Goal: Task Accomplishment & Management: Complete application form

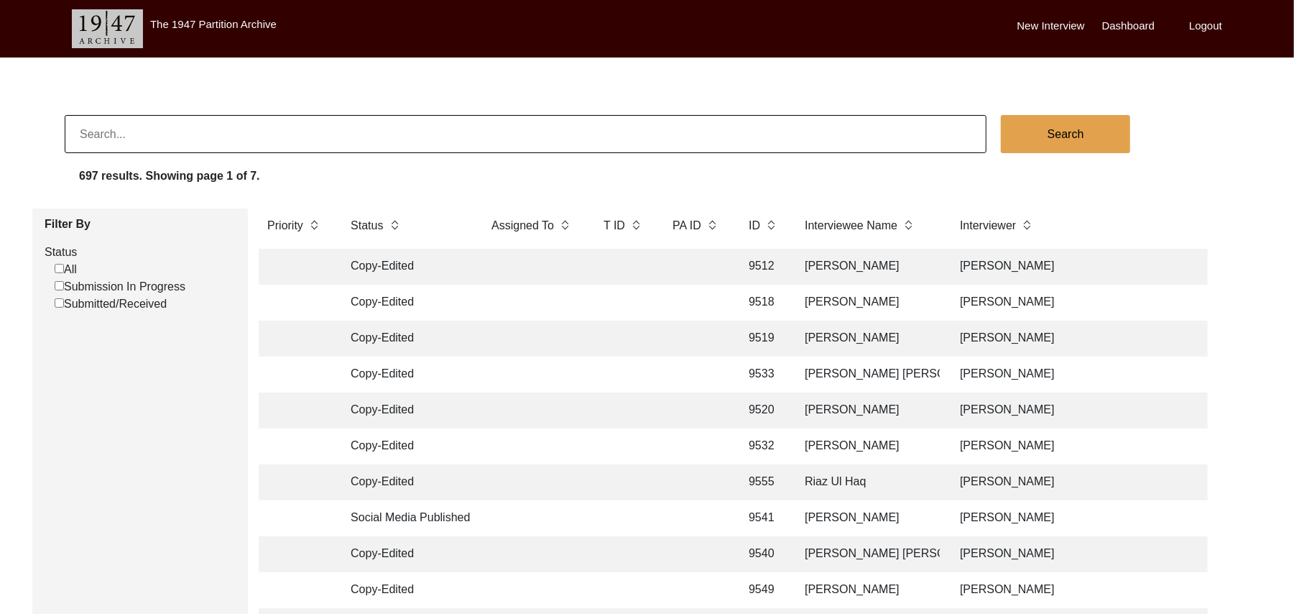
click at [58, 283] on input "Submission In Progress" at bounding box center [59, 285] width 9 height 9
checkbox input "false"
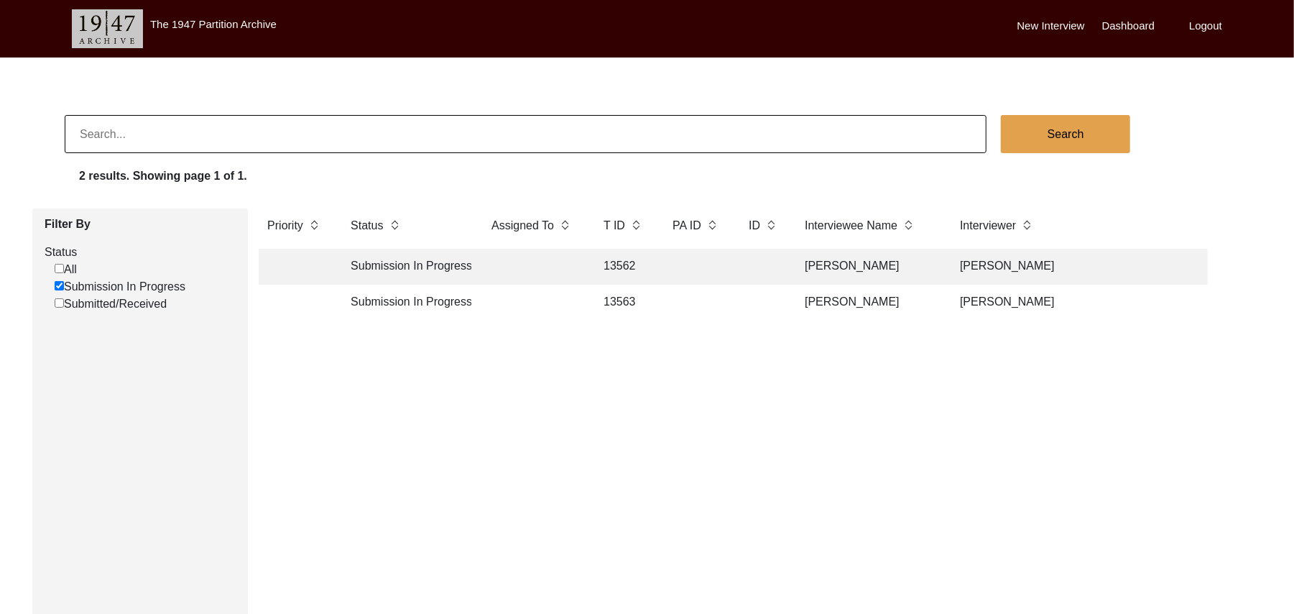
click at [1049, 24] on label "New Interview" at bounding box center [1051, 26] width 68 height 17
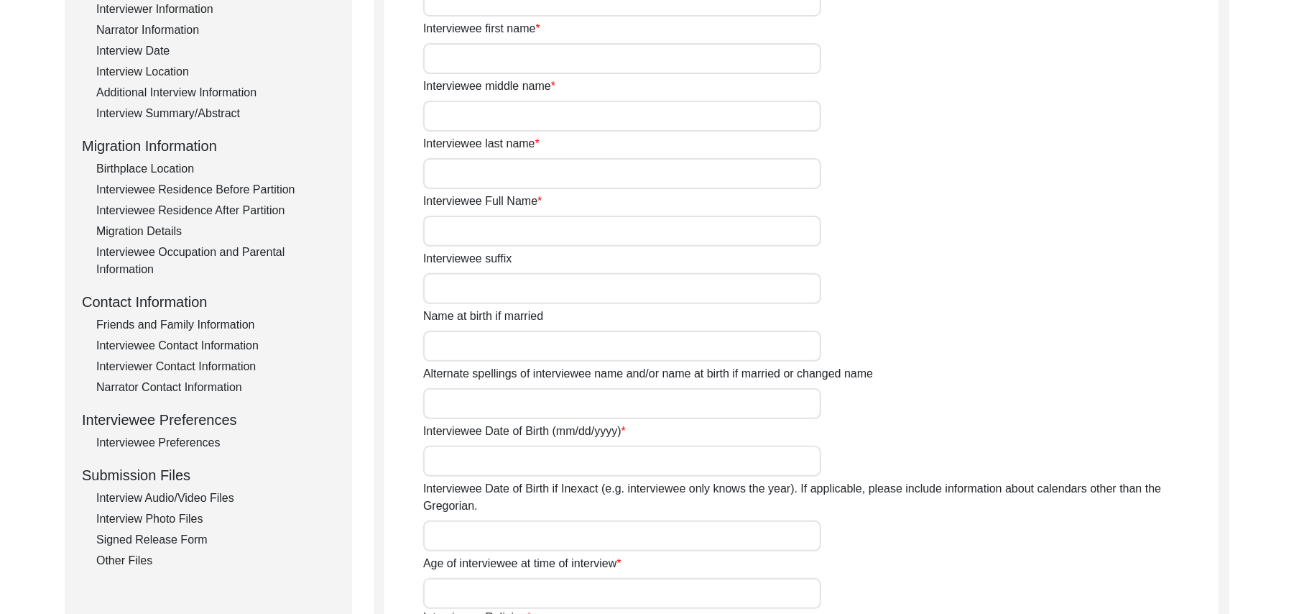
scroll to position [293, 0]
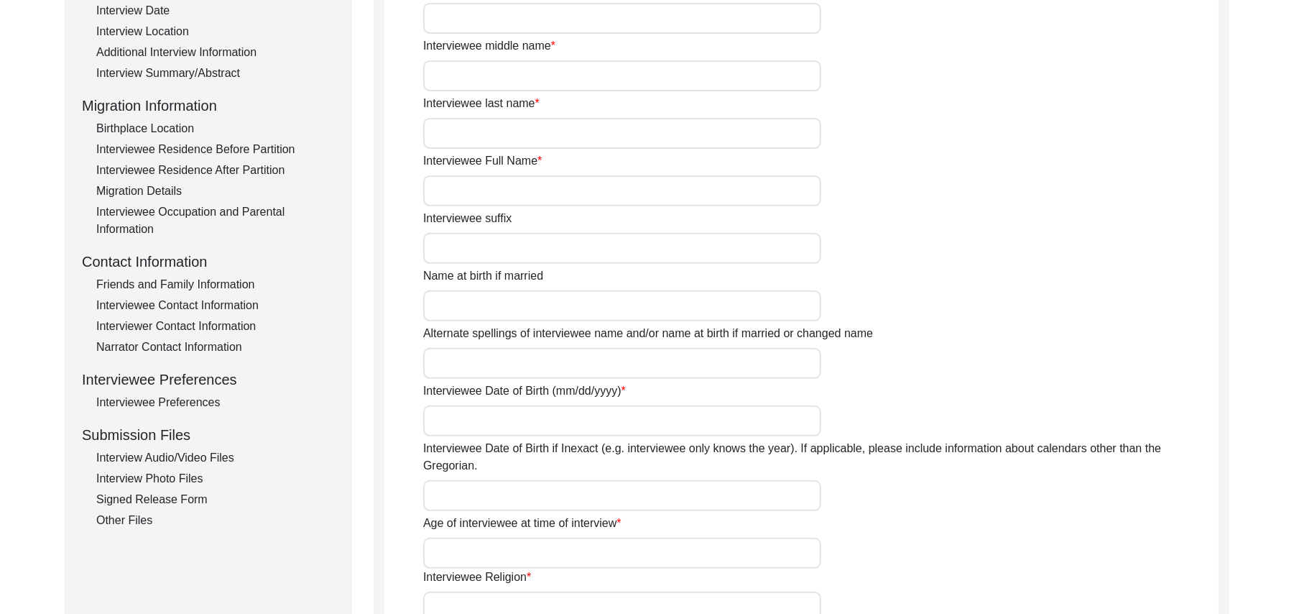
click at [217, 451] on div "Interview Audio/Video Files" at bounding box center [215, 457] width 239 height 17
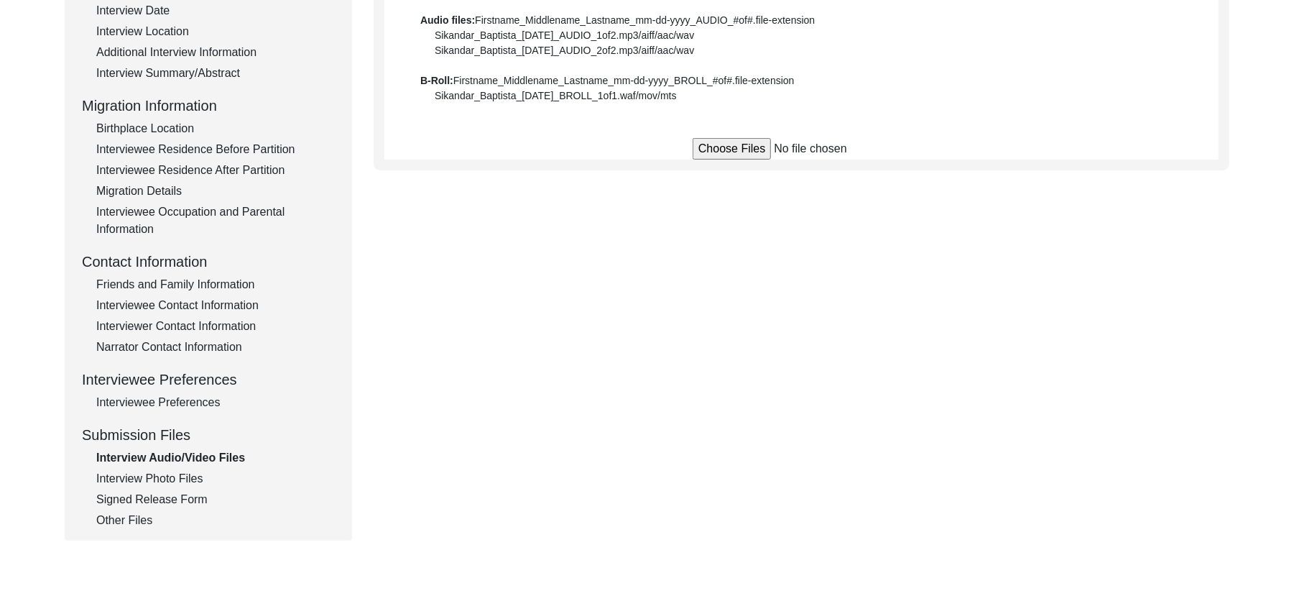
click at [713, 151] on input "file" at bounding box center [802, 149] width 218 height 22
type input "C:\fakepath\Muhammad_Bashir_[DATE]_BROLL_1of4.MTS"
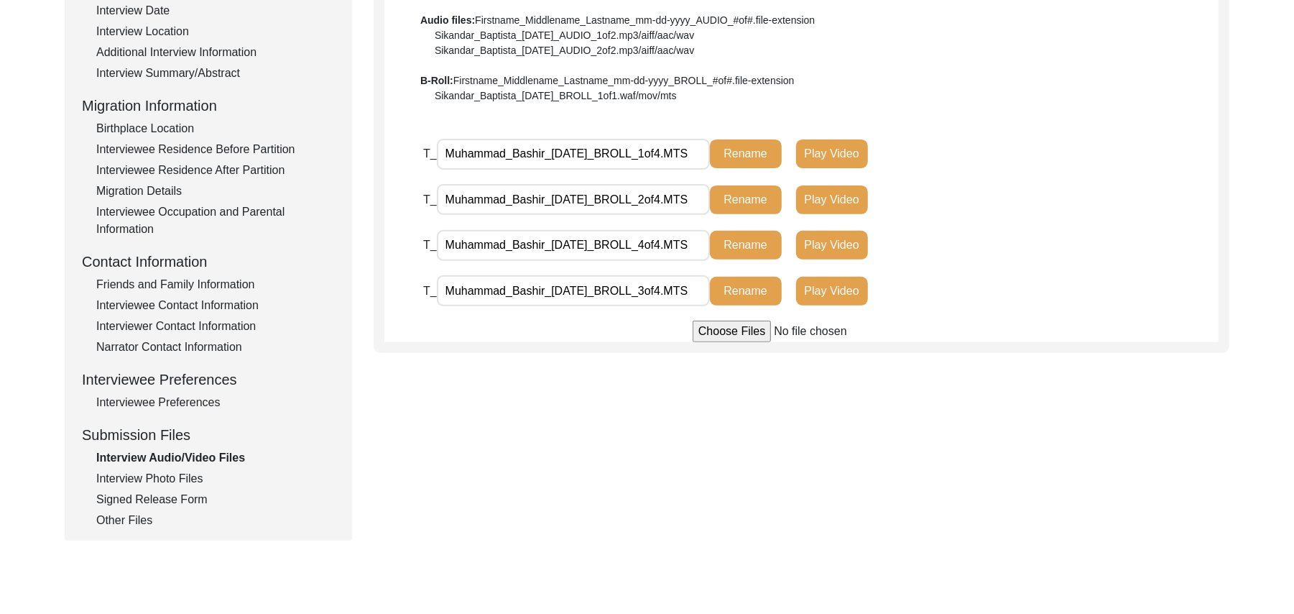
click at [717, 332] on input "file" at bounding box center [802, 331] width 218 height 22
click at [725, 325] on input "file" at bounding box center [802, 331] width 218 height 22
type input "C:\fakepath\Muhammad_Bashir_[DATE]_VIDEO_1of2.MTS"
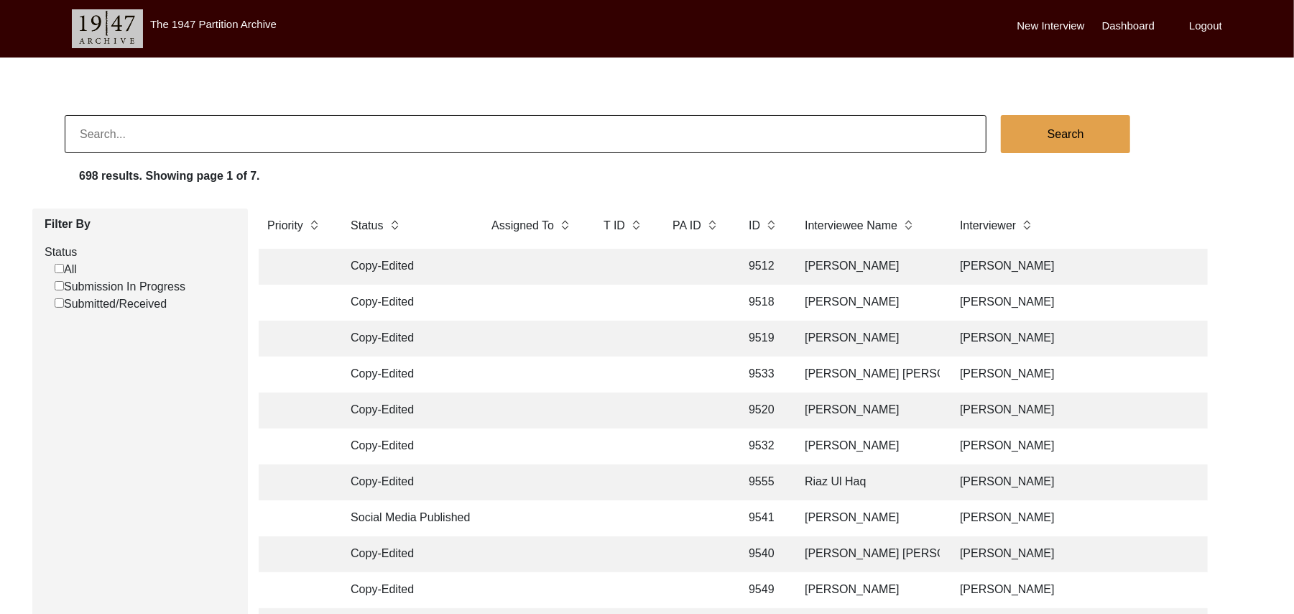
click at [58, 285] on input "Submission In Progress" at bounding box center [59, 285] width 9 height 9
checkbox input "false"
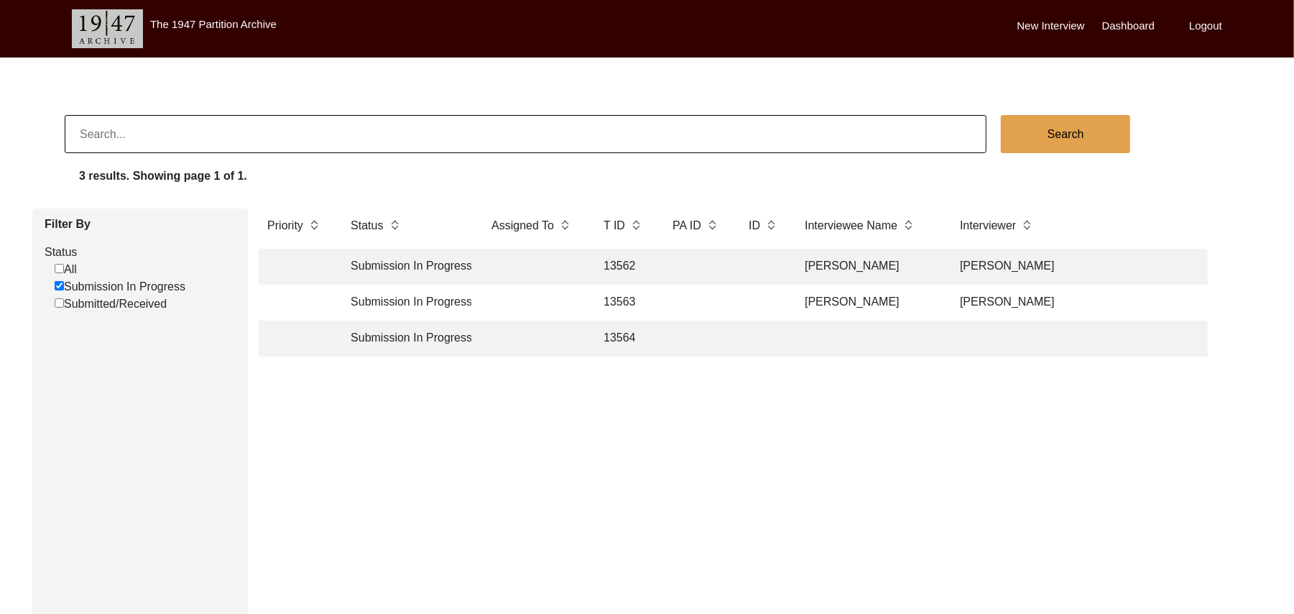
click at [624, 339] on td "13564" at bounding box center [623, 338] width 57 height 36
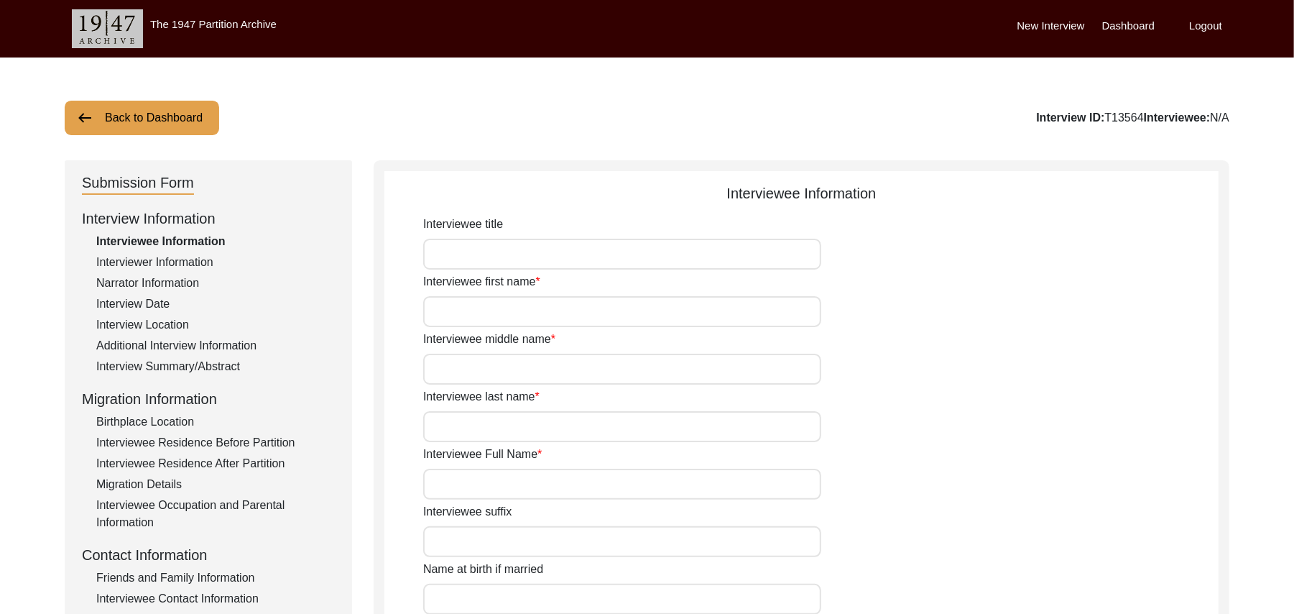
click at [537, 262] on input "Interviewee title" at bounding box center [622, 254] width 398 height 31
type input "Mr"
click at [507, 323] on input "Interviewee first name" at bounding box center [622, 311] width 398 height 31
type input "Muhammad"
click at [497, 372] on input "Interviewee middle name" at bounding box center [622, 369] width 398 height 31
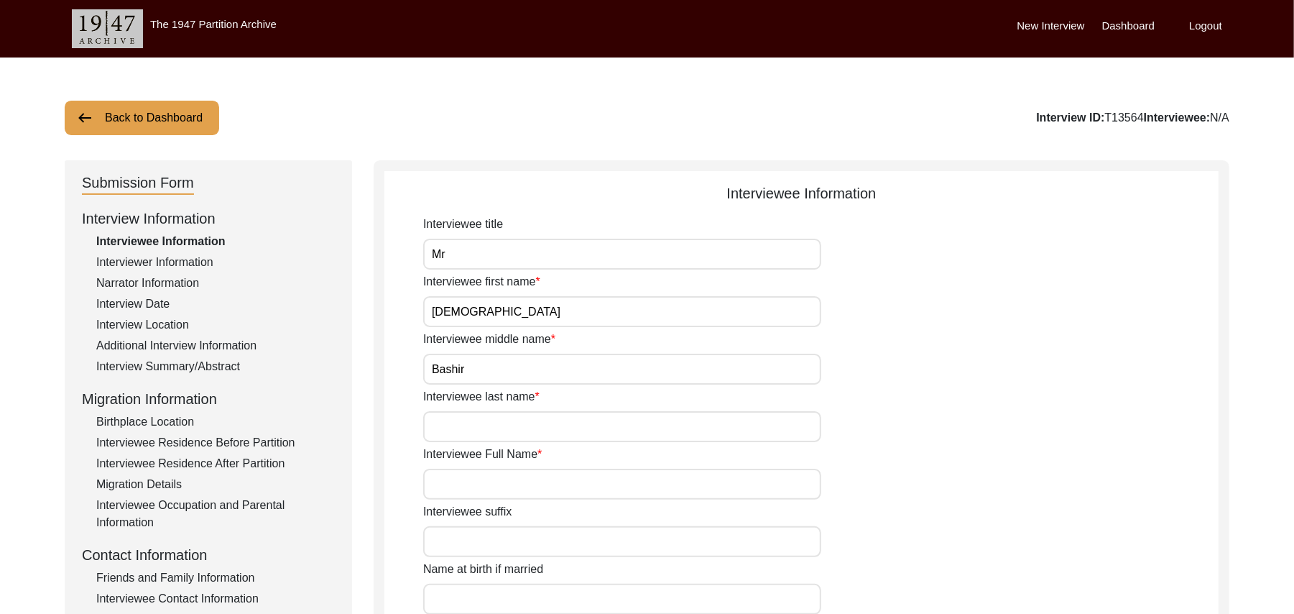
type input "Bashir"
click at [489, 427] on input "Interviewee last name" at bounding box center [622, 426] width 398 height 31
type input "N/A"
click at [494, 490] on input "Interviewee Full Name" at bounding box center [622, 483] width 398 height 31
type input "Muhammad Bashir"
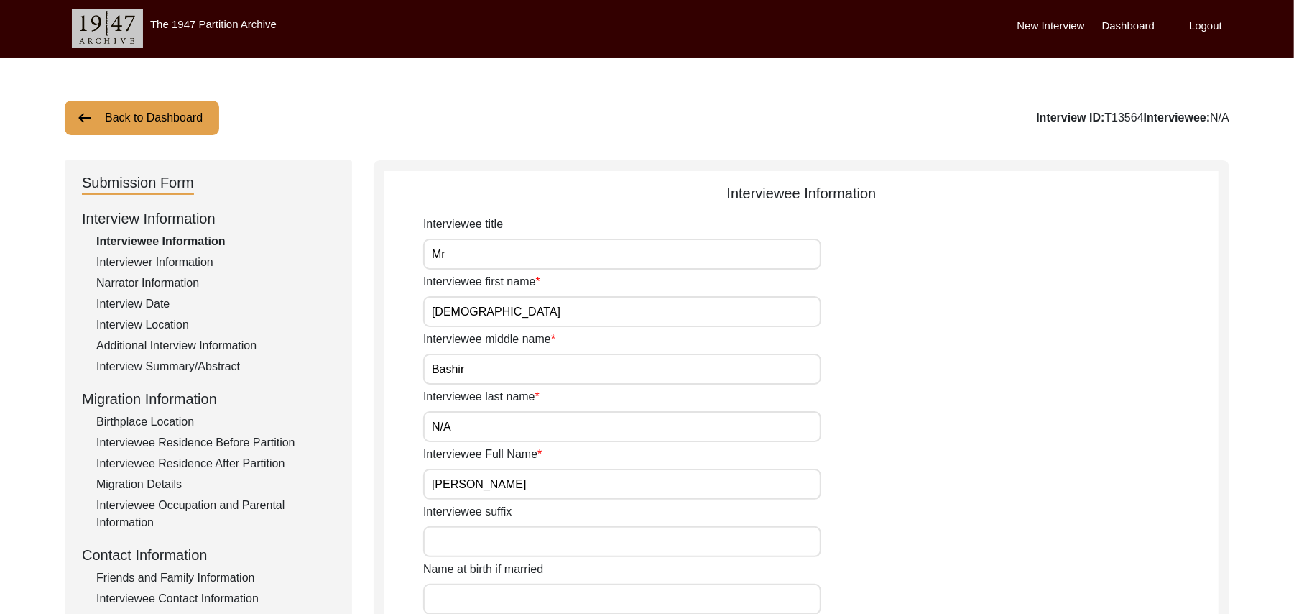
click at [494, 542] on input "Interviewee suffix" at bounding box center [622, 541] width 398 height 31
paste input "N/A"
type input "N/A"
click at [490, 601] on input "Name at birth if married" at bounding box center [622, 598] width 398 height 31
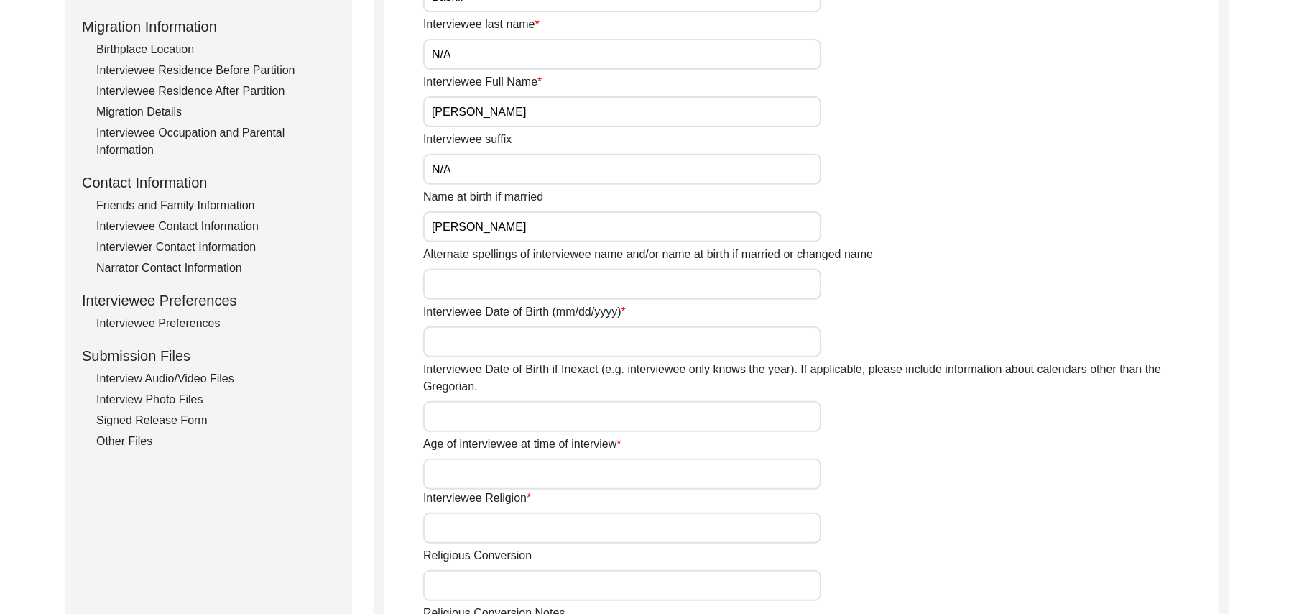
scroll to position [423, 0]
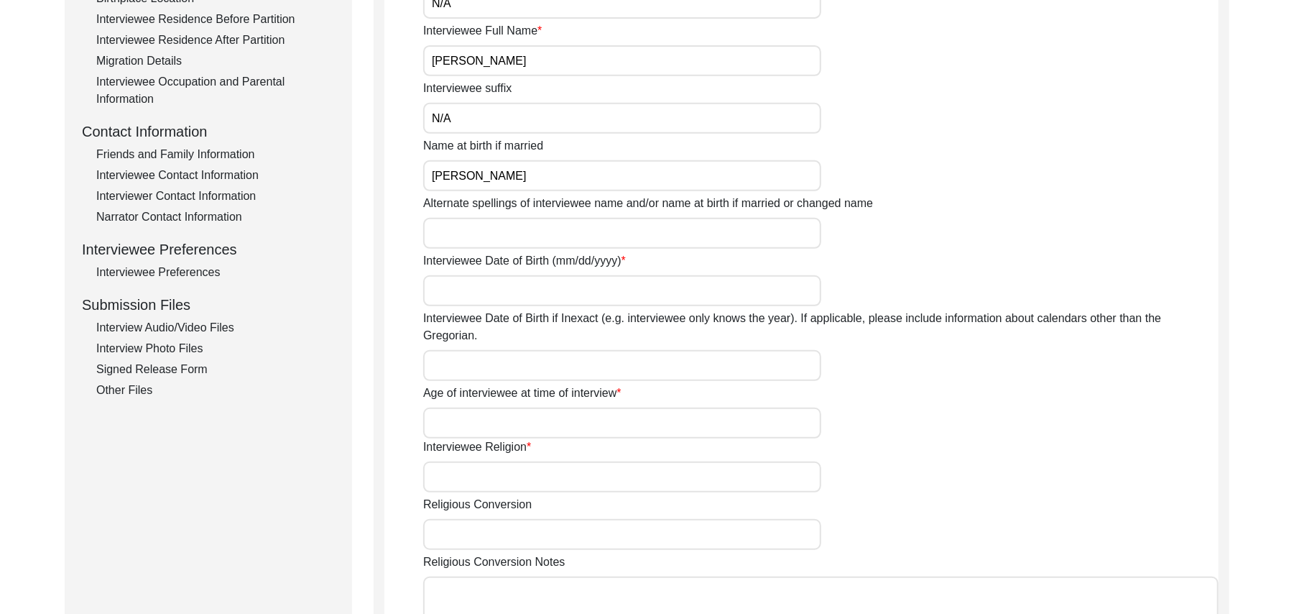
type input "Muhammad Bashir"
click at [497, 234] on input "Alternate spellings of interviewee name and/or name at birth if married or chan…" at bounding box center [622, 233] width 398 height 31
type input "Muhammad Bashir"
click at [499, 295] on input "Interviewee Date of Birth (mm/dd/yyyy)" at bounding box center [622, 290] width 398 height 31
type input "1934"
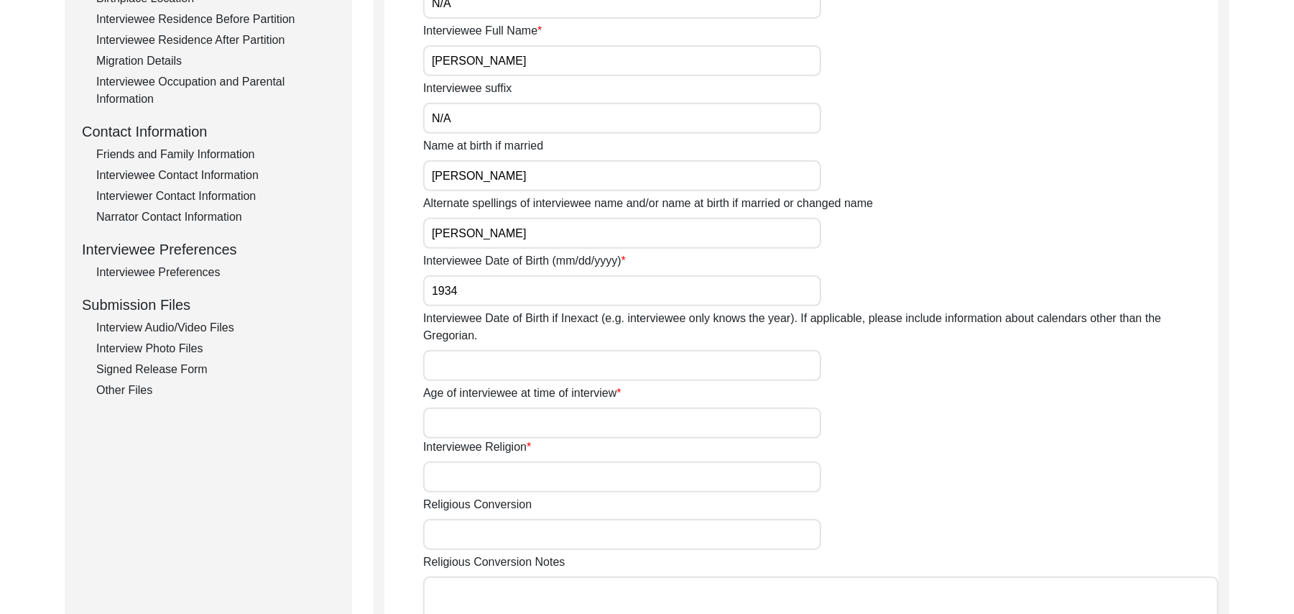
click at [491, 350] on input "Interviewee Date of Birth if Inexact (e.g. interviewee only knows the year). If…" at bounding box center [622, 365] width 398 height 31
type input "1934"
click at [479, 407] on input "Age of interviewee at time of interview" at bounding box center [622, 422] width 398 height 31
type input "91 Years"
click at [479, 461] on input "Interviewee Religion" at bounding box center [622, 476] width 398 height 31
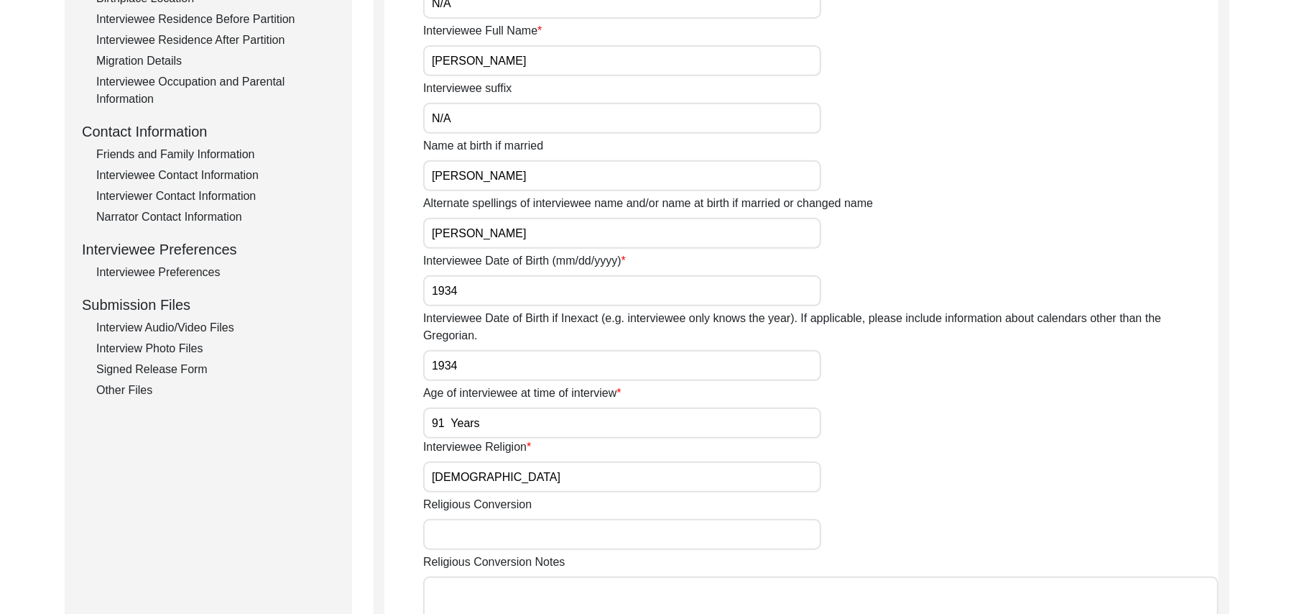
type input "[DEMOGRAPHIC_DATA]"
click at [478, 529] on input "Religious Conversion" at bounding box center [622, 534] width 398 height 31
paste input "N/A"
type input "N/A"
click at [477, 590] on textarea "Religious Conversion Notes" at bounding box center [820, 619] width 795 height 86
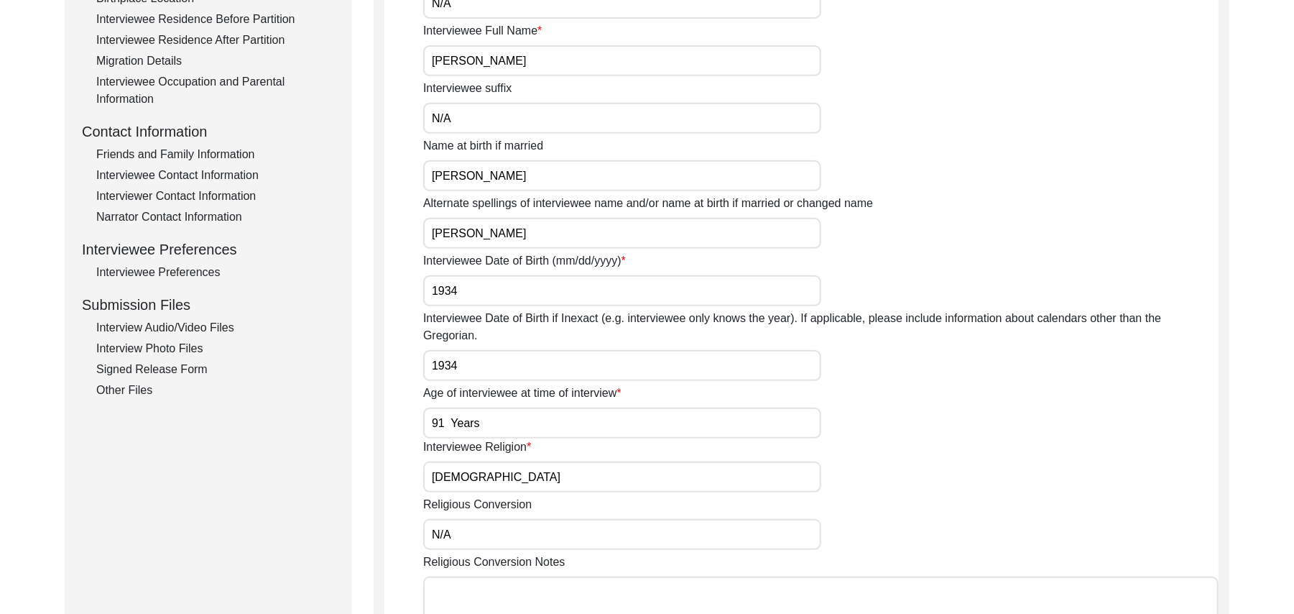
paste textarea "N/A"
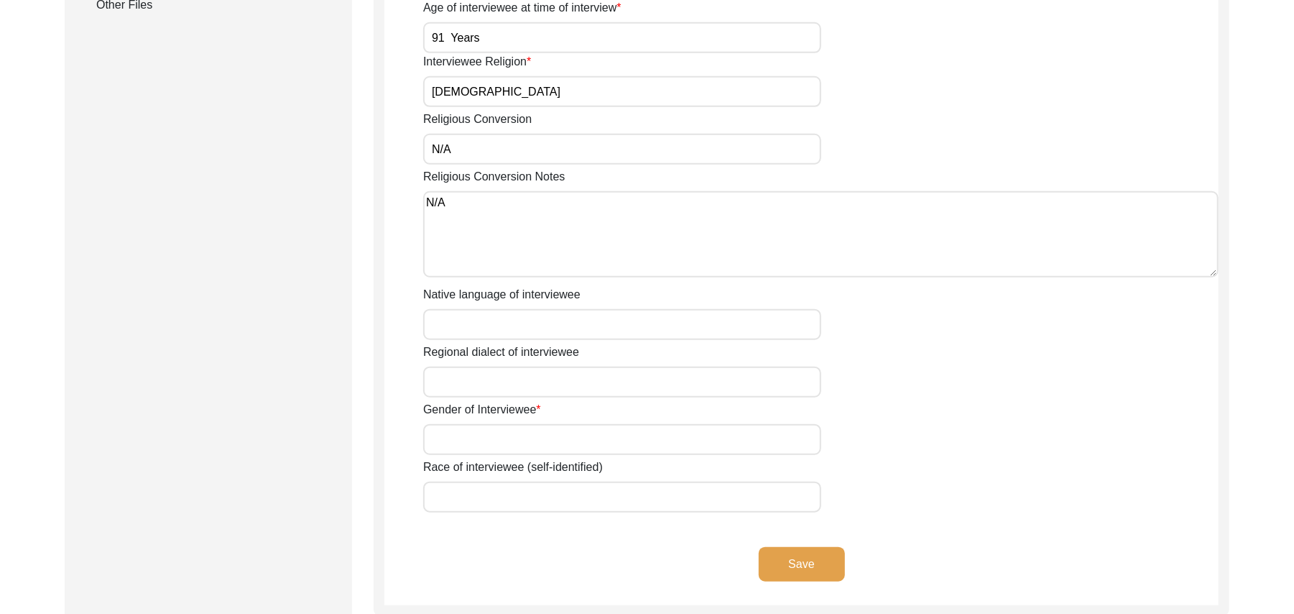
scroll to position [834, 0]
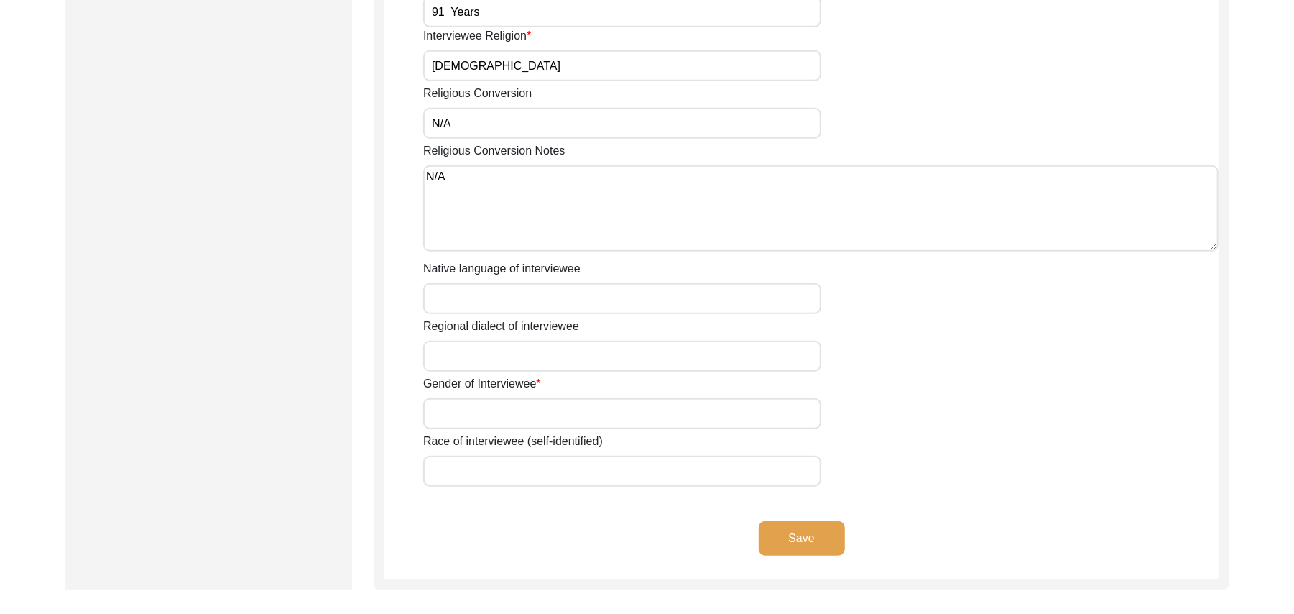
type textarea "N/A"
click at [607, 283] on input "Native language of interviewee" at bounding box center [622, 298] width 398 height 31
type input "Punjabi"
click at [568, 341] on input "Regional dialect of interviewee" at bounding box center [622, 356] width 398 height 31
type input "Malwai"
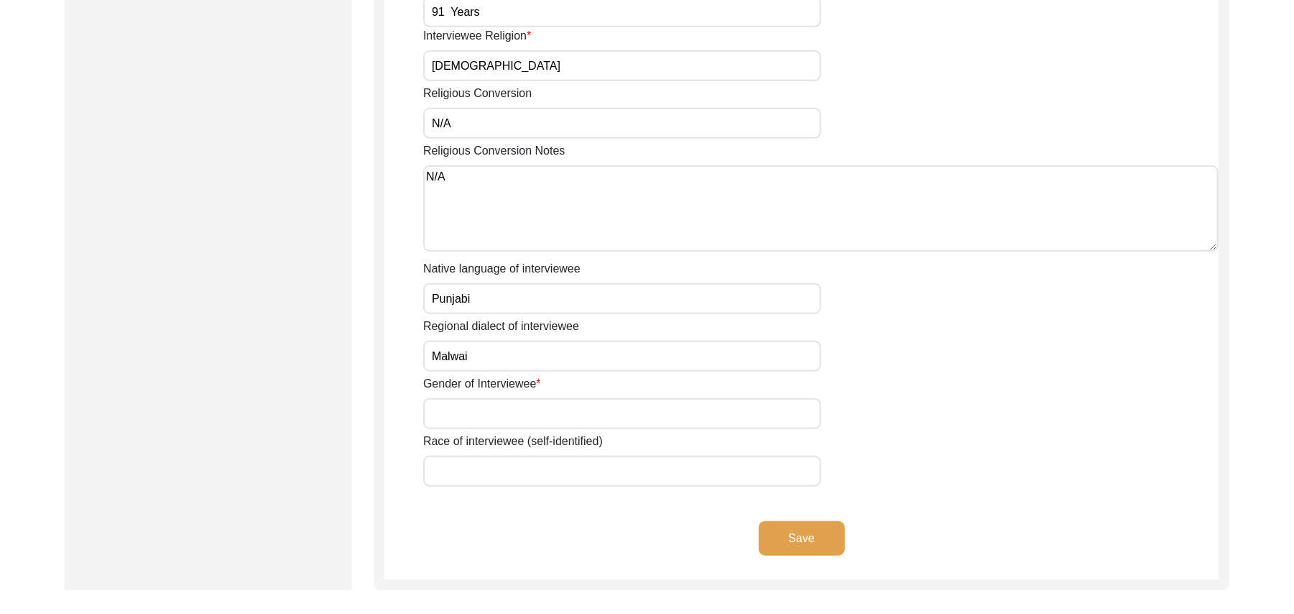
click at [549, 398] on input "Gender of Interviewee" at bounding box center [622, 413] width 398 height 31
type input "[DEMOGRAPHIC_DATA]"
click at [542, 456] on input "Race of interviewee (self-identified)" at bounding box center [622, 471] width 398 height 31
type input "Araein"
click at [805, 521] on button "Save" at bounding box center [802, 538] width 86 height 34
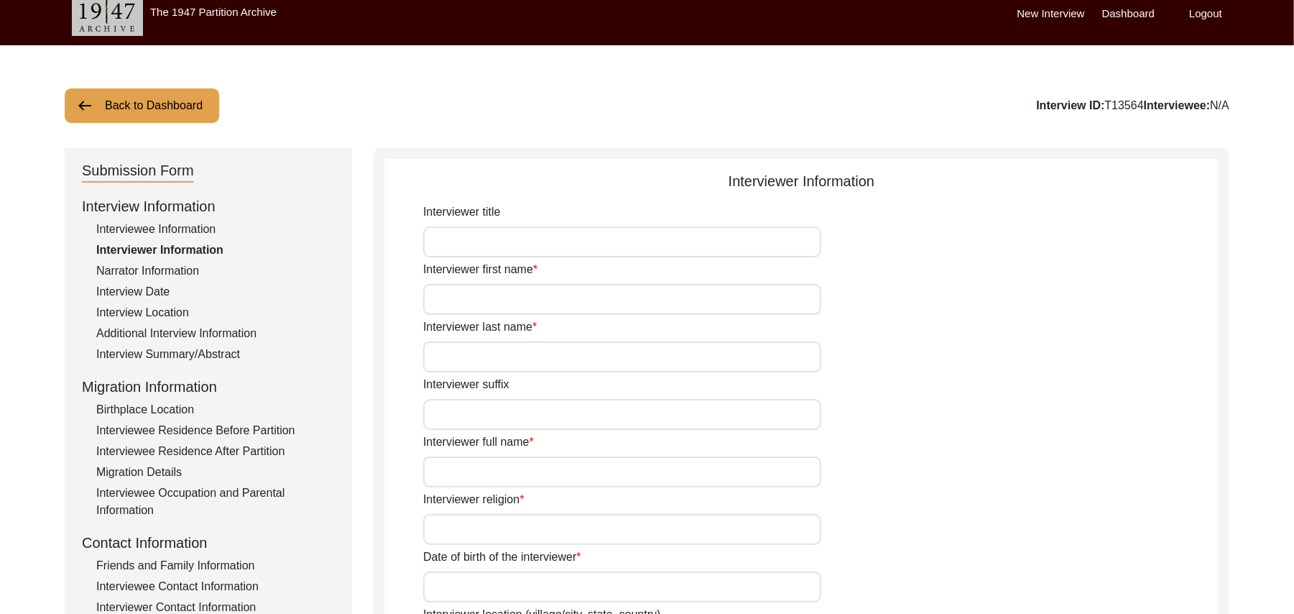
scroll to position [0, 0]
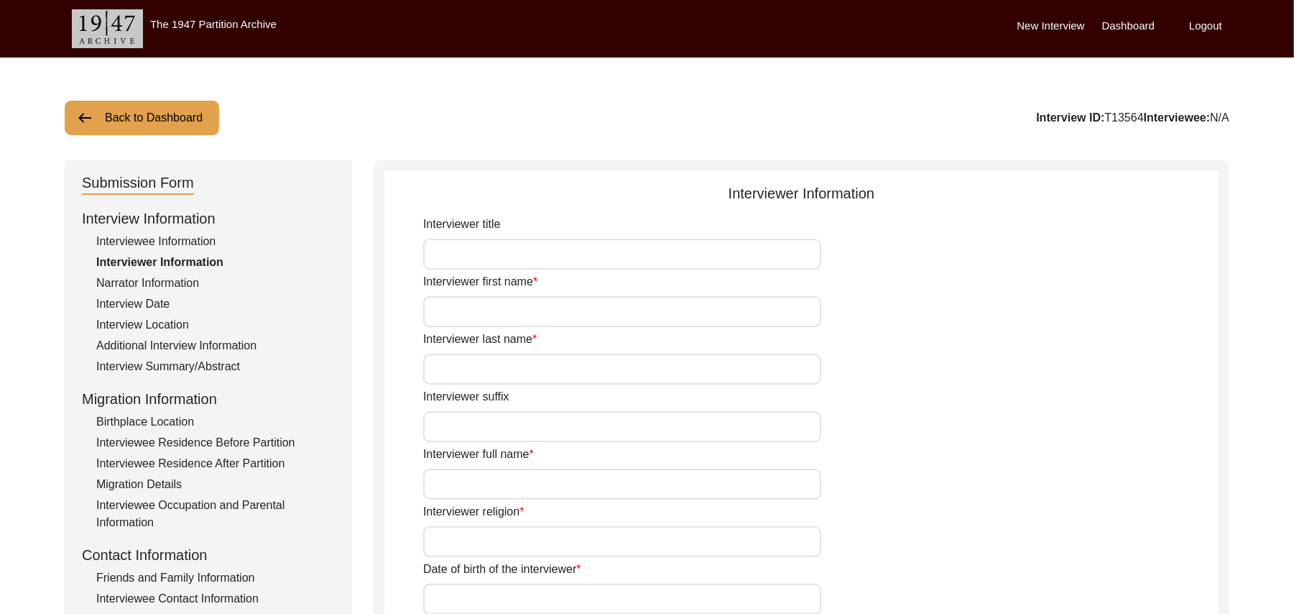
click at [561, 251] on input "Interviewer title" at bounding box center [622, 254] width 398 height 31
type input "Mr"
click at [526, 316] on input "Interviewer first name" at bounding box center [622, 311] width 398 height 31
type input "Muhammad"
click at [499, 379] on input "Interviewer last name" at bounding box center [622, 369] width 398 height 31
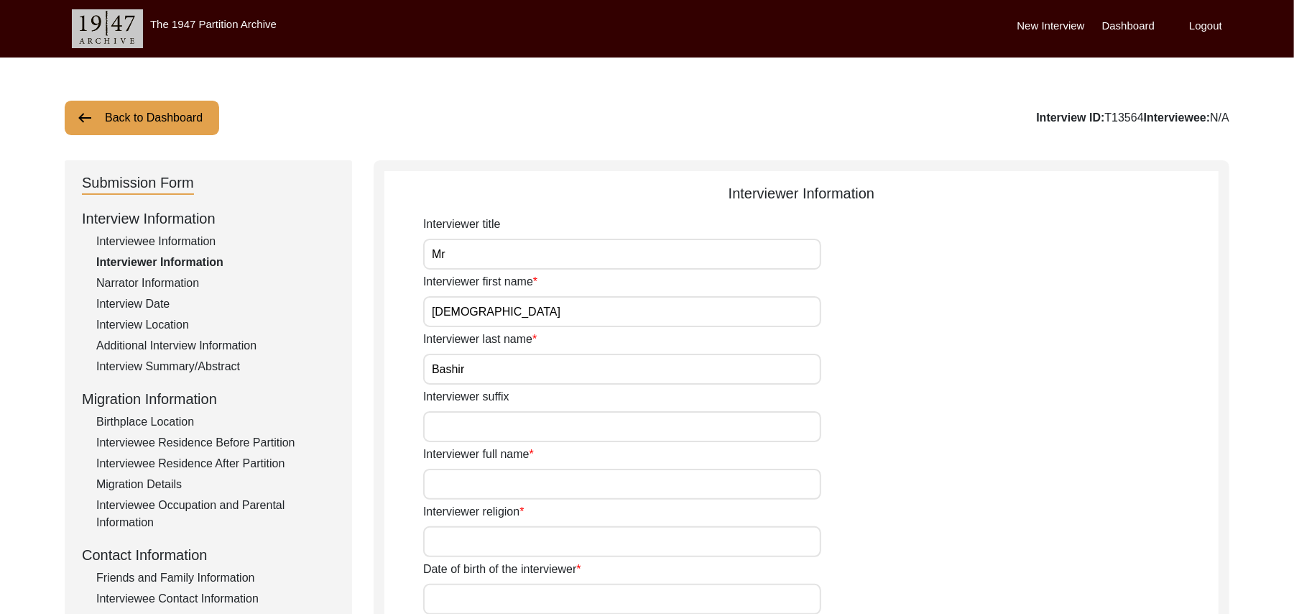
type input "Bashir"
click at [494, 434] on input "Interviewer suffix" at bounding box center [622, 426] width 398 height 31
paste input "N/A"
type input "N/A"
click at [484, 489] on input "Interviewer full name" at bounding box center [622, 483] width 398 height 31
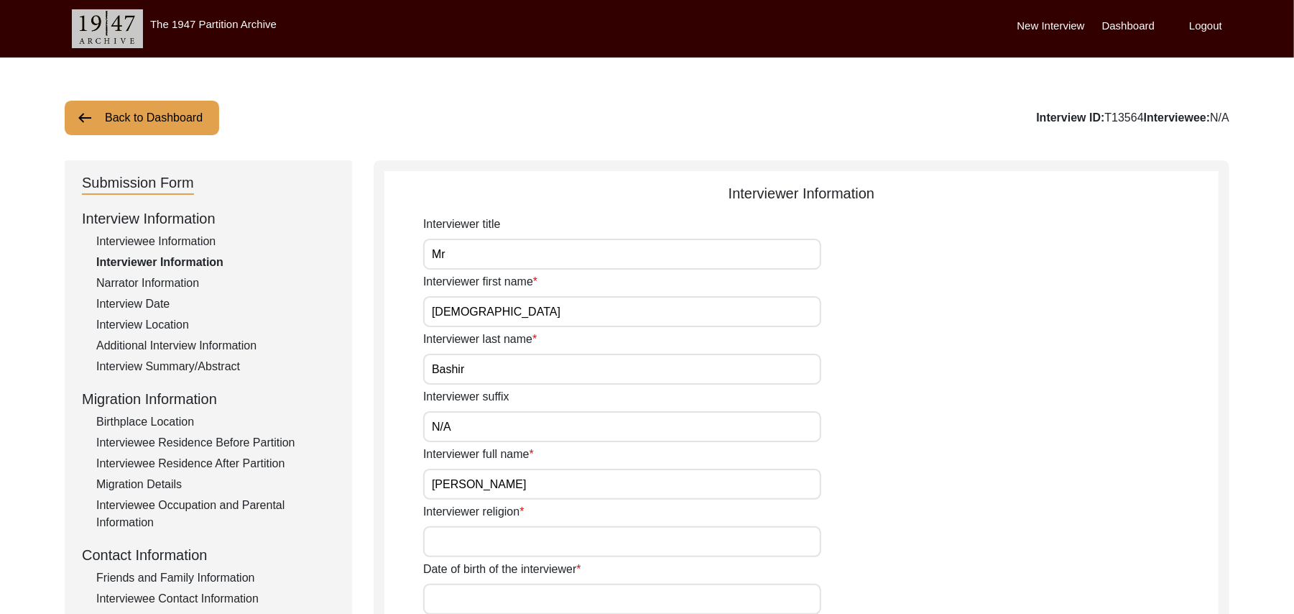
type input "Muhammad Bashir"
click at [486, 544] on input "Interviewer religion" at bounding box center [622, 541] width 398 height 31
type input "[DEMOGRAPHIC_DATA]"
click at [483, 590] on input "Date of birth of the interviewer" at bounding box center [622, 598] width 398 height 31
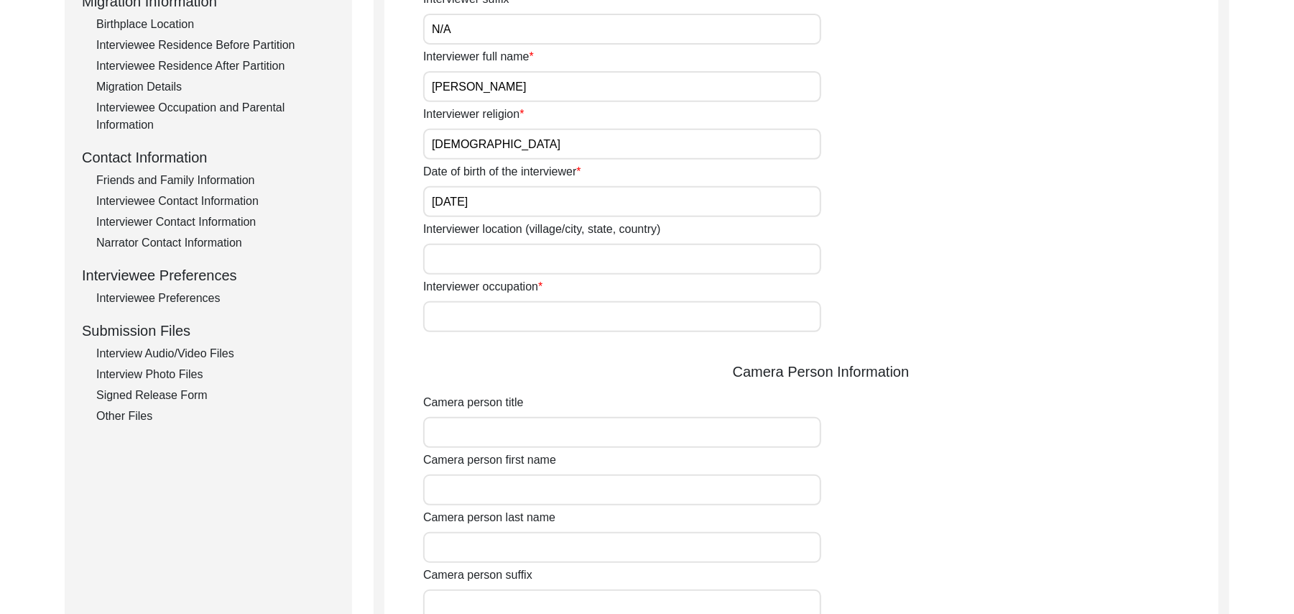
scroll to position [411, 0]
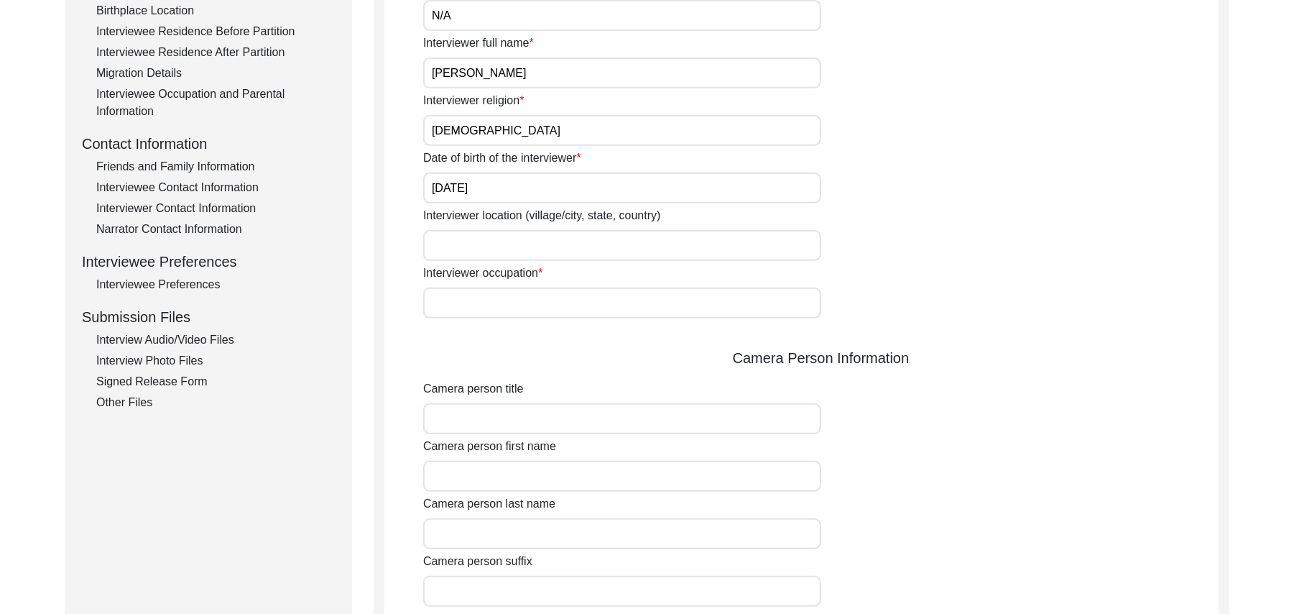
type input "10/01/1961"
click at [527, 244] on input "Interviewer location (village/city, state, country)" at bounding box center [622, 245] width 398 height 31
type input "Shorkot city, Punjab, Pakistan"
click at [521, 293] on input "Interviewer occupation" at bounding box center [622, 302] width 398 height 31
type input "Retired Govt Servant"
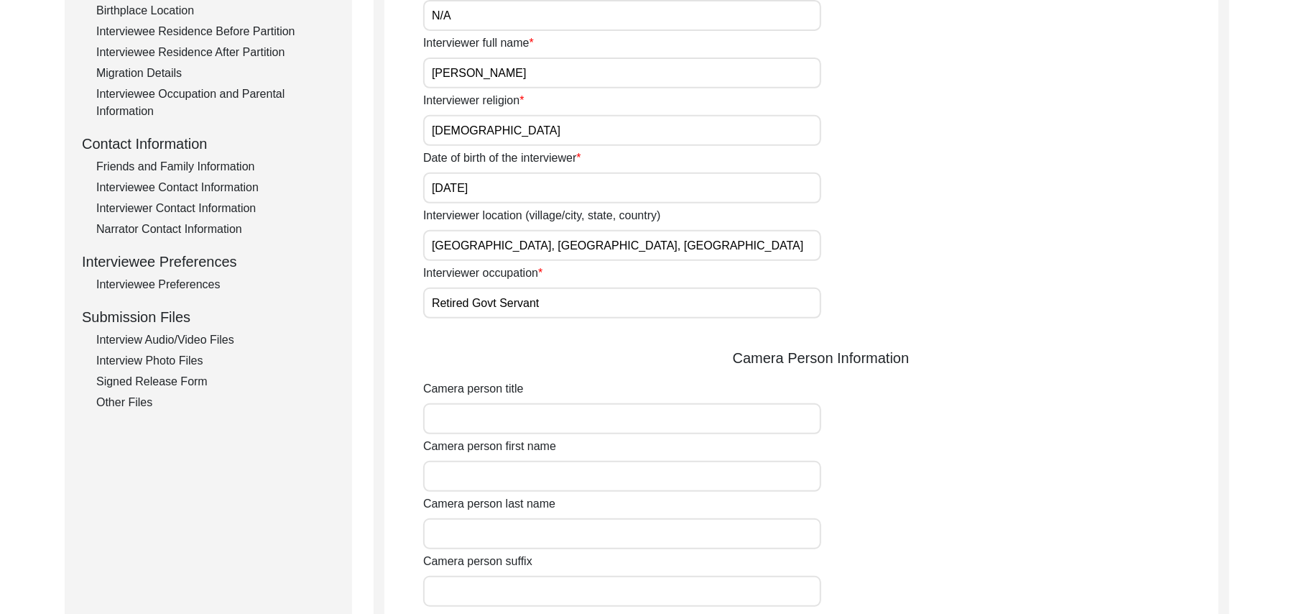
click at [518, 420] on input "Camera person title" at bounding box center [622, 418] width 398 height 31
type input "Mr"
click at [509, 469] on input "Camera person first name" at bounding box center [622, 476] width 398 height 31
type input "Muhammad"
click at [504, 537] on input "Camera person last name" at bounding box center [622, 533] width 398 height 31
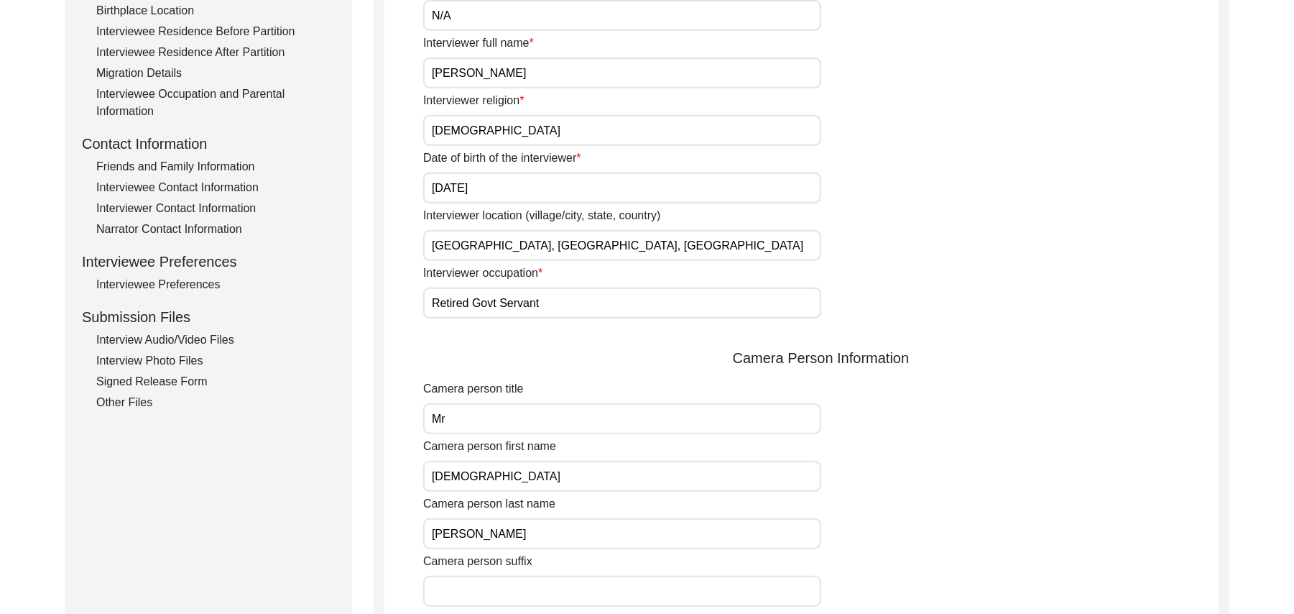
type input "Sarfraz"
click at [509, 604] on input "Camera person suffix" at bounding box center [622, 591] width 398 height 31
paste input "N/A"
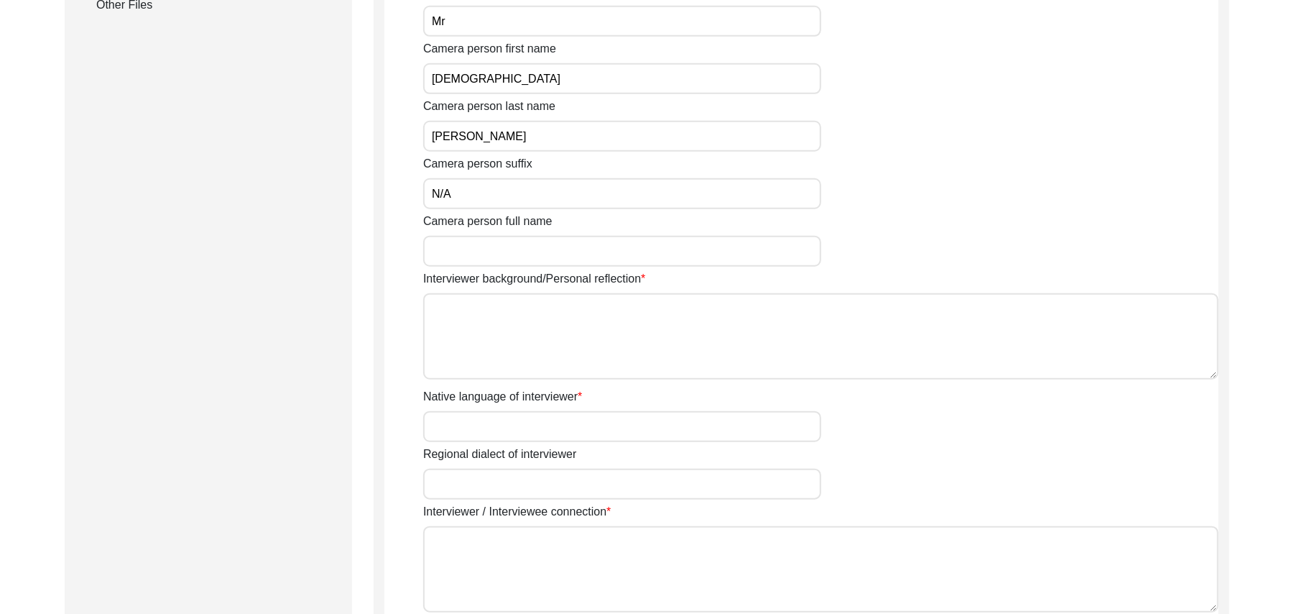
scroll to position [898, 0]
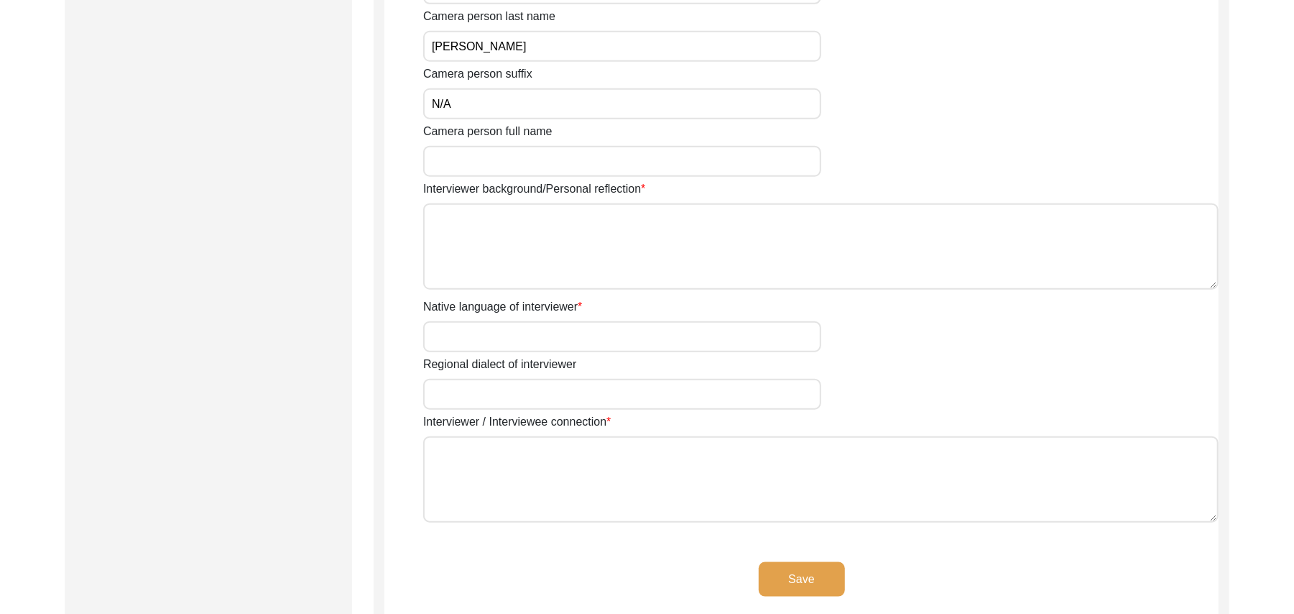
type input "N/A"
click at [455, 162] on input "Camera person full name" at bounding box center [622, 161] width 398 height 31
type input "[PERSON_NAME]"
click at [463, 254] on textarea "Interviewer background/Personal reflection" at bounding box center [820, 246] width 795 height 86
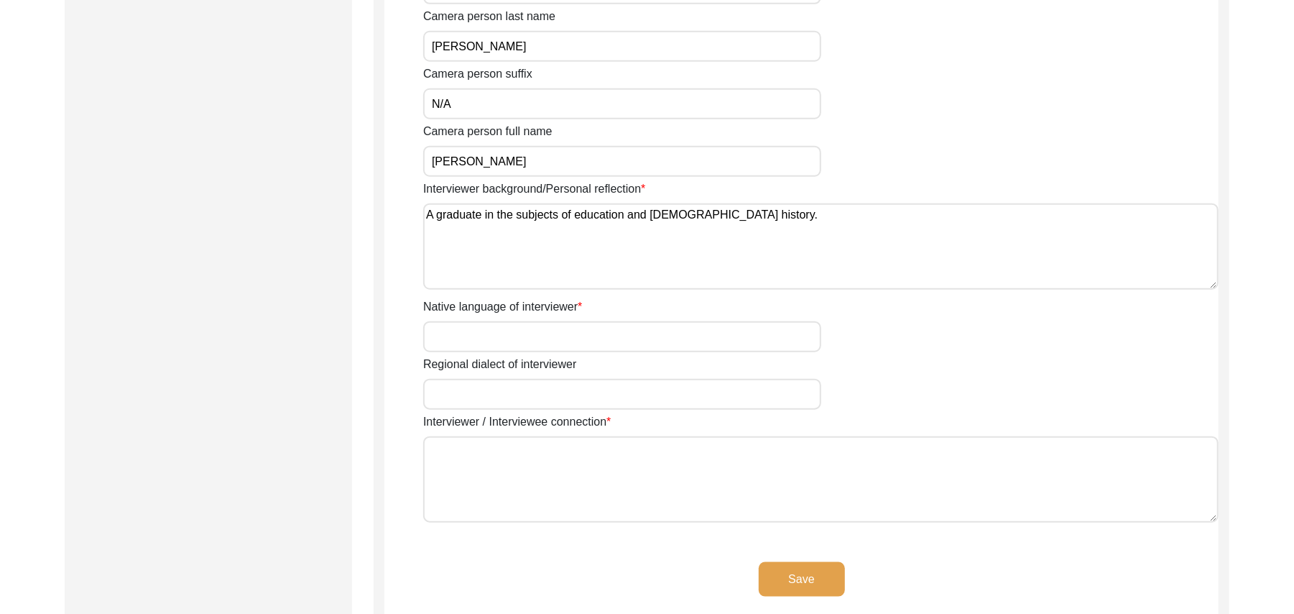
type textarea "A graduate in the subjects of education and Islamic history."
click at [453, 342] on input "Native language of interviewer" at bounding box center [622, 336] width 398 height 31
type input "Punjabi"
click at [471, 398] on input "Regional dialect of interviewer" at bounding box center [622, 394] width 398 height 31
type input "Malwai"
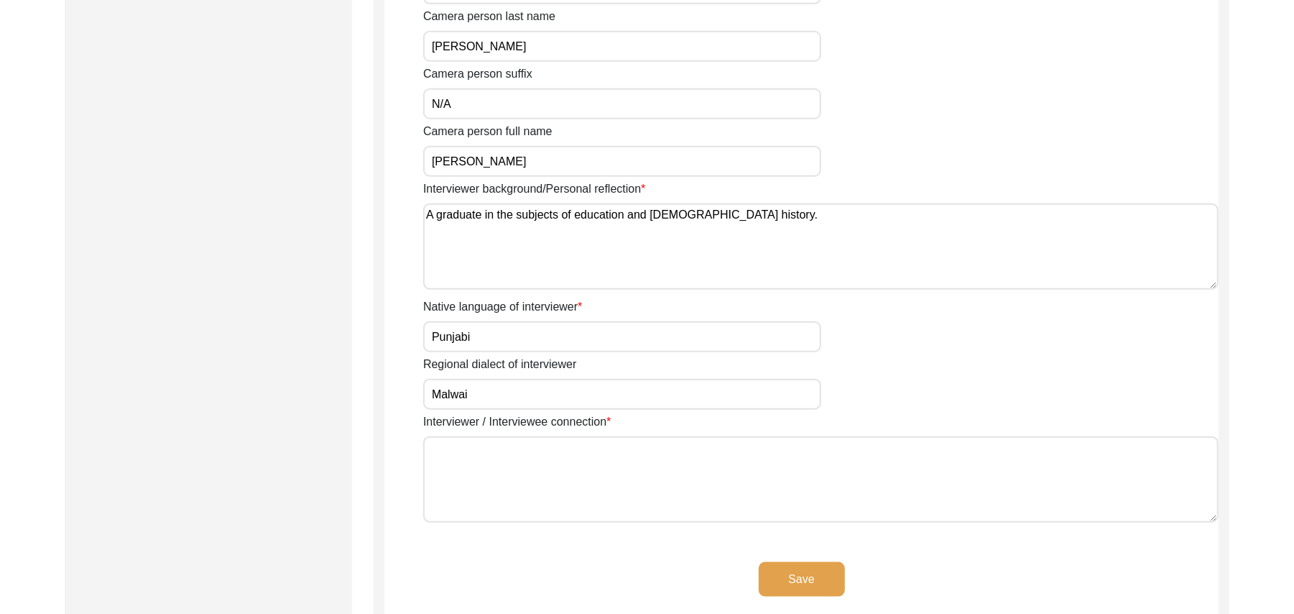
click at [484, 463] on textarea "Interviewer / Interviewee connection" at bounding box center [820, 479] width 795 height 86
paste textarea "N/A"
type textarea "N/A"
click at [797, 575] on button "Save" at bounding box center [802, 579] width 86 height 34
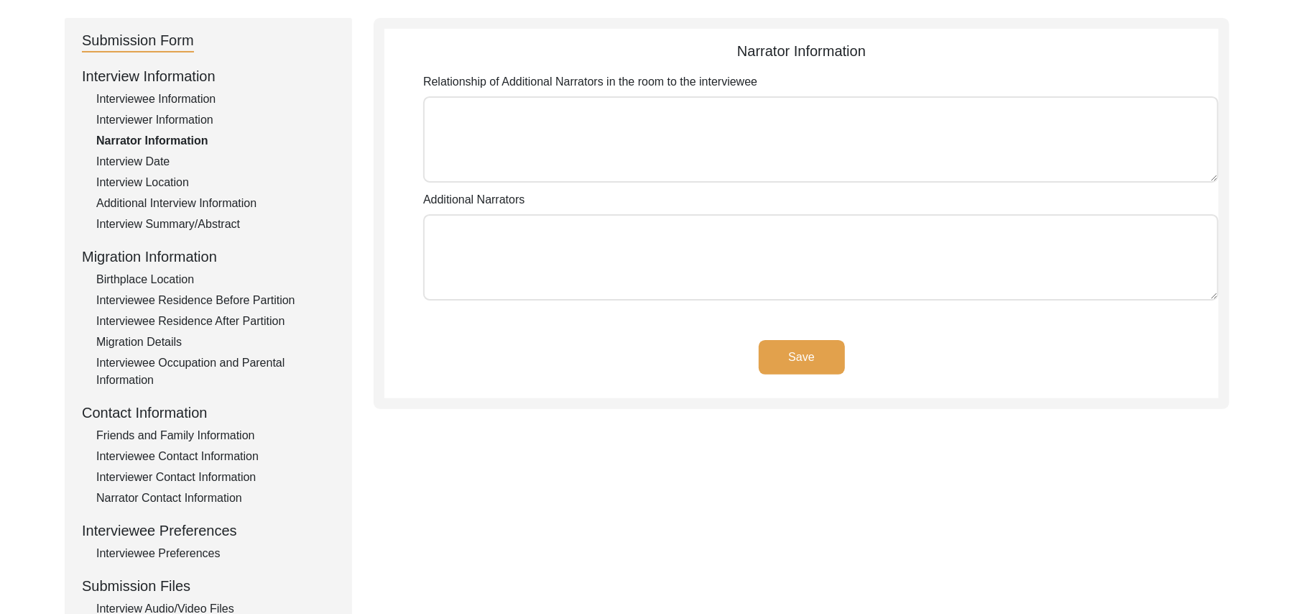
scroll to position [46, 0]
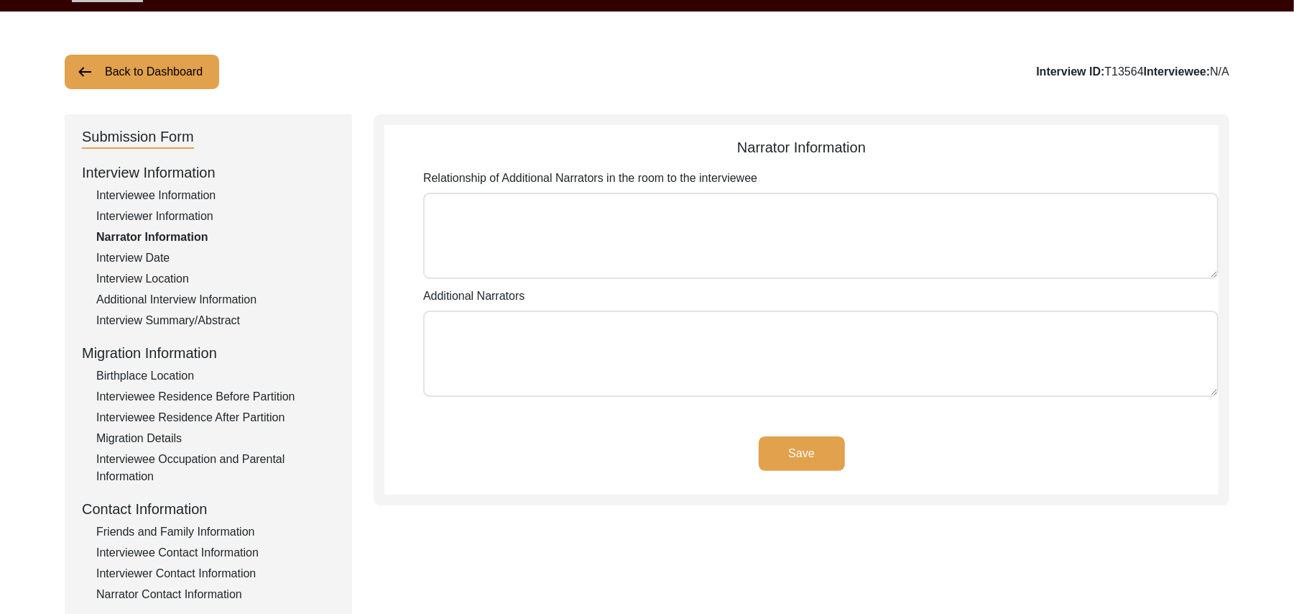
click at [774, 270] on textarea "Relationship of Additional Narrators in the room to the interviewee" at bounding box center [820, 236] width 795 height 86
paste textarea "N/A"
type textarea "N/A"
click at [680, 348] on textarea "Additional Narrators" at bounding box center [820, 353] width 795 height 86
paste textarea "N/A"
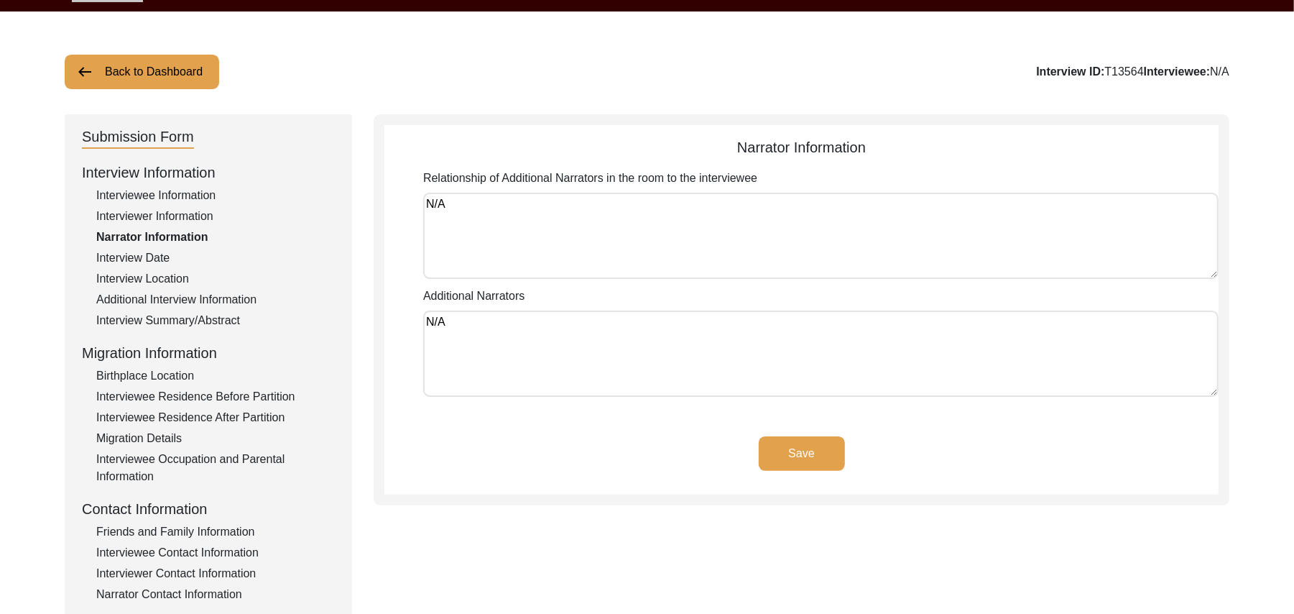
type textarea "N/A"
click at [826, 450] on button "Save" at bounding box center [802, 453] width 86 height 34
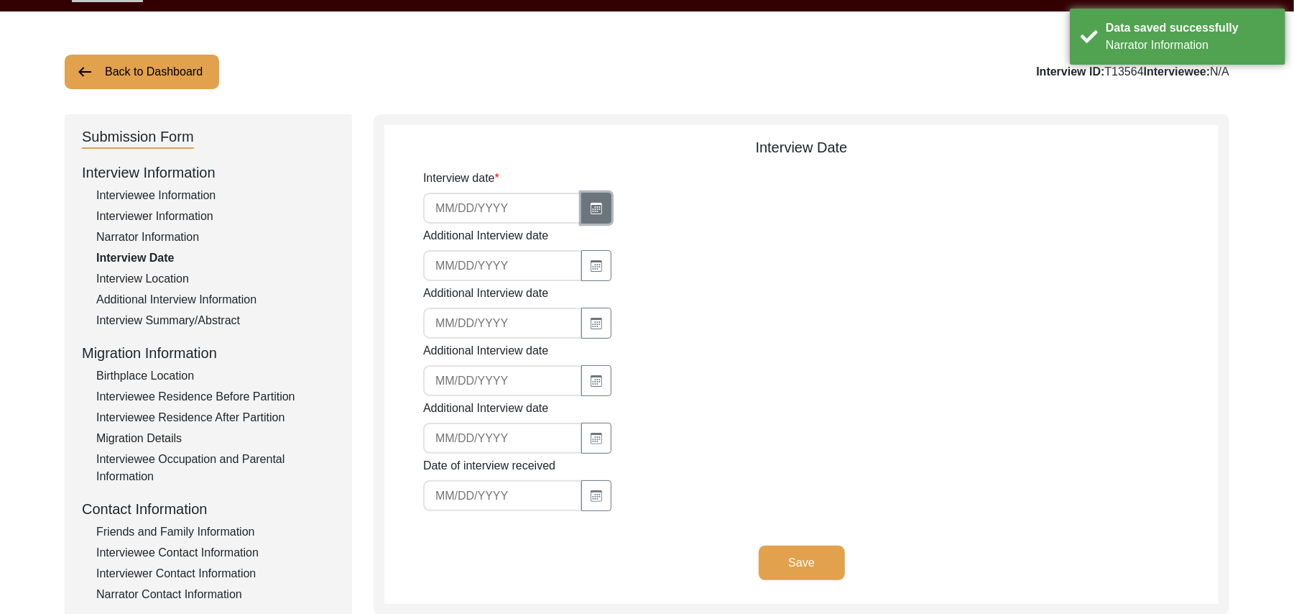
click at [592, 203] on icon "button" at bounding box center [596, 208] width 11 height 11
select select "10"
select select "2025"
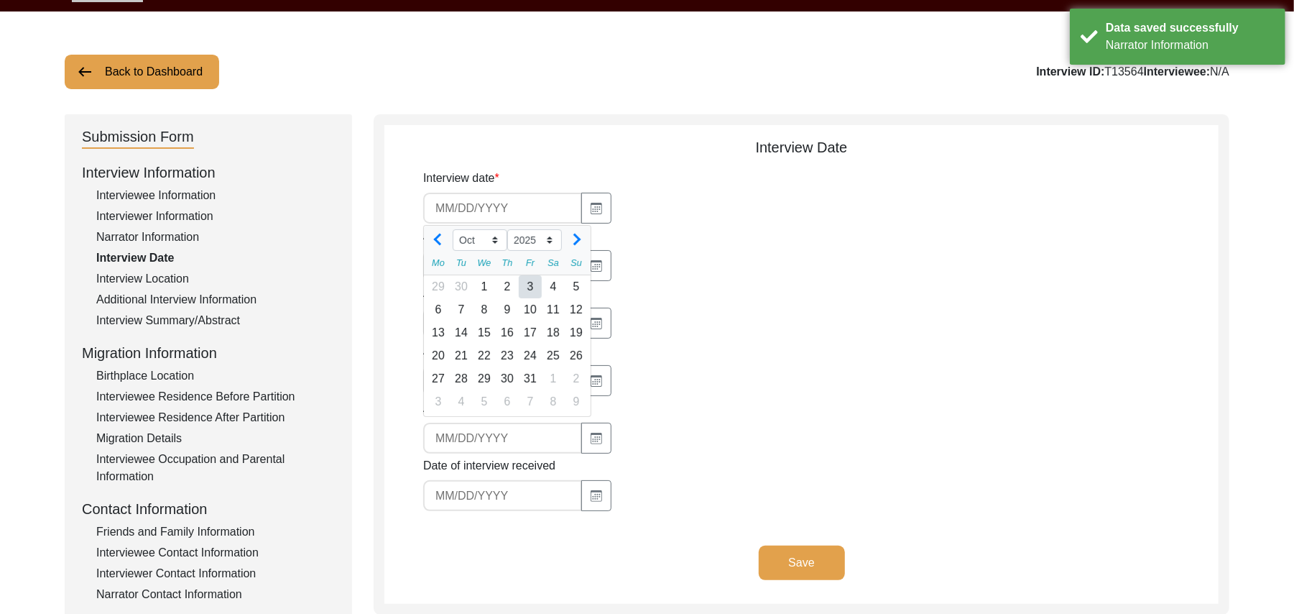
click at [527, 292] on div "3" at bounding box center [530, 286] width 23 height 23
type input "10/3/2025"
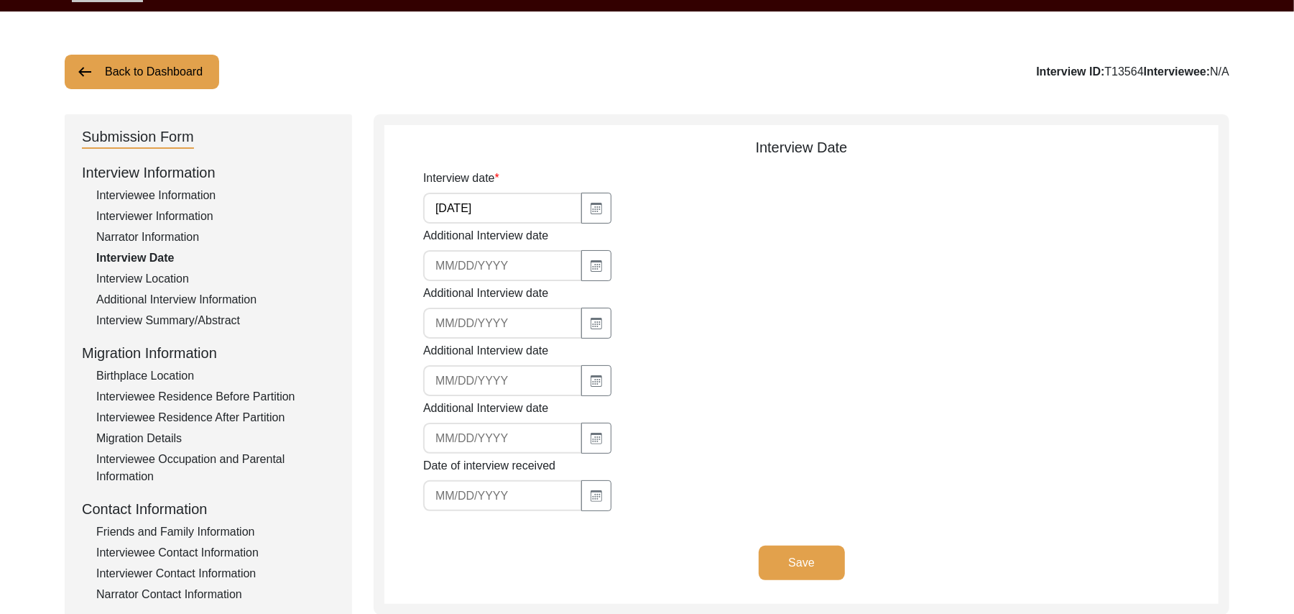
click at [788, 552] on button "Save" at bounding box center [802, 562] width 86 height 34
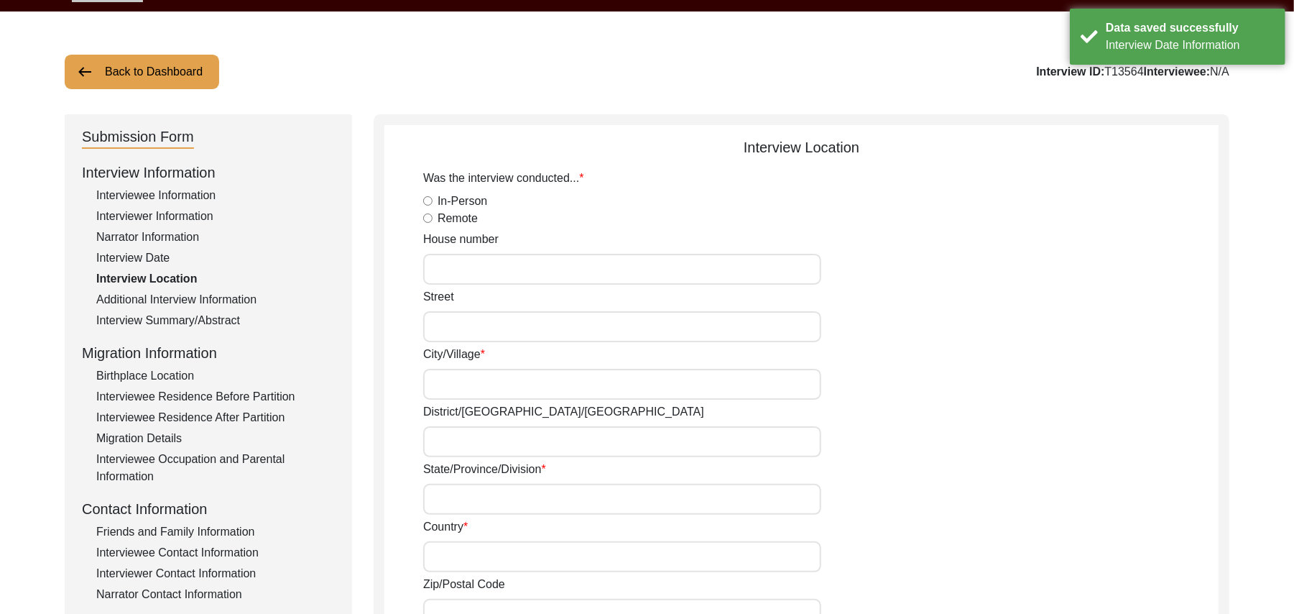
click at [427, 198] on input "In-Person" at bounding box center [427, 200] width 9 height 9
radio input "true"
click at [451, 266] on input "House number" at bounding box center [622, 269] width 398 height 31
paste input "N/A"
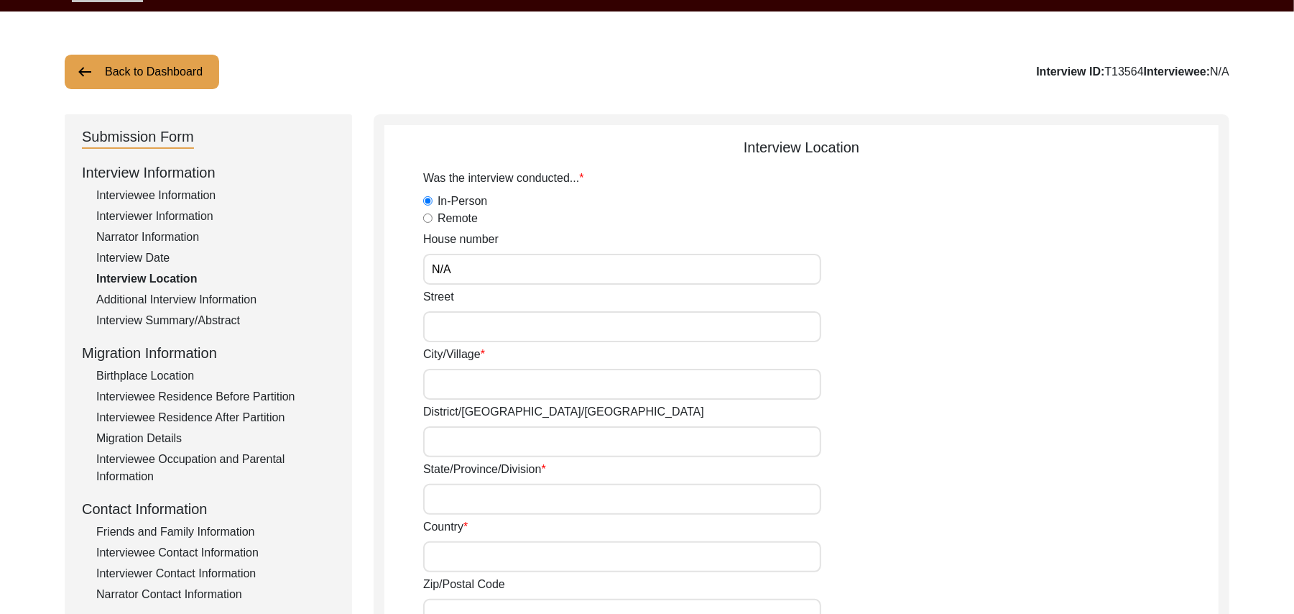
type input "N/A"
click at [448, 328] on input "Street" at bounding box center [622, 326] width 398 height 31
paste input "N/A"
type input "N/A"
click at [447, 379] on input "City/Village" at bounding box center [622, 384] width 398 height 31
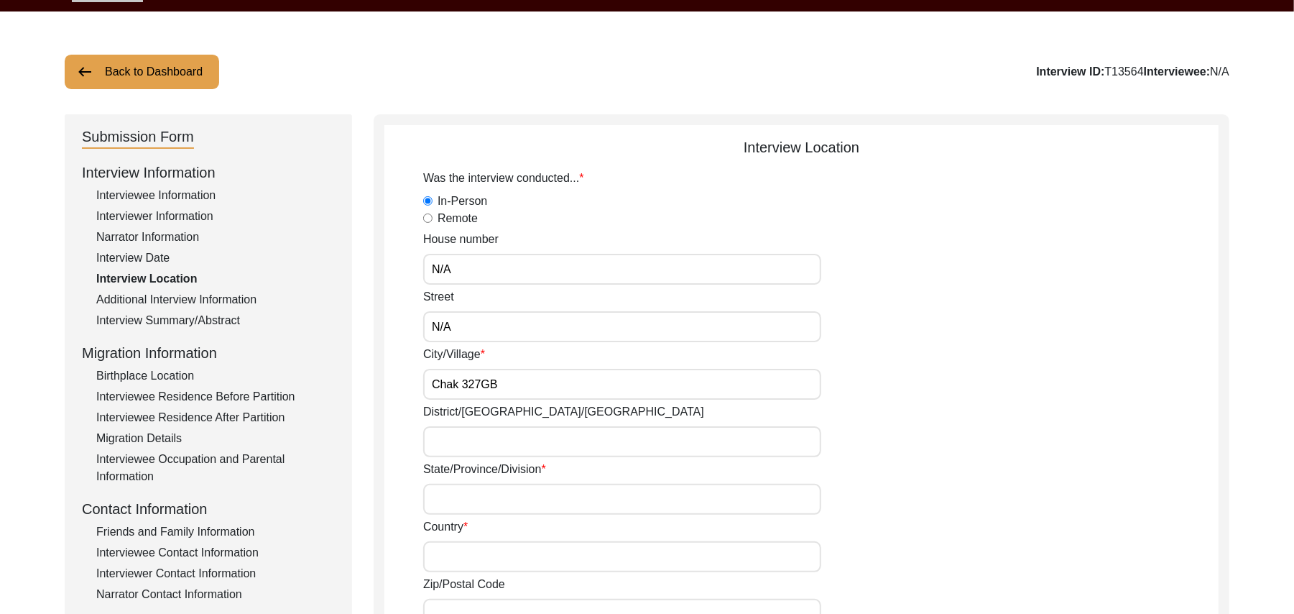
type input "Chak 327GB"
click at [455, 444] on input "District/tehsil/Jilla" at bounding box center [622, 441] width 398 height 31
type input "Toba Tek Singh/ Toba Tek Singh"
click at [458, 491] on input "State/Province/Division" at bounding box center [622, 499] width 398 height 31
type input "Punjab"
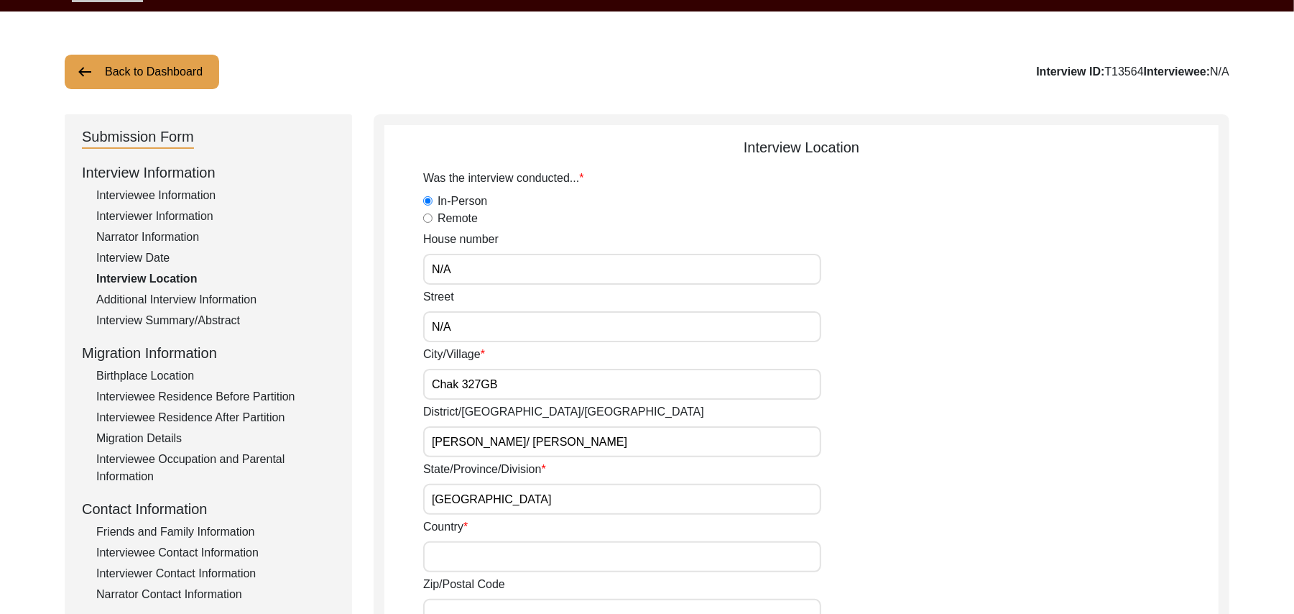
click at [472, 553] on input "Country" at bounding box center [622, 556] width 398 height 31
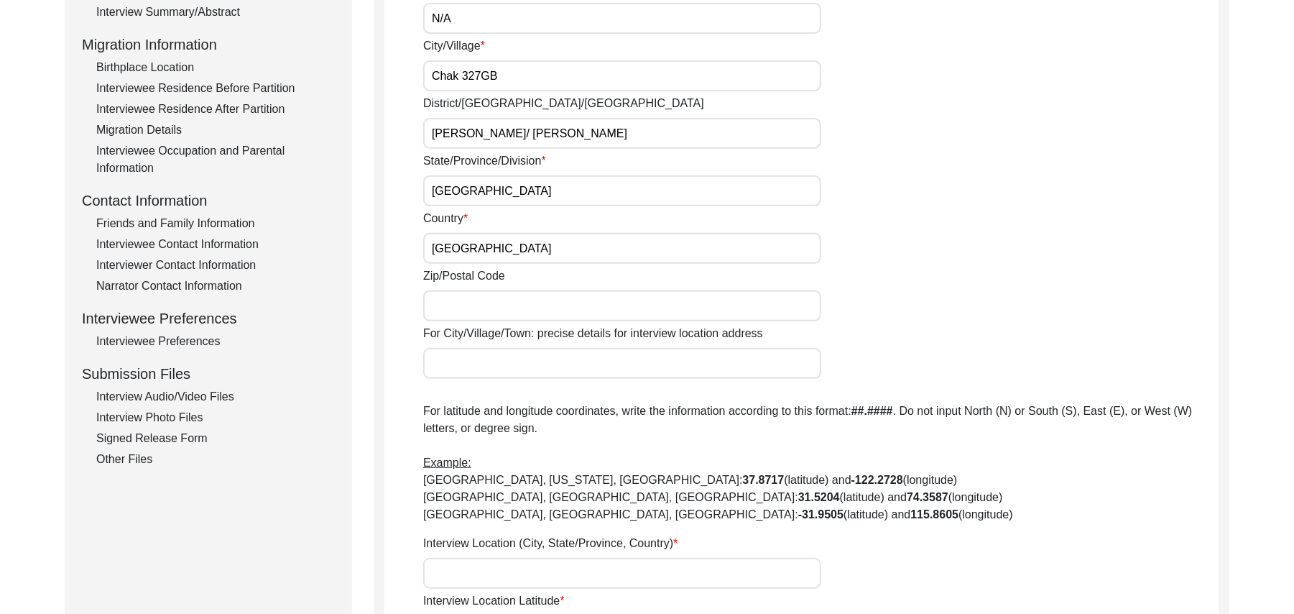
scroll to position [380, 0]
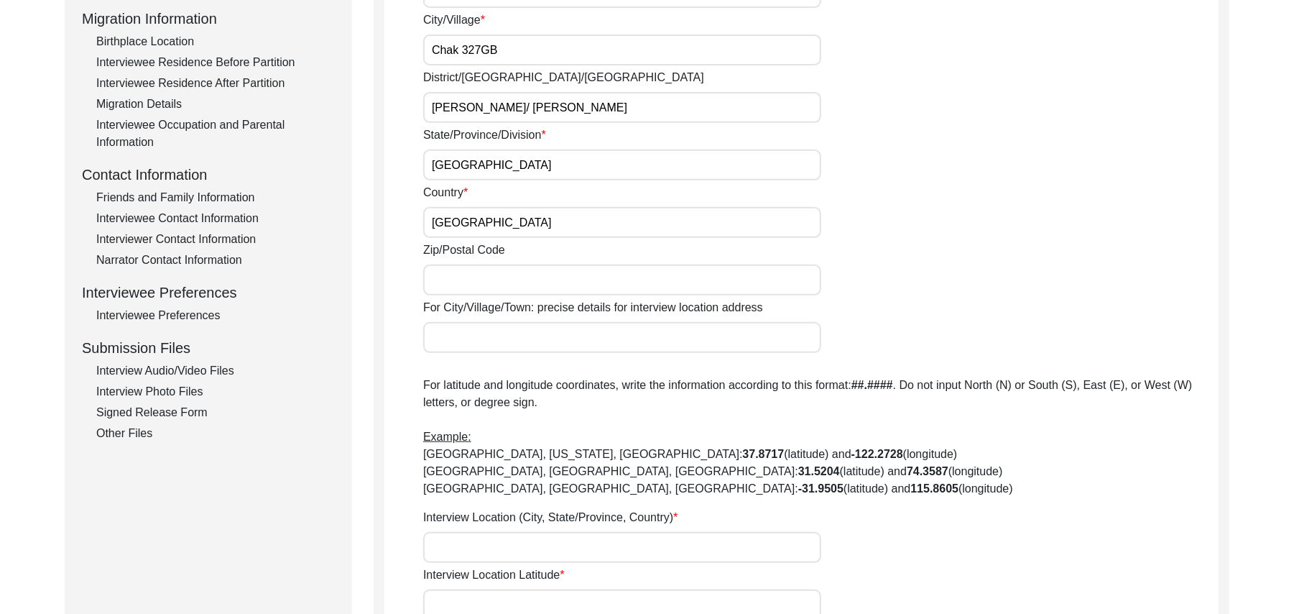
type input "Pakistan"
click at [537, 282] on input "Zip/Postal Code" at bounding box center [622, 279] width 398 height 31
type input "36300"
click at [507, 358] on div "Was the interview conducted... In-Person Remote House number N/A Street N/A Cit…" at bounding box center [820, 256] width 795 height 842
click at [489, 341] on input "For City/Village/Town: precise details for interview location address" at bounding box center [622, 337] width 398 height 31
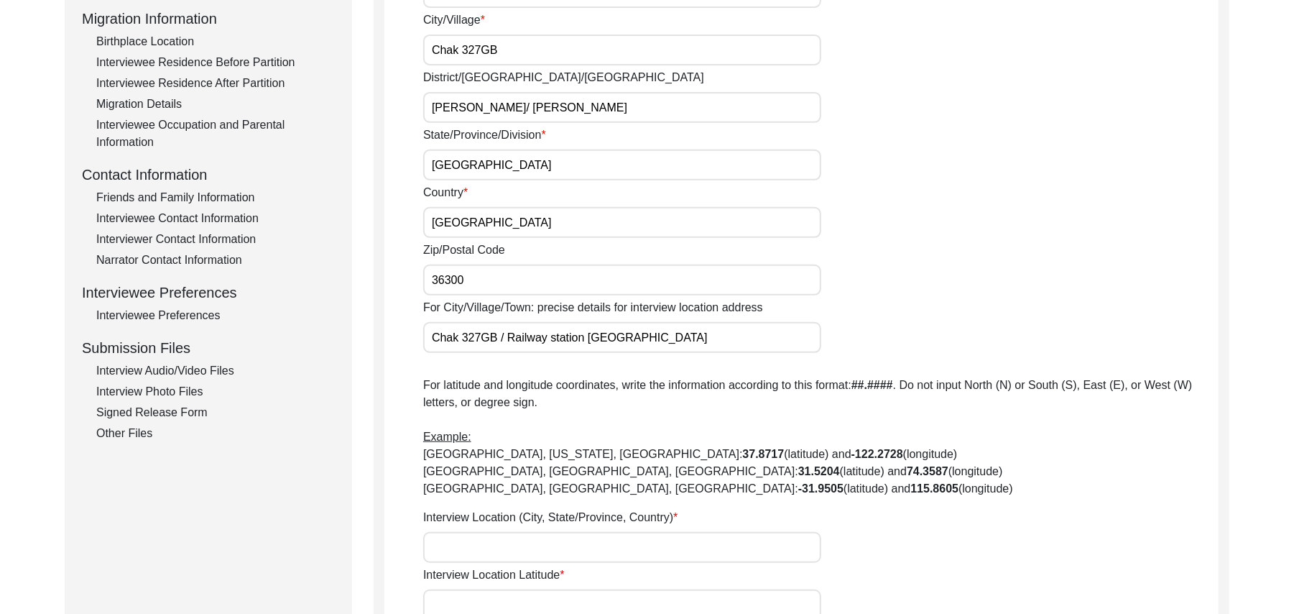
type input "Chak 327GB / Railway station Shorkot Cantt"
click at [497, 540] on input "Interview Location (City, State/Province, Country)" at bounding box center [622, 547] width 398 height 31
type input "Chak 327GB, Punjab, Pakistan"
click at [520, 599] on input "Interview Location Latitude" at bounding box center [622, 604] width 398 height 31
paste input "N/A"
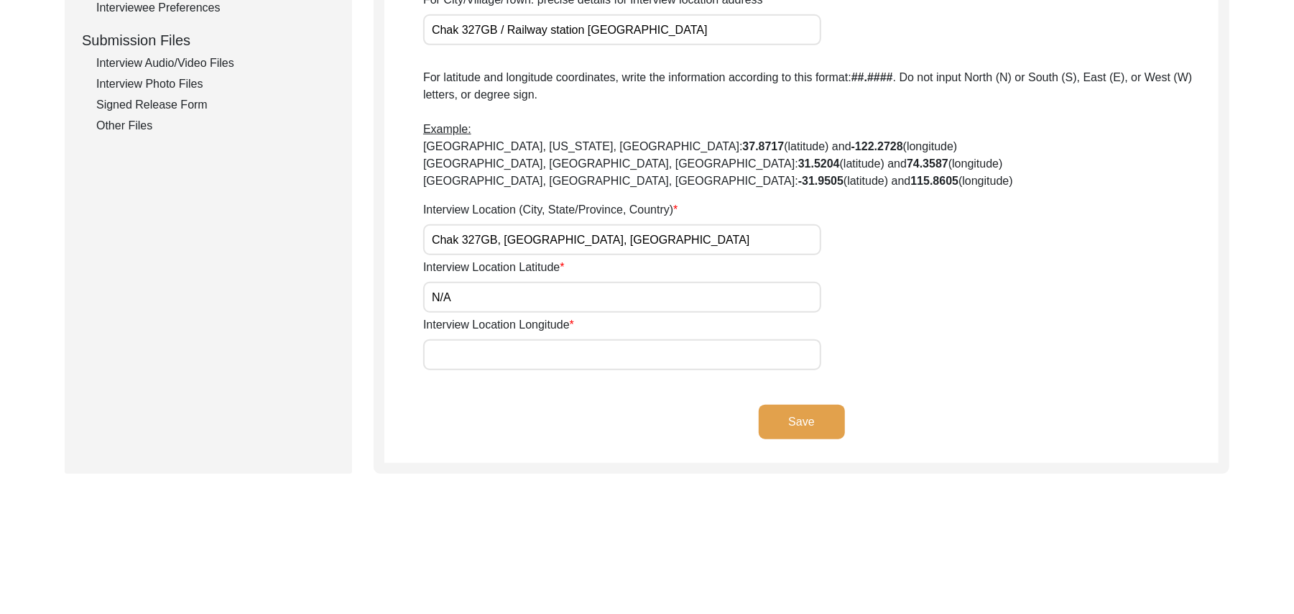
scroll to position [752, 0]
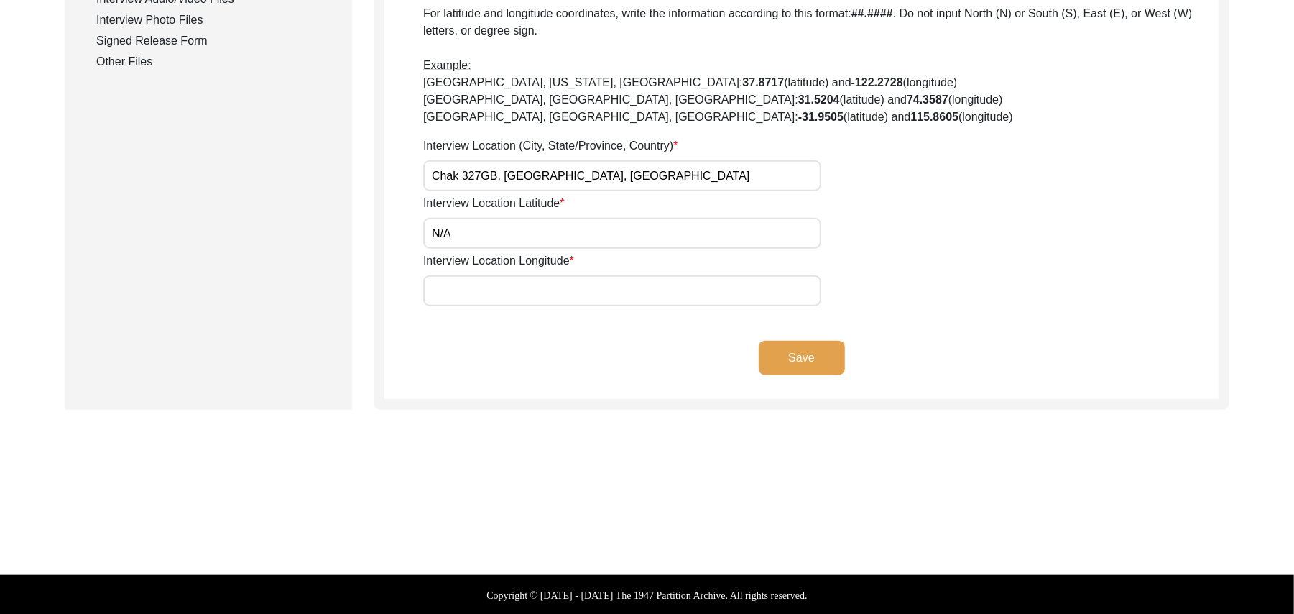
type input "N/A"
click at [527, 293] on input "Interview Location Longitude" at bounding box center [622, 290] width 398 height 31
paste input "N/A"
type input "N/A"
click at [792, 348] on button "Save" at bounding box center [802, 358] width 86 height 34
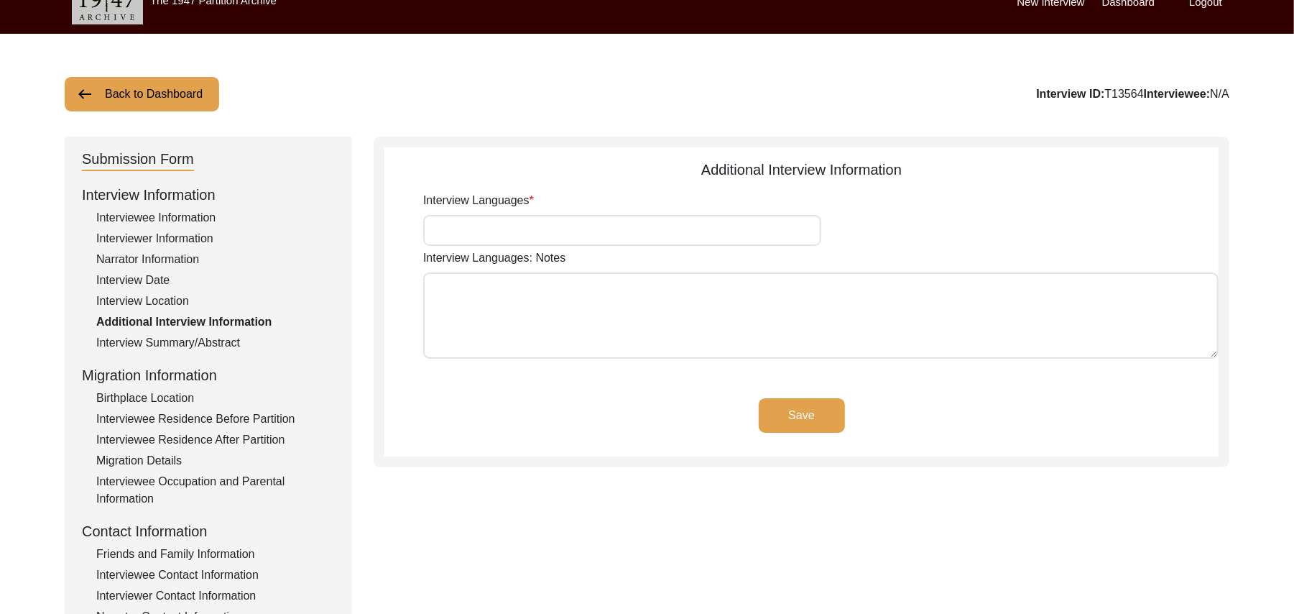
scroll to position [15, 0]
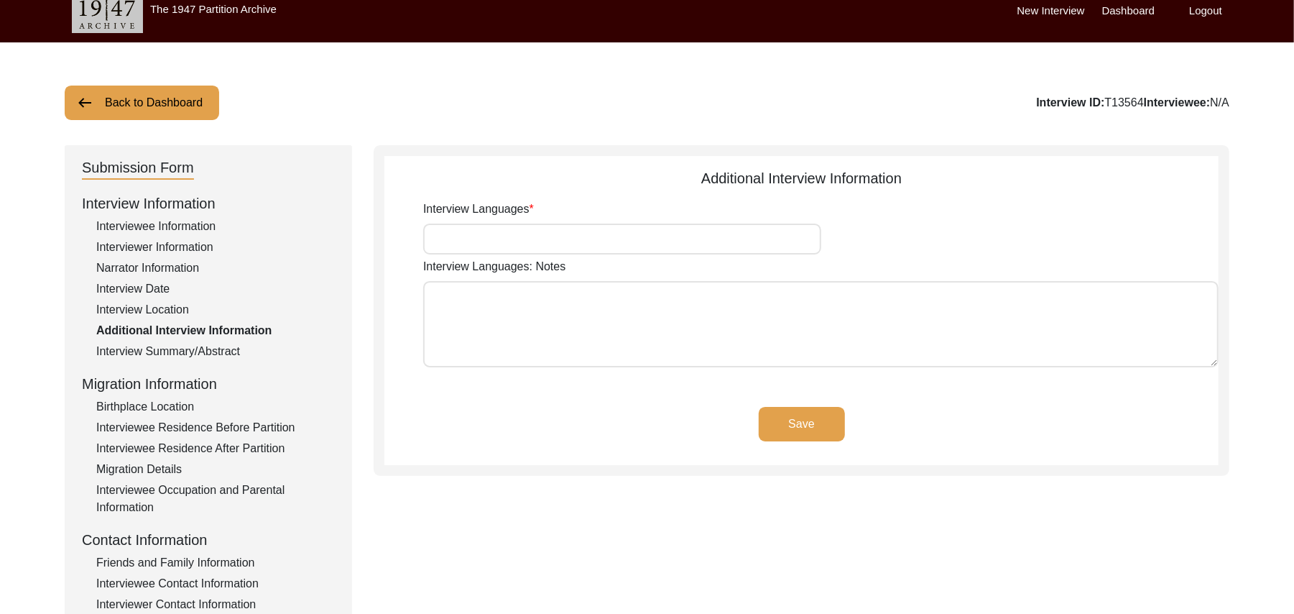
click at [506, 242] on input "Interview Languages" at bounding box center [622, 238] width 398 height 31
type input "Punjabi"
click at [502, 335] on textarea "Interview Languages: Notes" at bounding box center [820, 324] width 795 height 86
paste textarea "N/A"
type textarea "N/A"
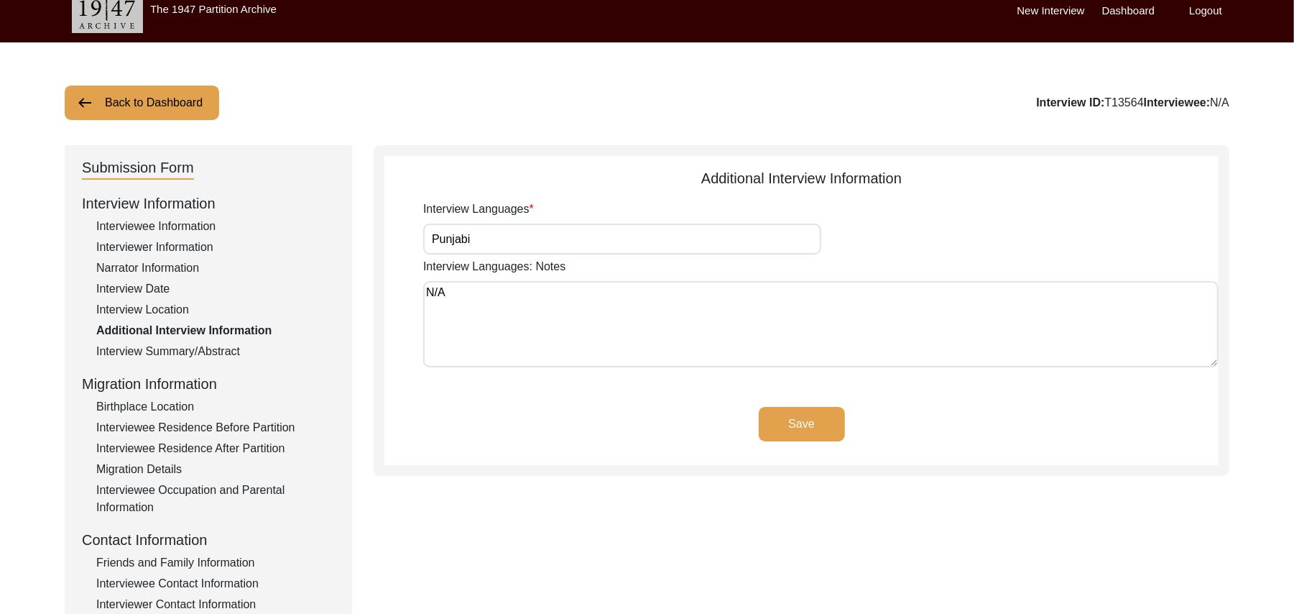
click at [771, 412] on button "Save" at bounding box center [802, 424] width 86 height 34
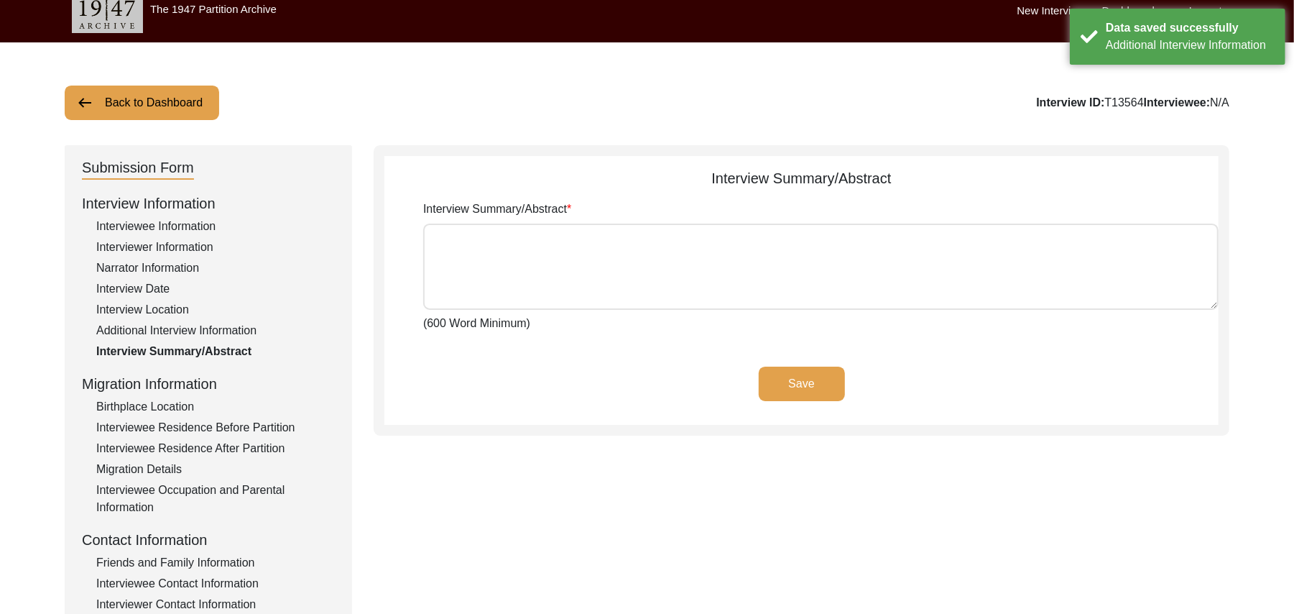
click at [581, 274] on textarea "Interview Summary/Abstract" at bounding box center [820, 266] width 795 height 86
click at [183, 400] on div "Birthplace Location" at bounding box center [215, 406] width 239 height 17
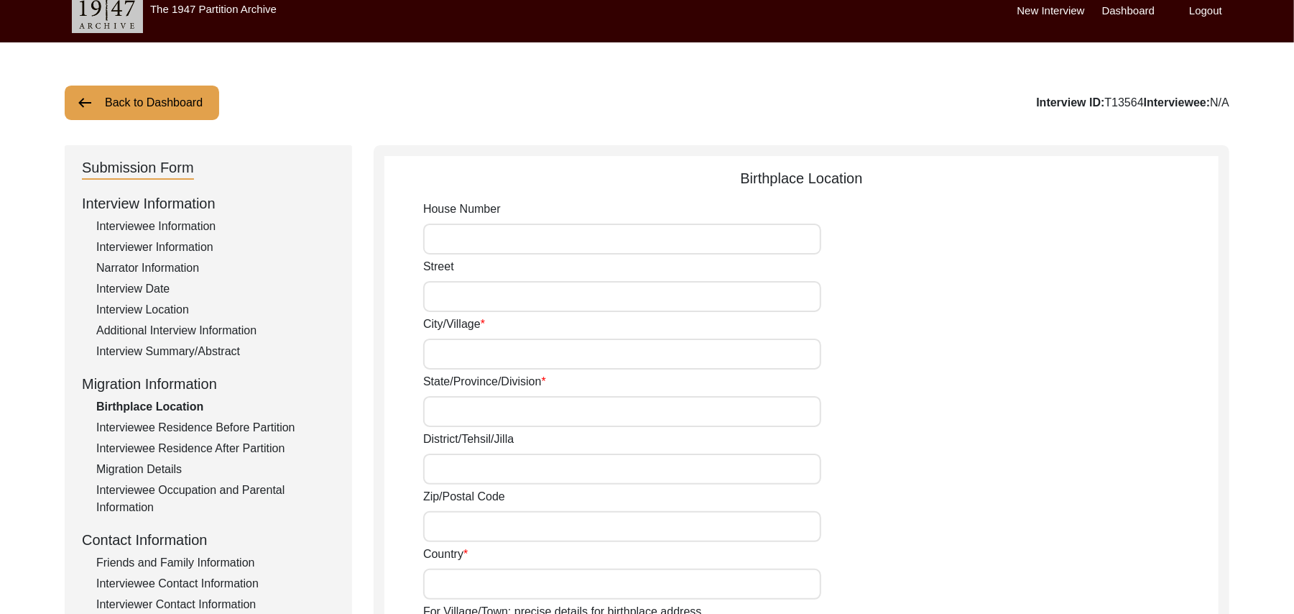
click at [447, 239] on input "House Number" at bounding box center [622, 238] width 398 height 31
paste input "N/A"
type input "N/A"
click at [446, 302] on input "Street" at bounding box center [622, 296] width 398 height 31
paste input "N/A"
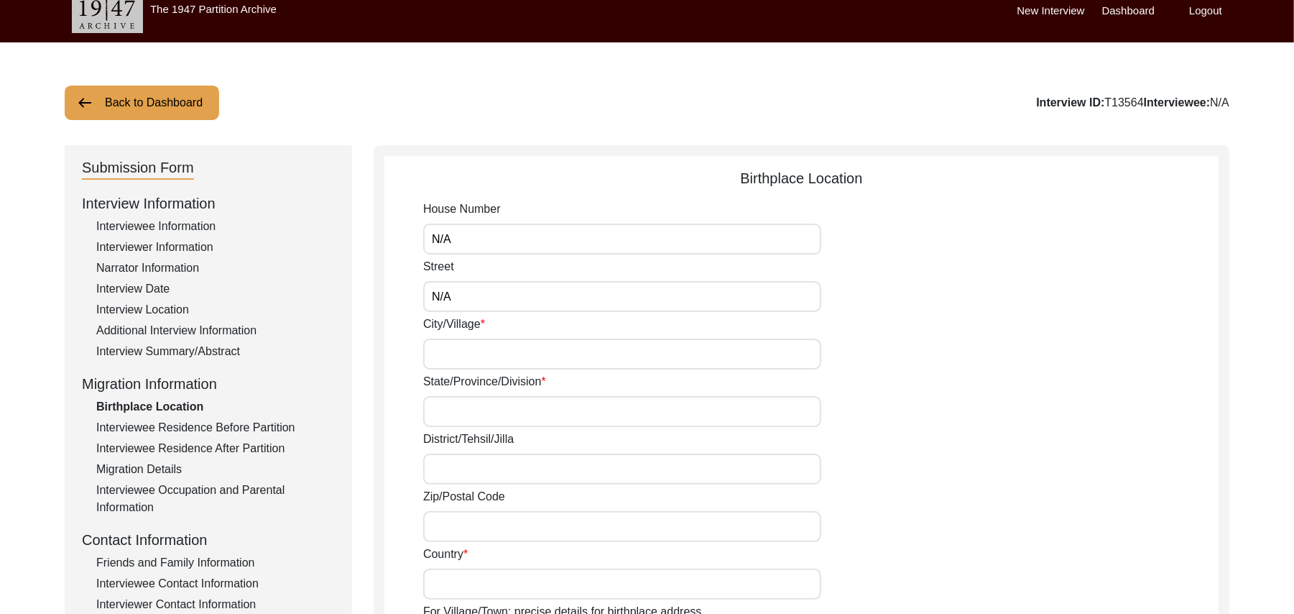
type input "N/A"
click at [458, 362] on input "City/Village" at bounding box center [622, 353] width 398 height 31
type input "Chak 327GB"
click at [470, 426] on div "House Number N/A Street N/A City/Village Chak 327GB State/Province/Division Dis…" at bounding box center [820, 590] width 795 height 781
click at [464, 415] on input "State/Province/Division" at bounding box center [622, 411] width 398 height 31
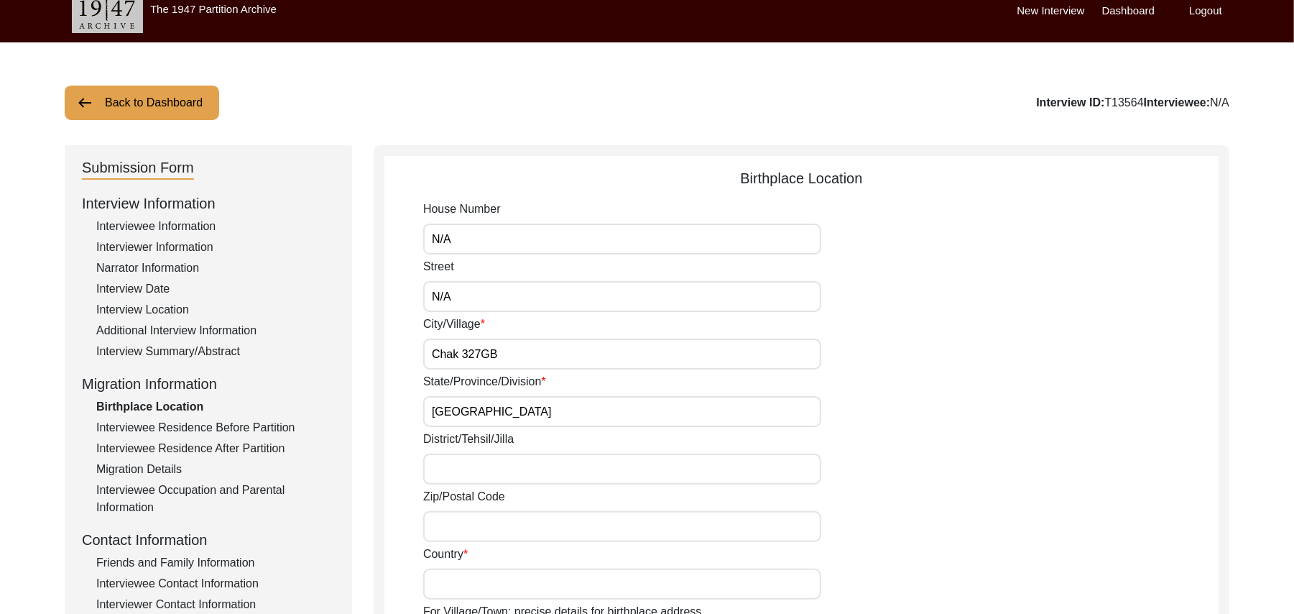
type input "Punjab"
click at [464, 473] on input "District/Tehsil/Jilla" at bounding box center [622, 468] width 398 height 31
type input "Toba Tek singh/ Toba Tek Singh"
click at [466, 532] on input "Zip/Postal Code" at bounding box center [622, 526] width 398 height 31
type input "36300"
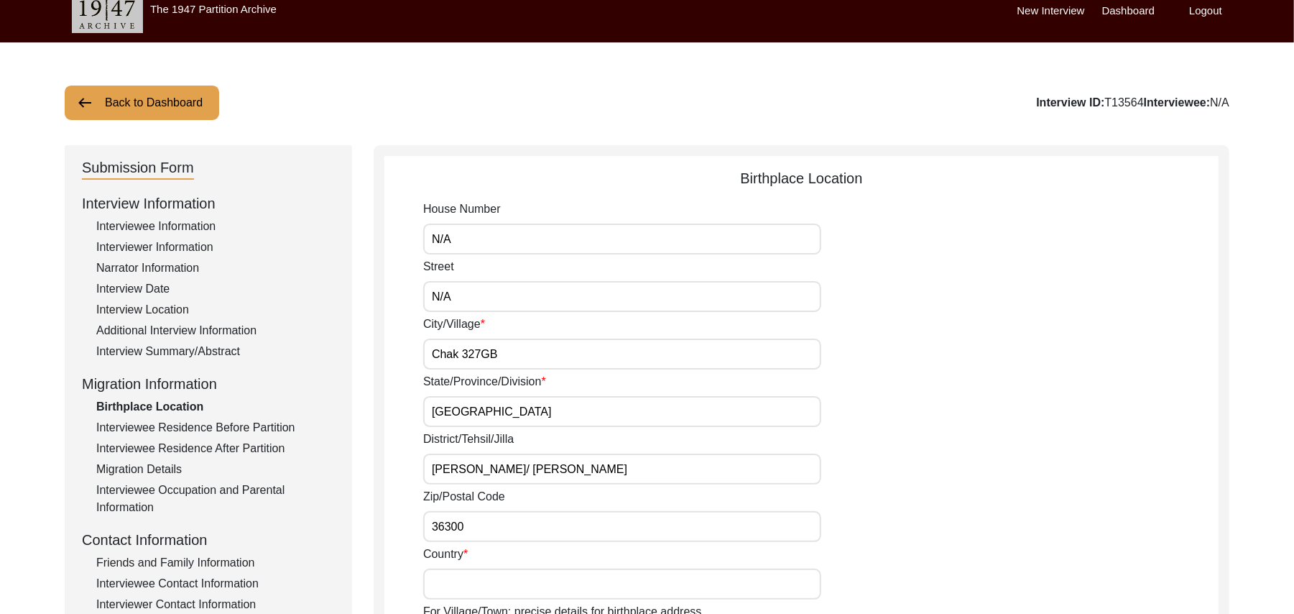
click at [463, 576] on input "Country" at bounding box center [622, 583] width 398 height 31
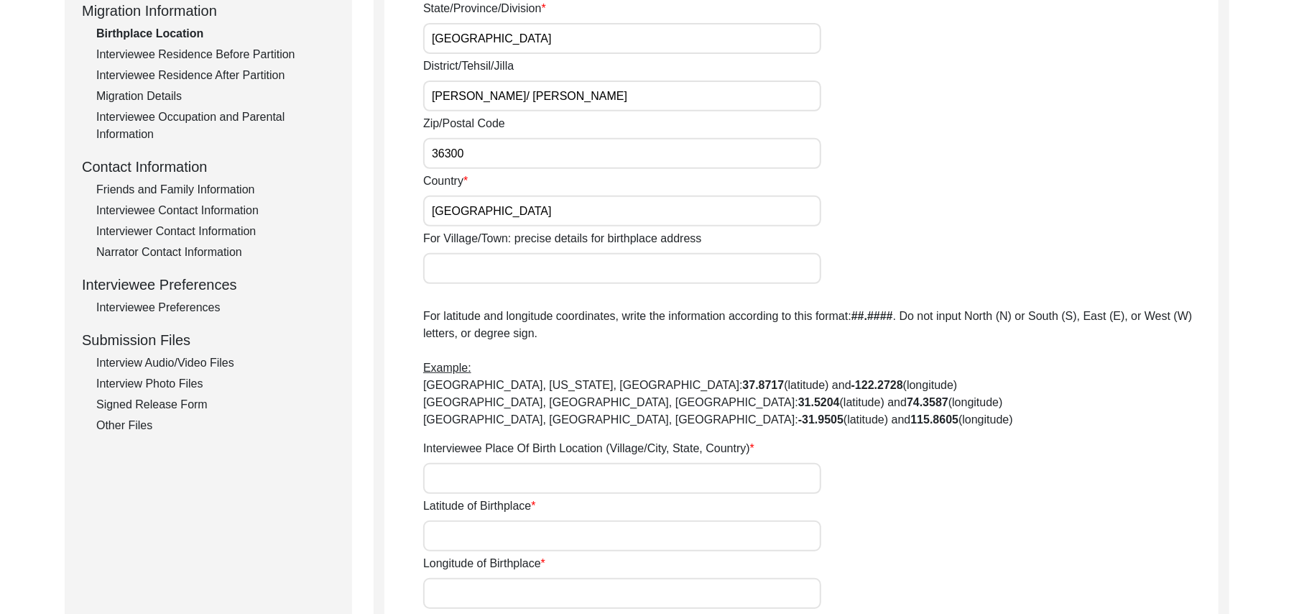
scroll to position [504, 0]
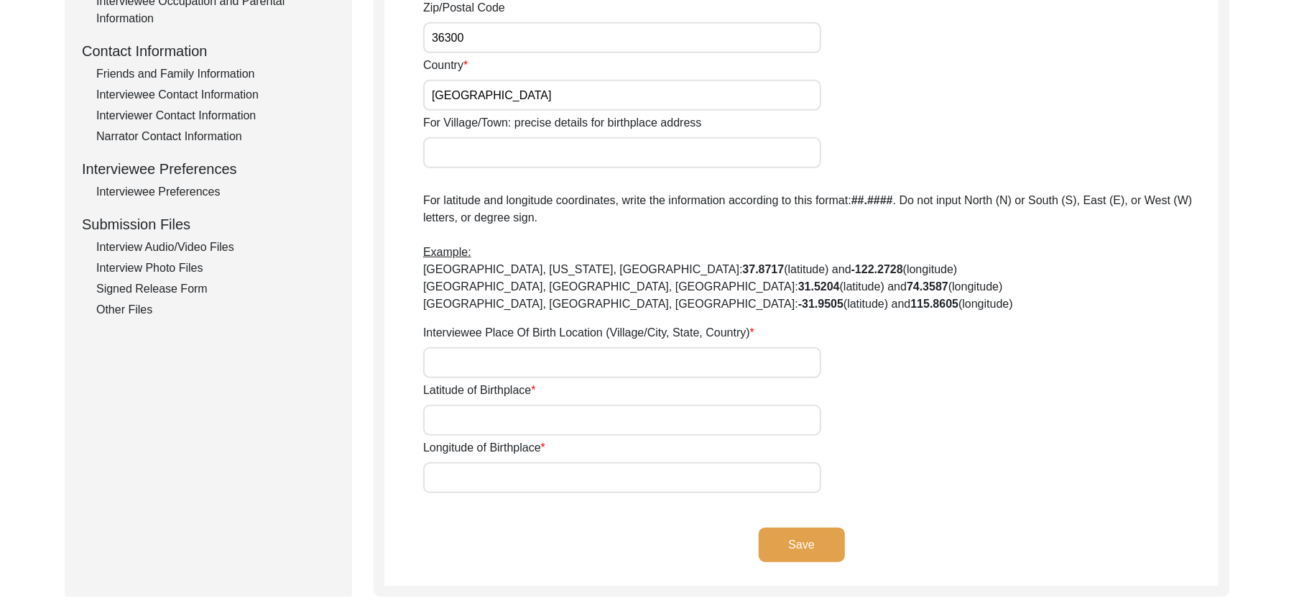
type input "Pakistan"
click at [533, 155] on input "For Village/Town: precise details for birthplace address" at bounding box center [622, 152] width 398 height 31
type input "Chak 327GB/ Railway station Shorkot Cantt"
click at [472, 366] on input "Interviewee Place Of Birth Location (Village/City, State, Country)" at bounding box center [622, 362] width 398 height 31
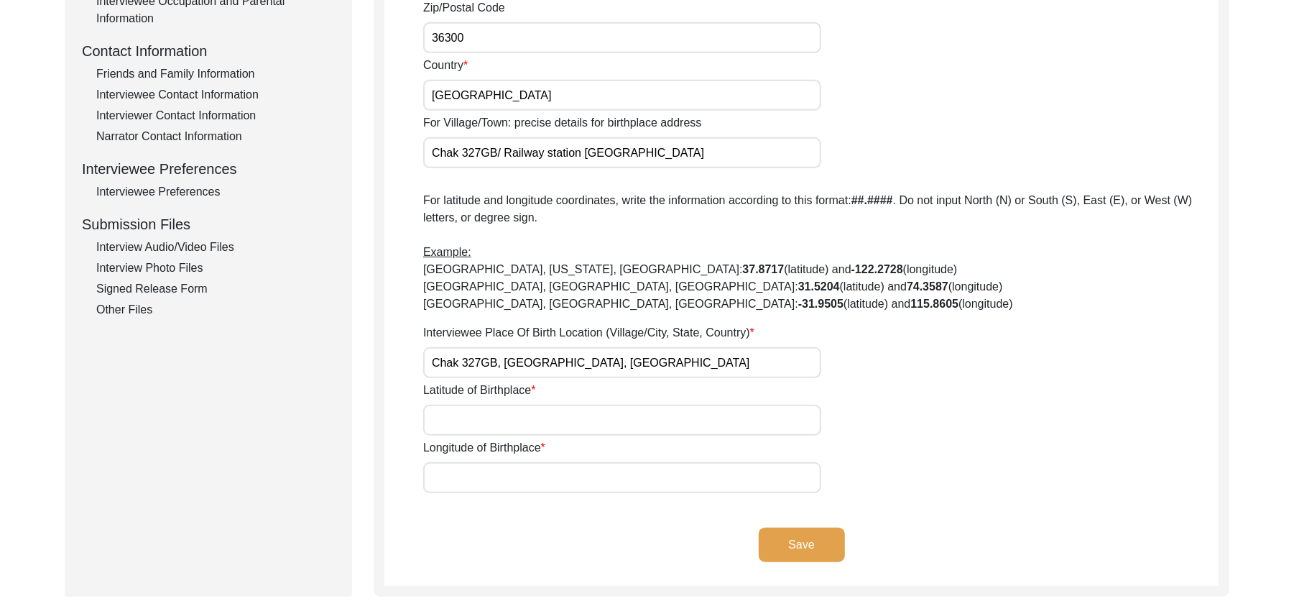
type input "Chak 327GB, Punjab, Pakistan"
click at [470, 421] on input "Latitude of Birthplace" at bounding box center [622, 420] width 398 height 31
paste input "N/A"
type input "N/A"
click at [492, 486] on input "Longitude of Birthplace" at bounding box center [622, 477] width 398 height 31
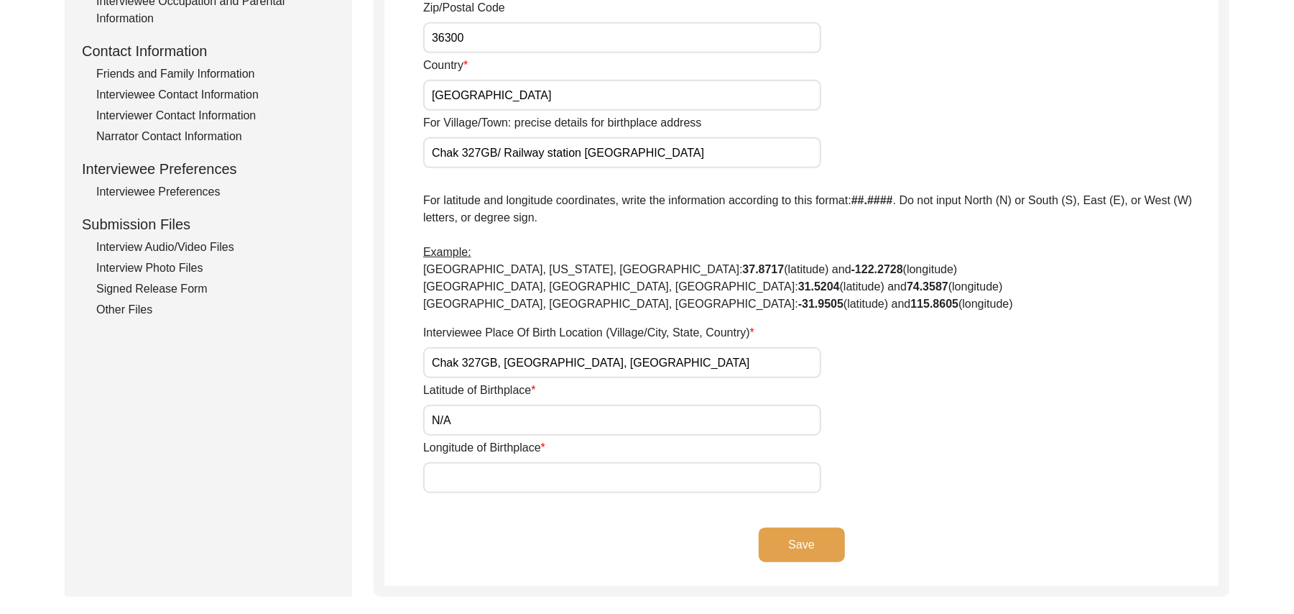
paste input "N/A"
type input "N/A"
click at [829, 544] on button "Save" at bounding box center [802, 544] width 86 height 34
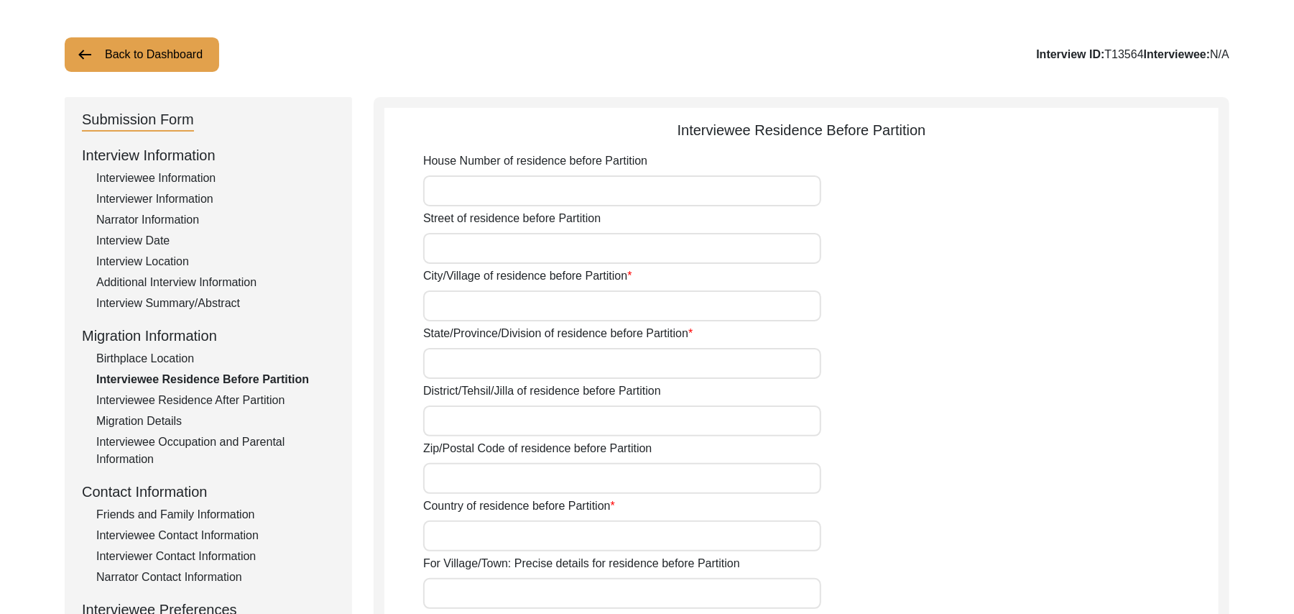
scroll to position [55, 0]
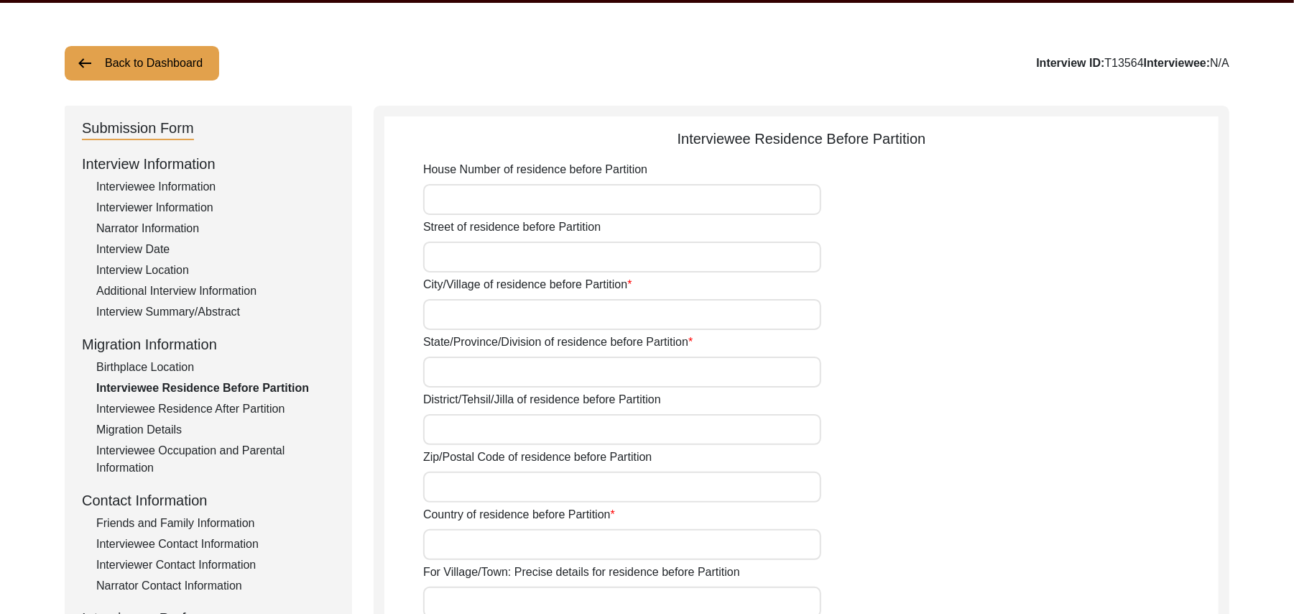
click at [484, 200] on input "House Number of residence before Partition" at bounding box center [622, 199] width 398 height 31
paste input "N/A"
type input "N/A"
click at [464, 259] on input "Street of residence before Partition" at bounding box center [622, 256] width 398 height 31
paste input "N/A"
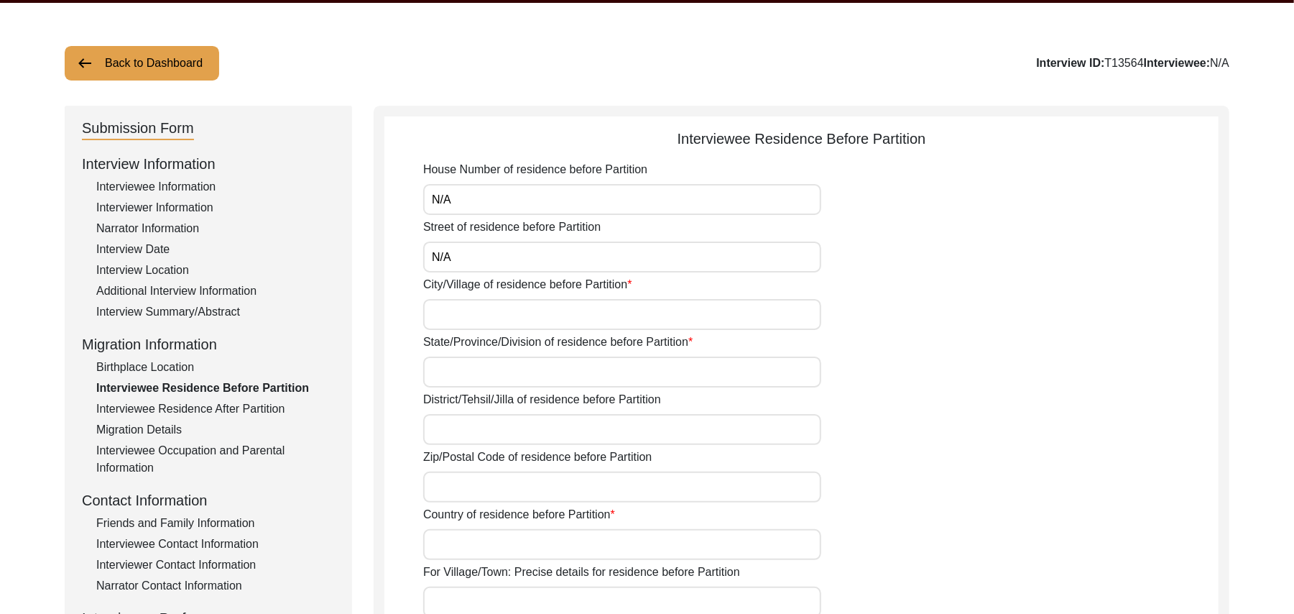
type input "N/A"
click at [453, 316] on input "City/Village of residence before Partition" at bounding box center [622, 314] width 398 height 31
type input "Chak 327GB"
click at [452, 374] on input "State/Province/Division of residence before Partition" at bounding box center [622, 371] width 398 height 31
type input "Punjab"
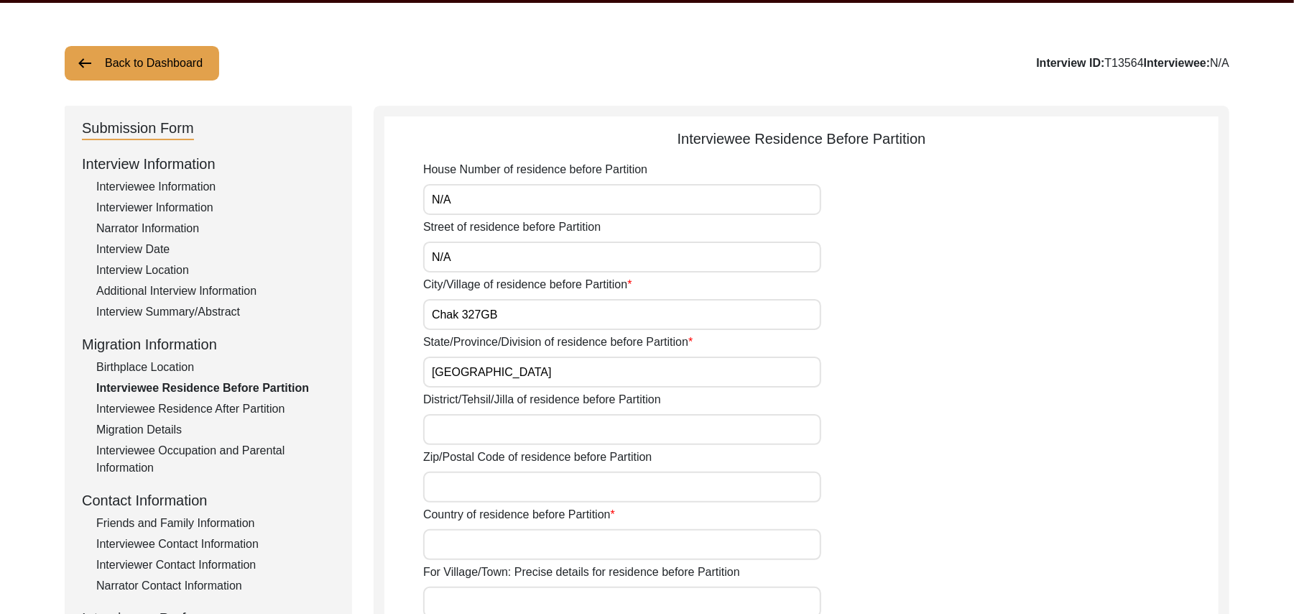
click at [451, 427] on input "District/Tehsil/Jilla of residence before Partition" at bounding box center [622, 429] width 398 height 31
type input "Toba Tek Singh/ Toba Tek Singh"
click at [450, 497] on input "Zip/Postal Code of residence before Partition" at bounding box center [622, 486] width 398 height 31
type input "36300"
click at [451, 550] on input "Country of residence before Partition" at bounding box center [622, 544] width 398 height 31
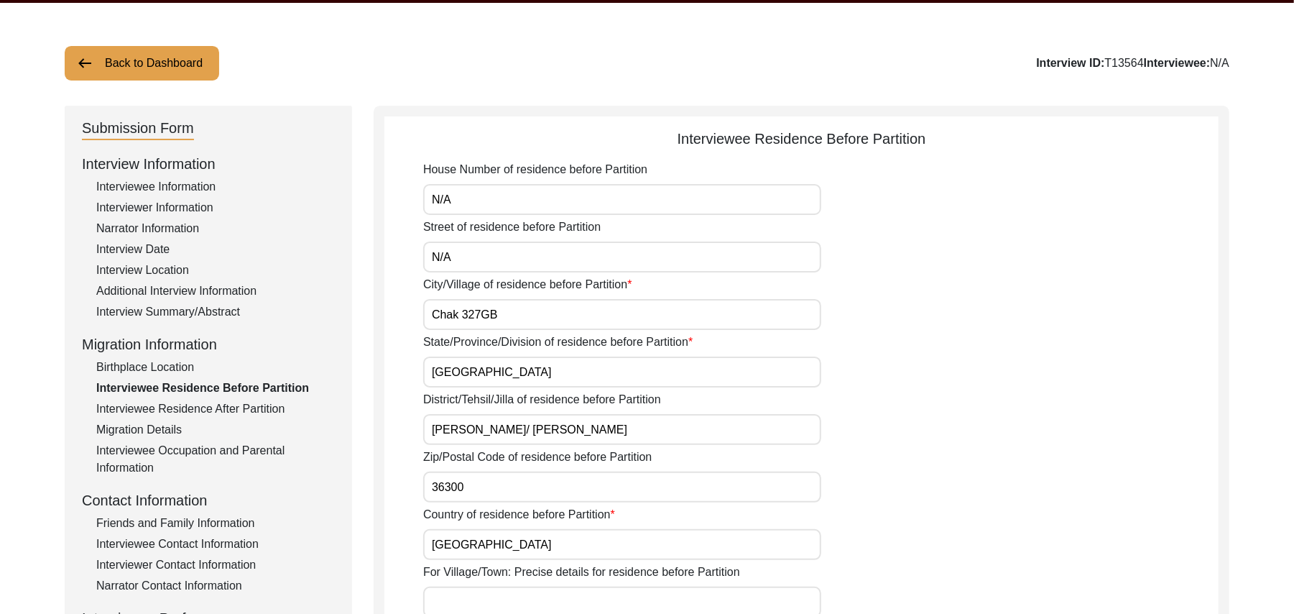
type input "Pakistan"
click at [460, 601] on input "For Village/Town: Precise details for residence before Partition" at bounding box center [622, 601] width 398 height 31
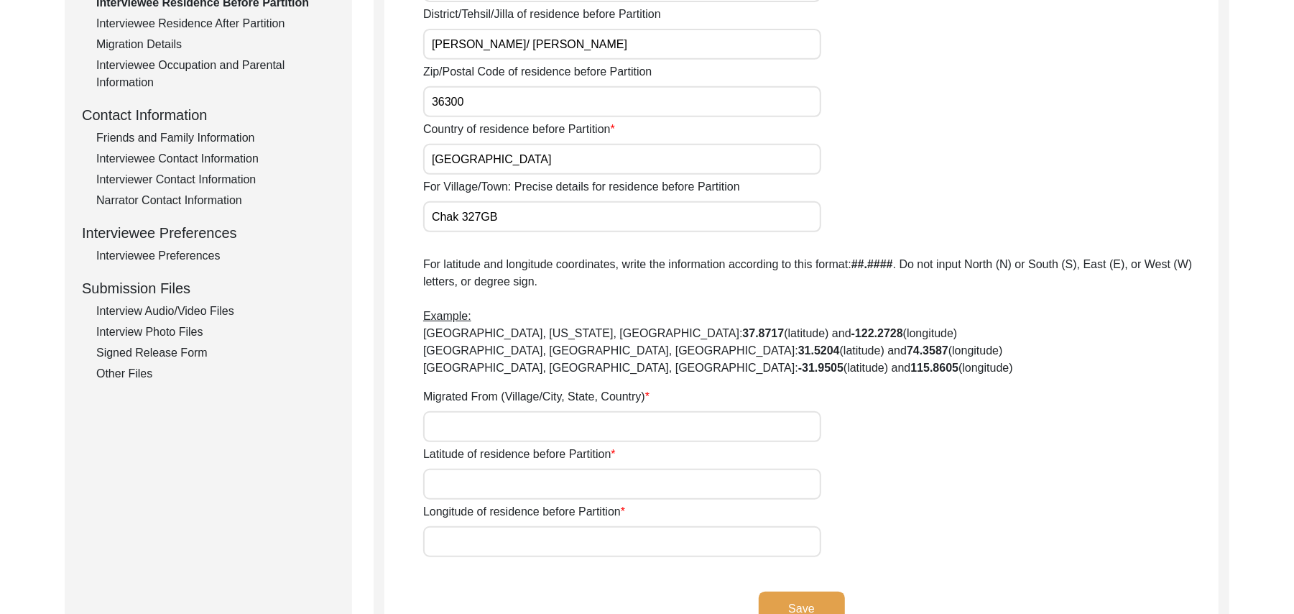
scroll to position [452, 0]
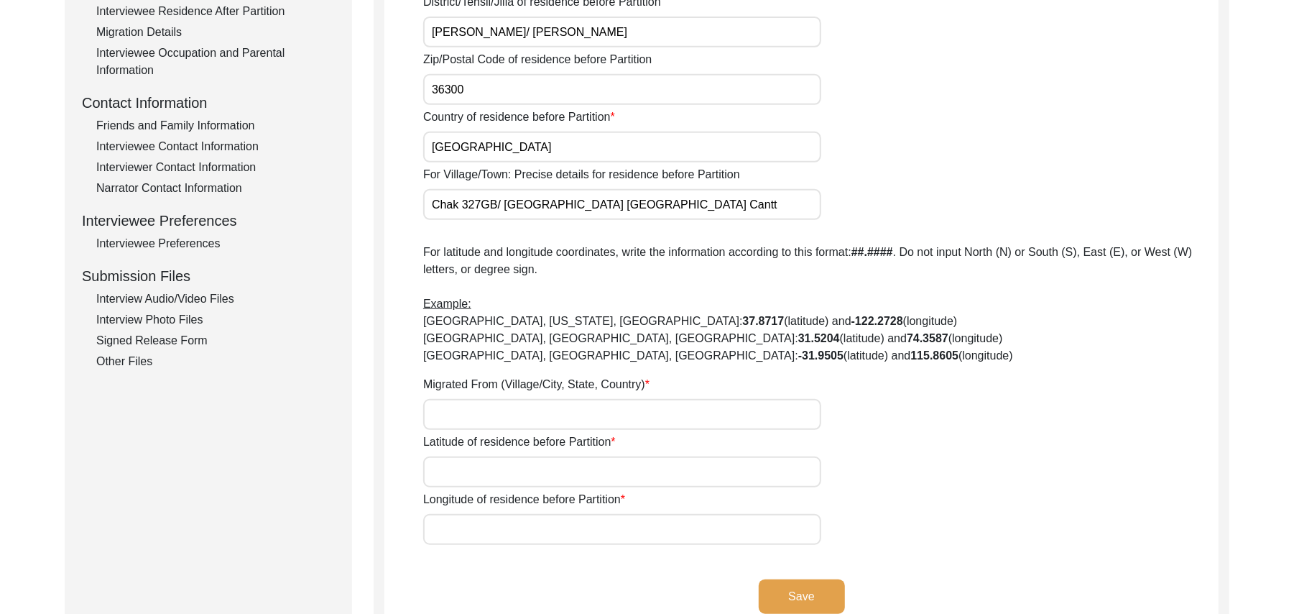
type input "Chak 327GB/ Railway Station Shorkot Cantt"
click at [509, 414] on input "Migrated From (Village/City, State, Country)" at bounding box center [622, 414] width 398 height 31
type input "Did Not Migrate"
click at [490, 479] on input "Latitude of residence before Partition" at bounding box center [622, 471] width 398 height 31
paste input "N/A"
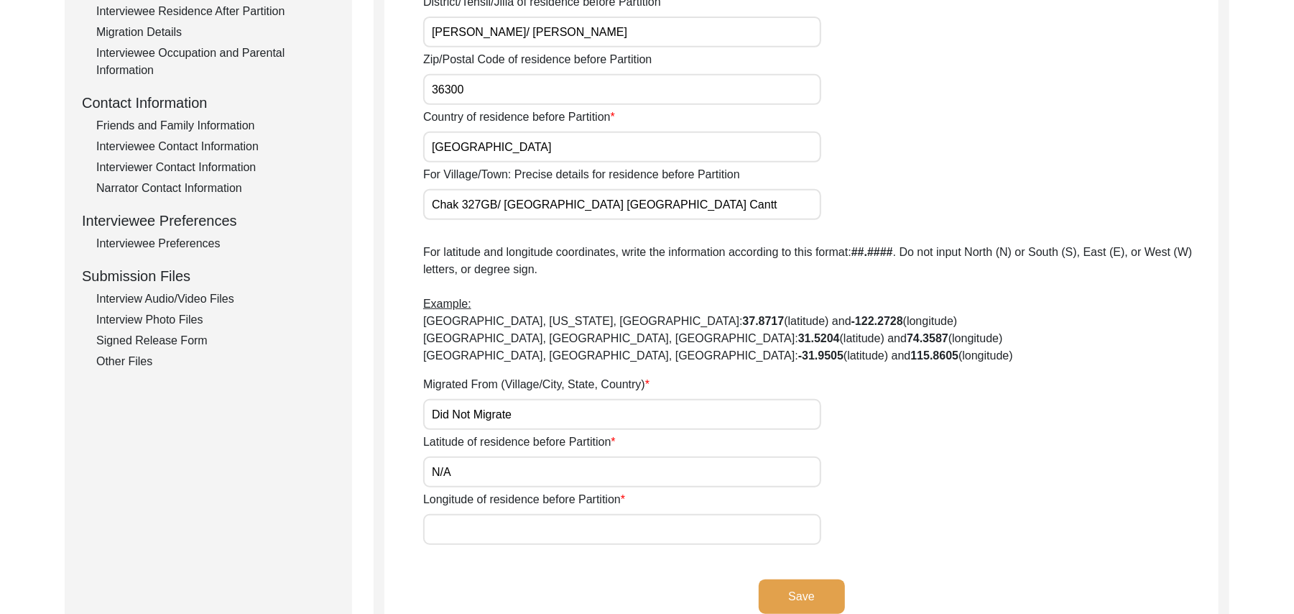
type input "N/A"
click at [499, 530] on input "Longitude of residence before Partition" at bounding box center [622, 529] width 398 height 31
paste input "N/A"
type input "N/A"
click at [831, 590] on button "Save" at bounding box center [802, 596] width 86 height 34
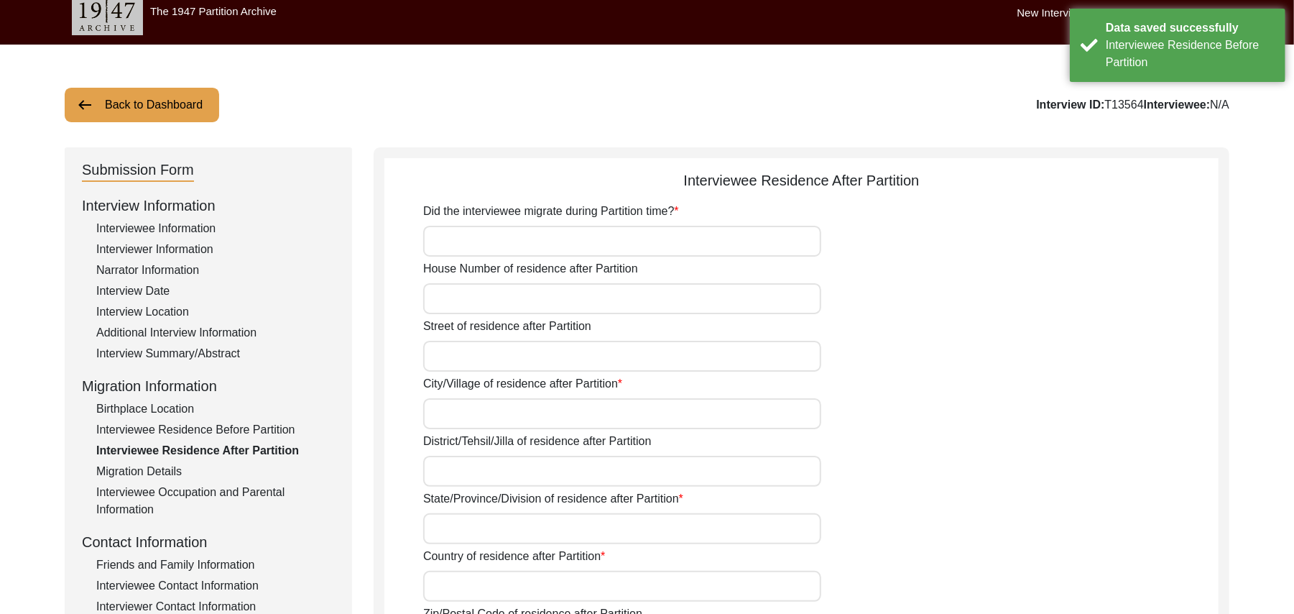
scroll to position [4, 0]
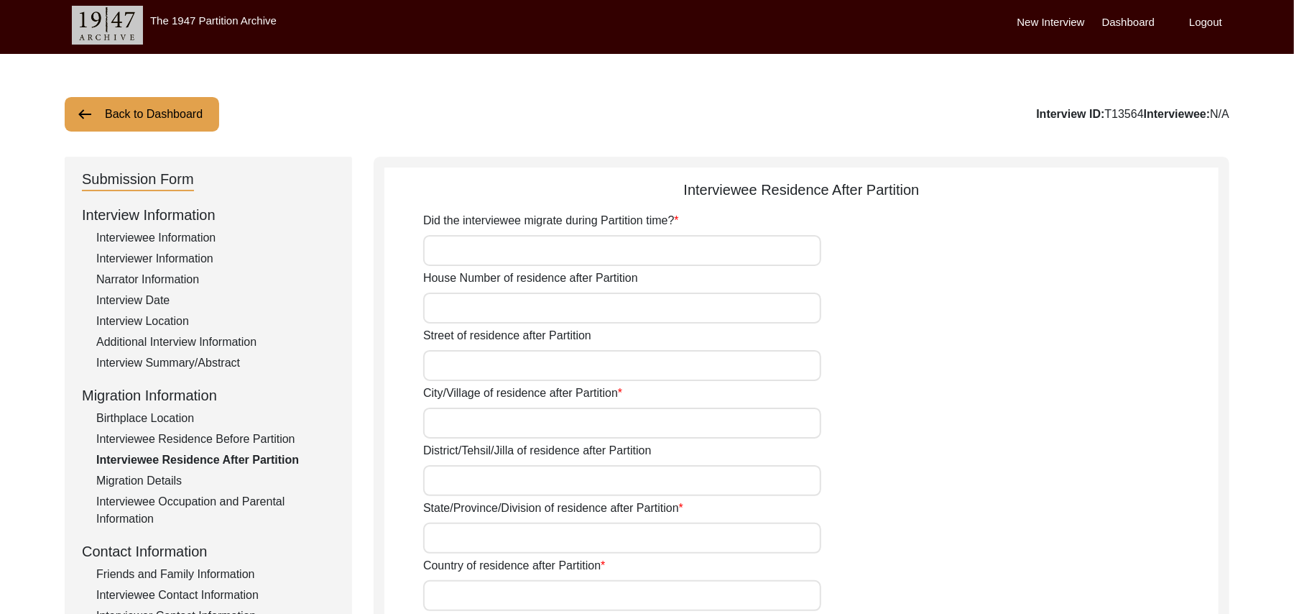
click at [567, 254] on input "Did the interviewee migrate during Partition time?" at bounding box center [622, 250] width 398 height 31
type input "No"
click at [546, 308] on input "House Number of residence after Partition" at bounding box center [622, 307] width 398 height 31
paste input "N/A"
type input "N/A"
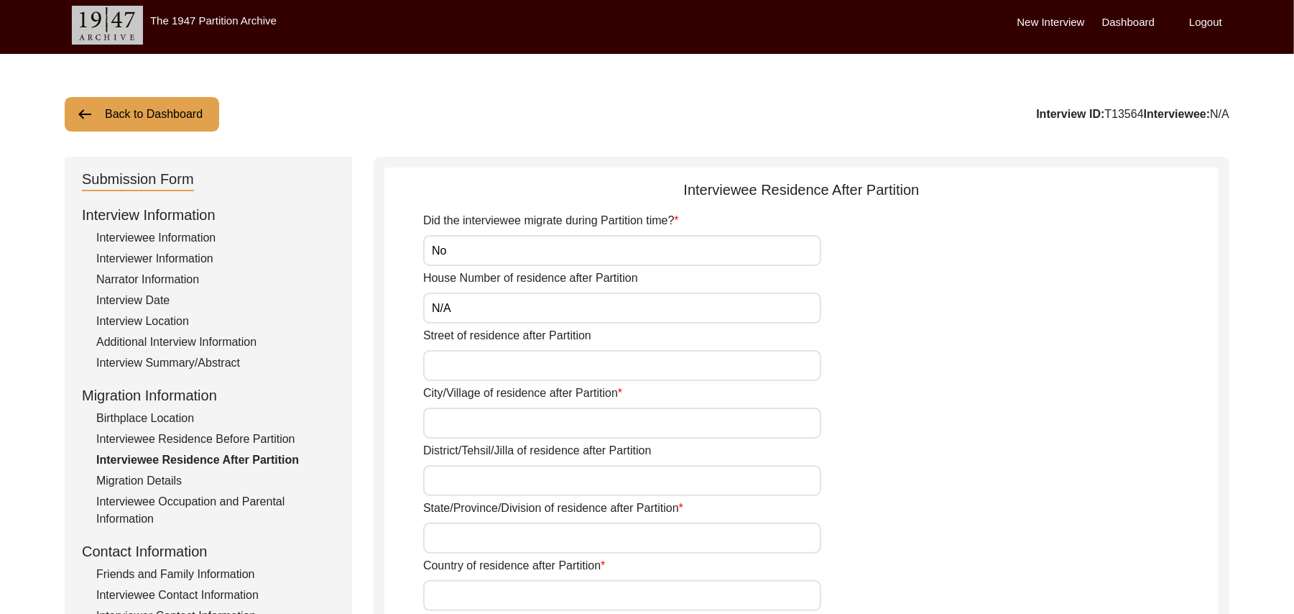
click at [518, 364] on input "Street of residence after Partition" at bounding box center [622, 365] width 398 height 31
paste input "N/A"
type input "N/A"
click at [494, 422] on input "City/Village of residence after Partition" at bounding box center [622, 422] width 398 height 31
type input "Chak 327GB"
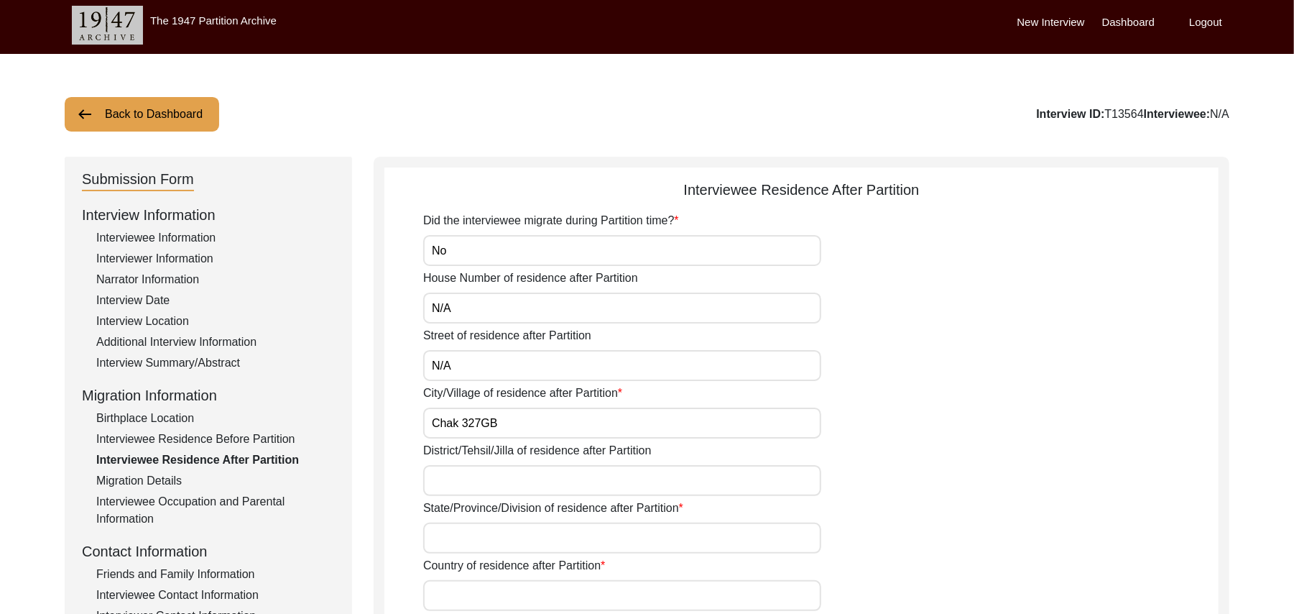
click at [496, 490] on input "District/Tehsil/Jilla of residence after Partition" at bounding box center [622, 480] width 398 height 31
type input "Toba Tek Singh/ Toba Tek Singh"
click at [489, 546] on input "State/Province/Division of residence after Partition" at bounding box center [622, 537] width 398 height 31
type input "Punjab"
click at [487, 594] on input "Country of residence after Partition" at bounding box center [622, 595] width 398 height 31
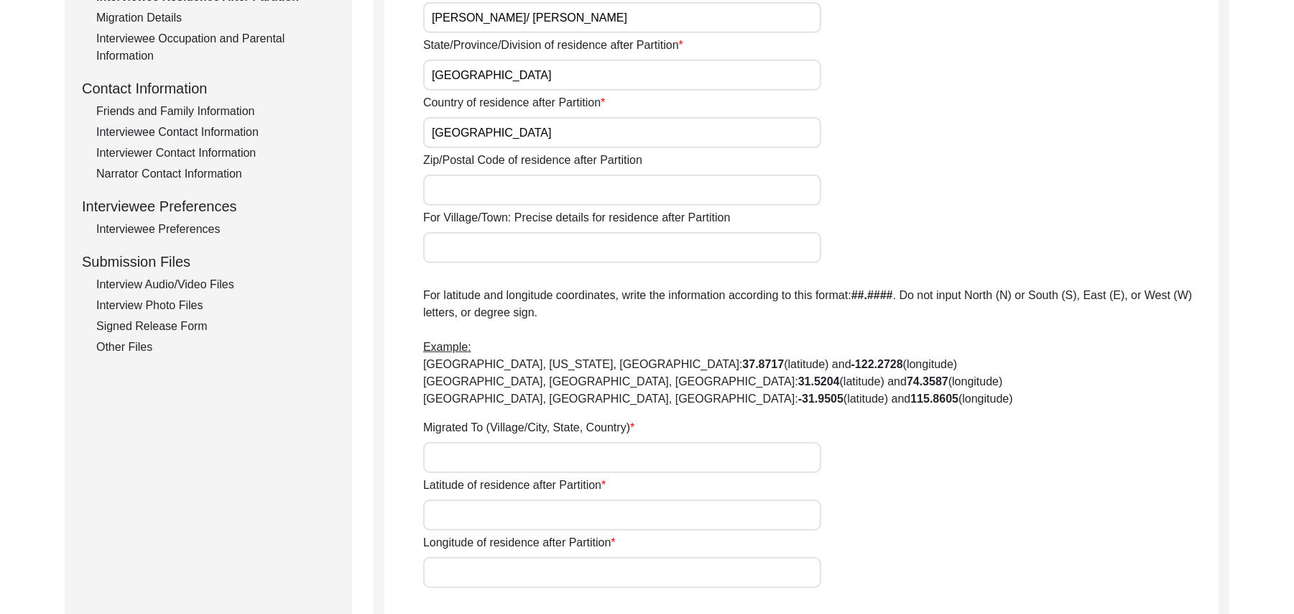
scroll to position [492, 0]
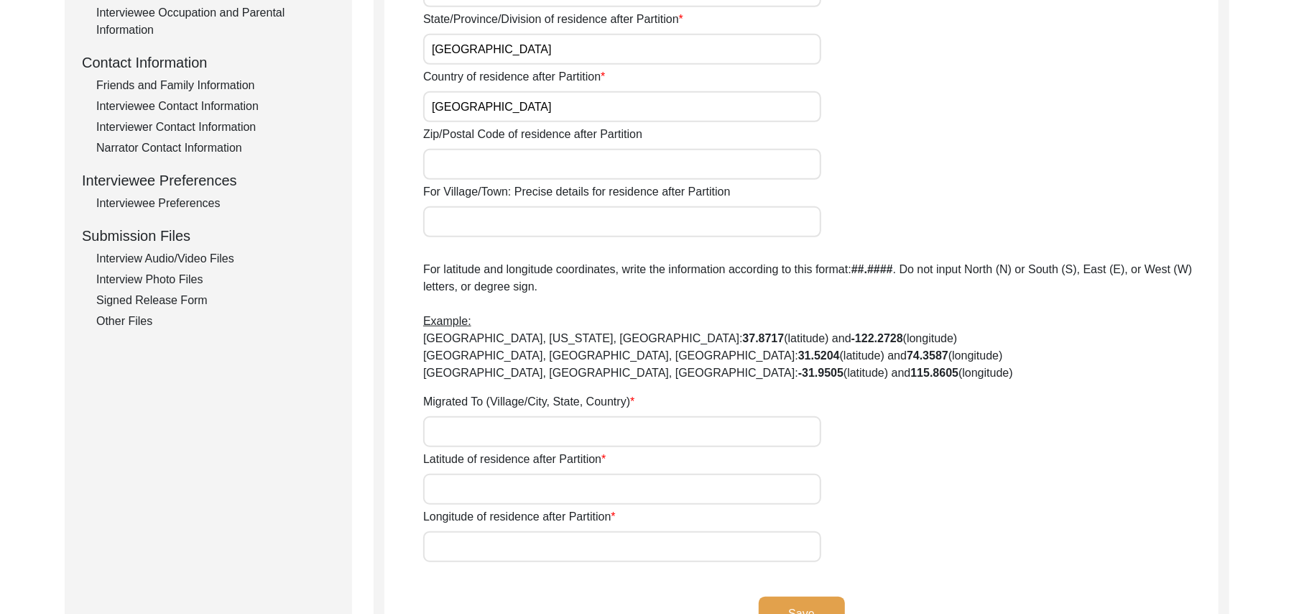
type input "Pakistan"
click at [549, 164] on input "Zip/Postal Code of residence after Partition" at bounding box center [622, 164] width 398 height 31
type input "36300"
click at [504, 223] on input "For Village/Town: Precise details for residence after Partition" at bounding box center [622, 221] width 398 height 31
type input "Chak 327GB/ Railway station Shorkot Cant"
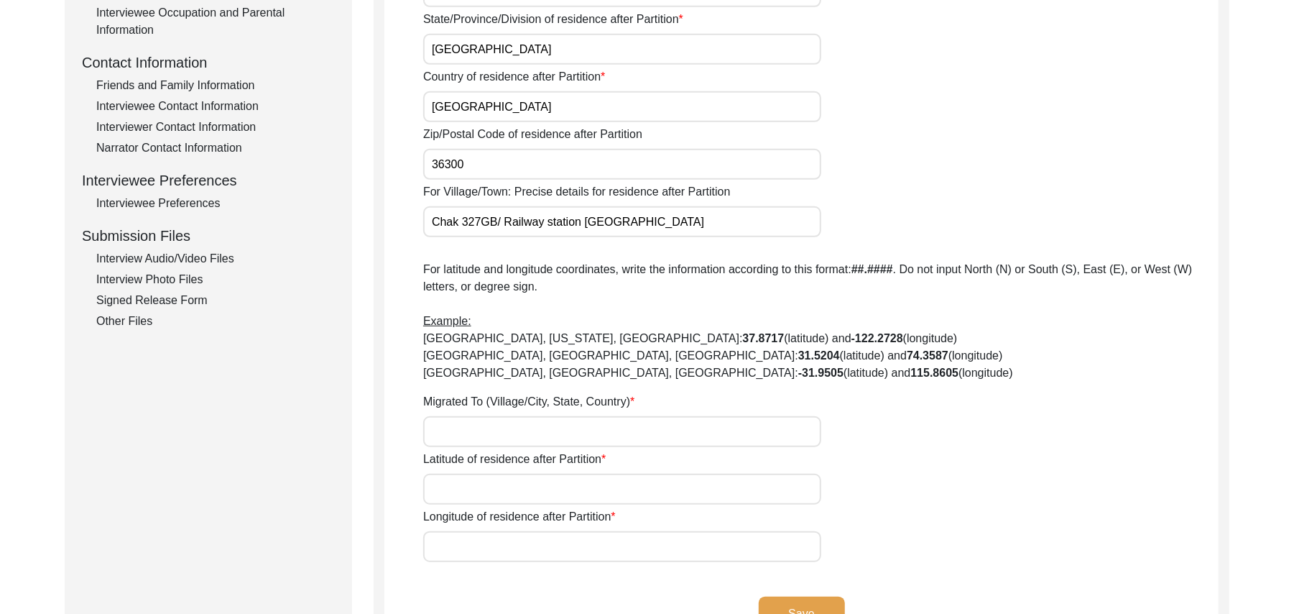
click at [504, 435] on input "Migrated To (Village/City, State, Country)" at bounding box center [622, 431] width 398 height 31
type input "Did Not Migrate"
click at [500, 496] on input "Latitude of residence after Partition" at bounding box center [622, 489] width 398 height 31
paste input "N/A"
type input "N/A"
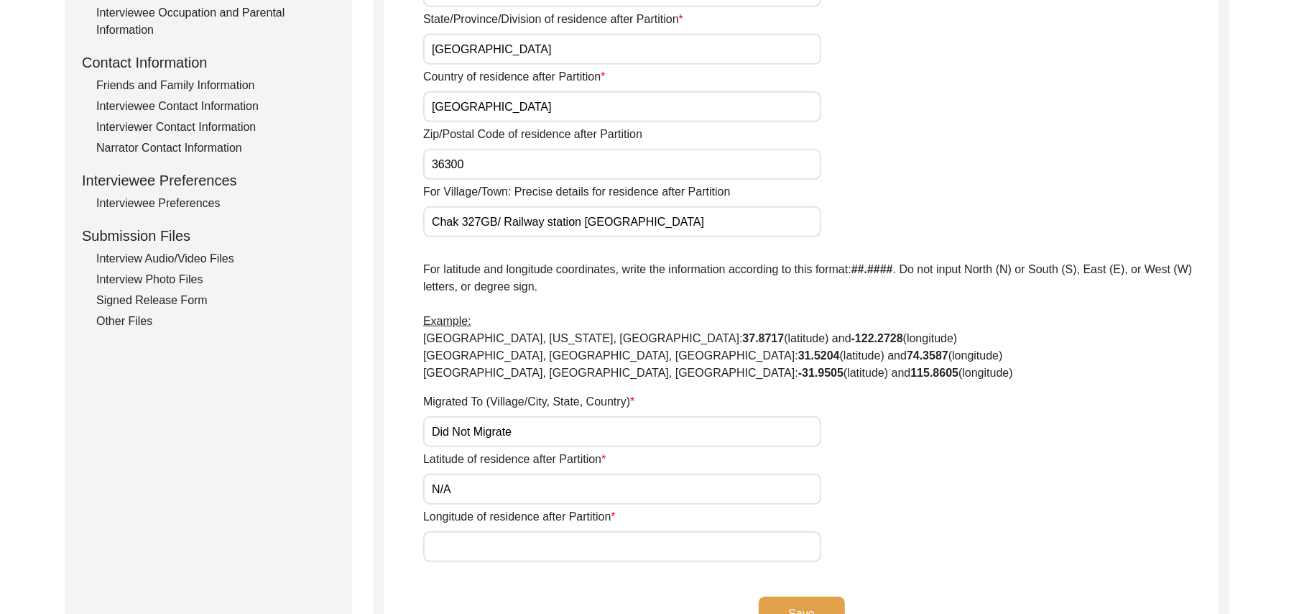
click at [496, 548] on input "Longitude of residence after Partition" at bounding box center [622, 546] width 398 height 31
paste input "N/A"
type input "N/A"
click at [833, 602] on button "Save" at bounding box center [802, 613] width 86 height 34
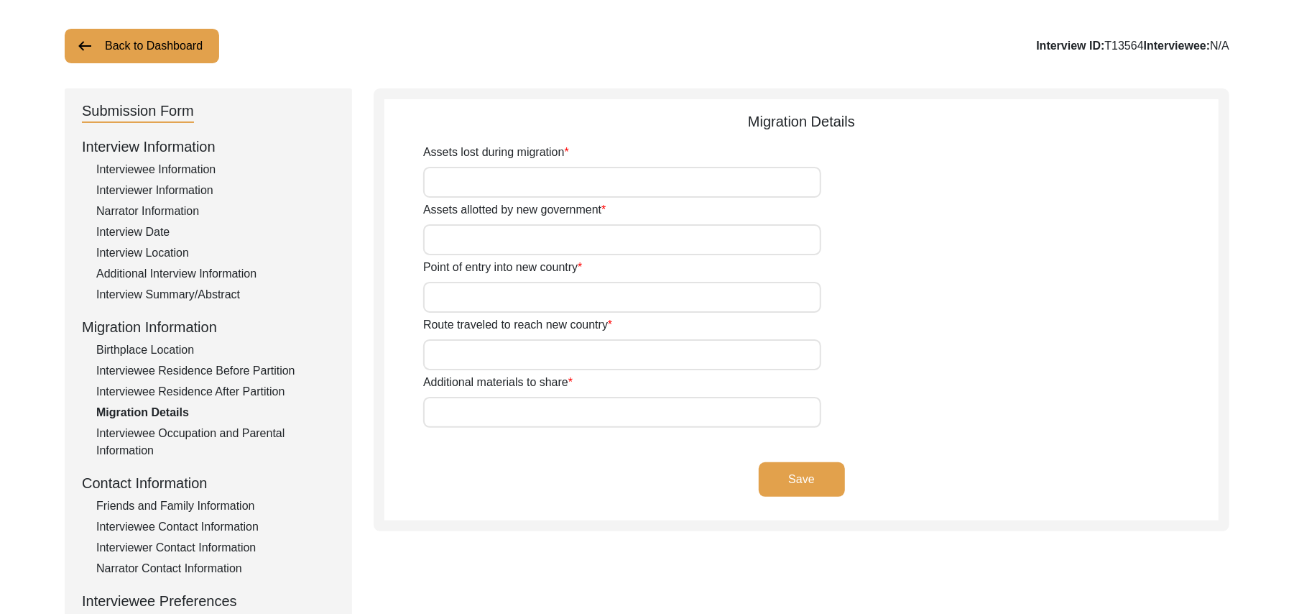
scroll to position [61, 0]
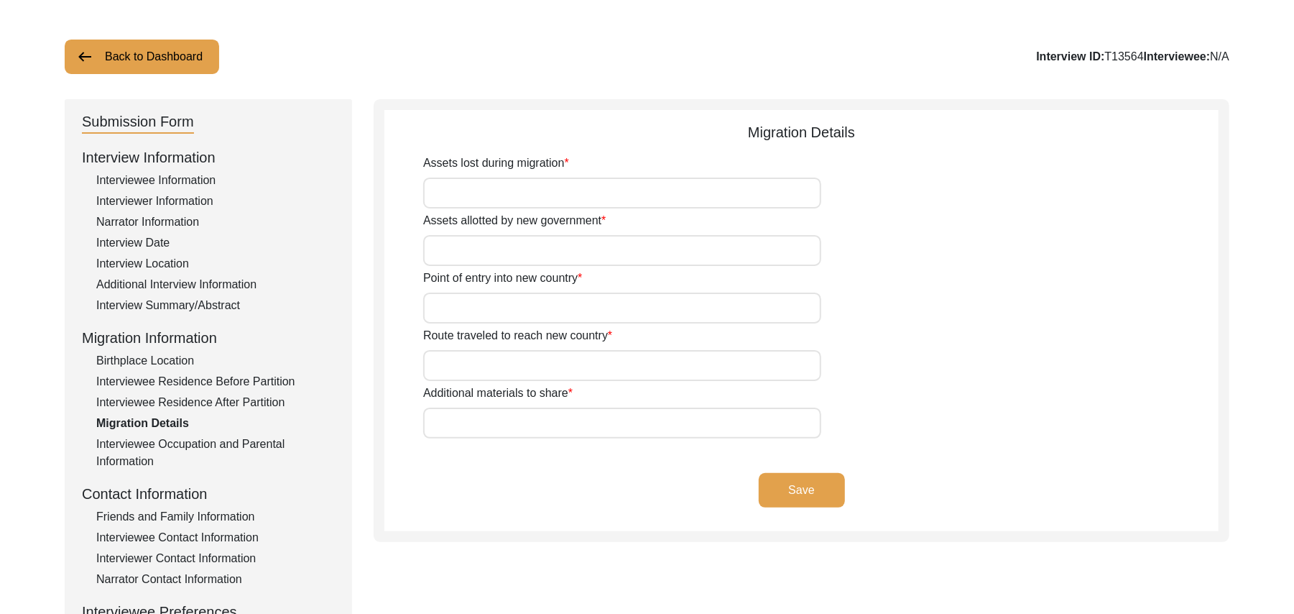
click at [667, 187] on input "Assets lost during migration" at bounding box center [622, 192] width 398 height 31
paste input "N/A"
type input "N/A"
click at [611, 242] on input "Assets allotted by new government" at bounding box center [622, 250] width 398 height 31
paste input "N/A"
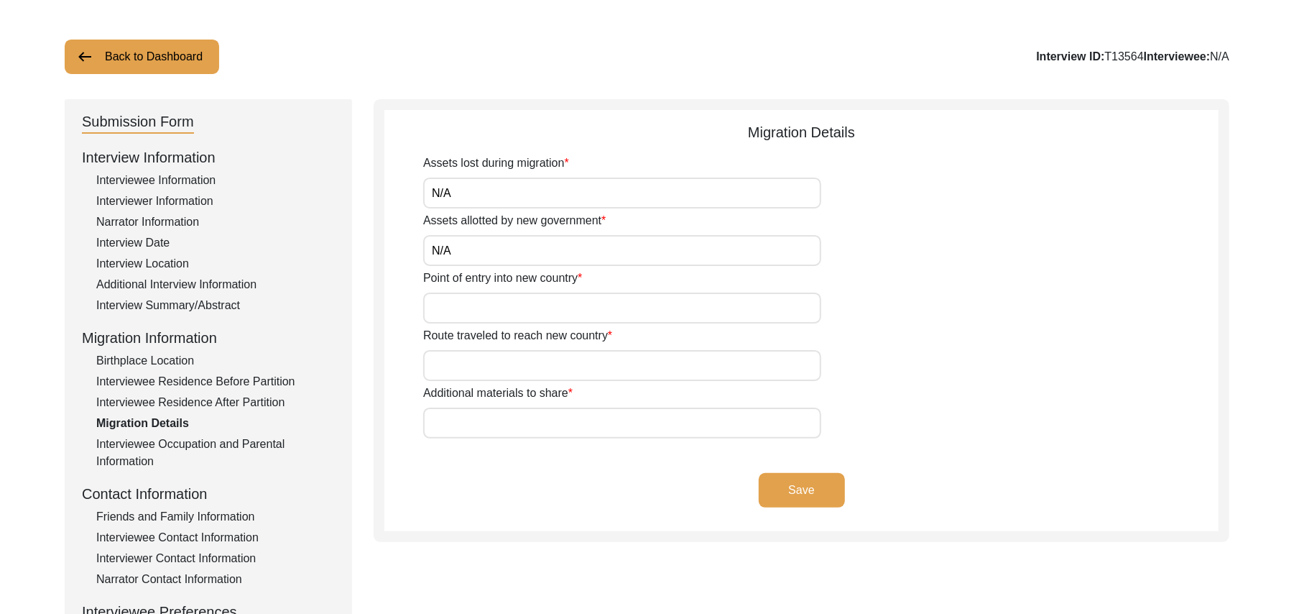
type input "N/A"
click at [550, 308] on input "Point of entry into new country" at bounding box center [622, 307] width 398 height 31
paste input "N/A"
type input "N/A"
click at [514, 364] on input "Route traveled to reach new country" at bounding box center [622, 365] width 398 height 31
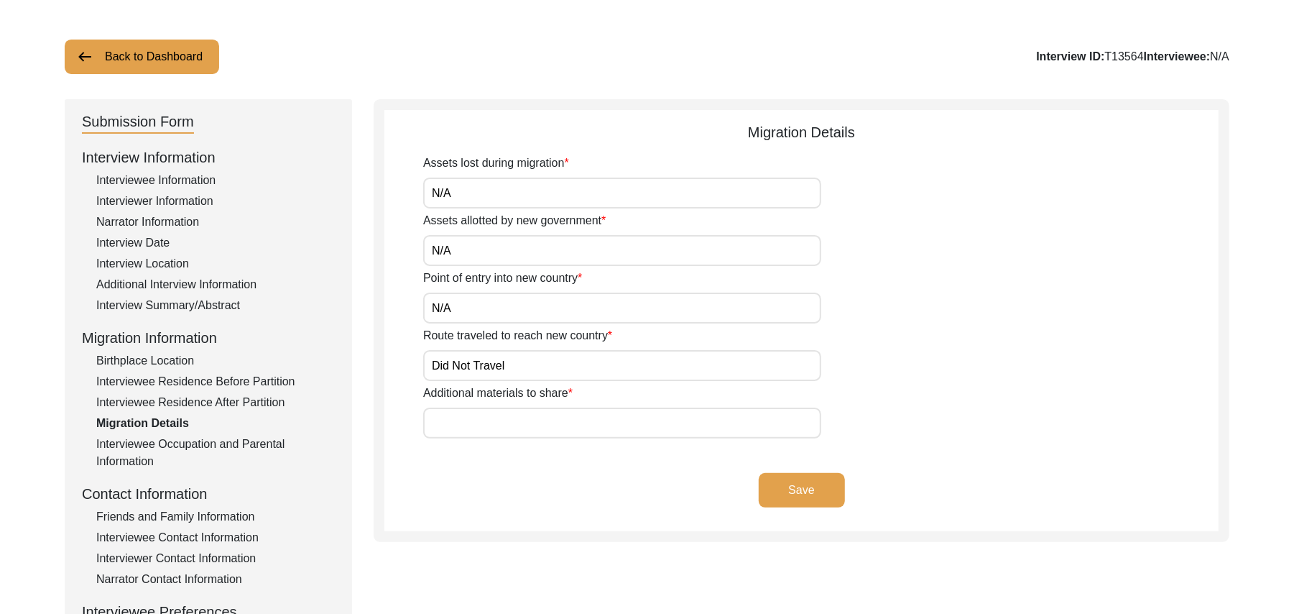
type input "Did Not Travel"
click at [500, 412] on input "Additional materials to share" at bounding box center [622, 422] width 398 height 31
paste input "N/A"
type input "N/A"
click at [779, 481] on button "Save" at bounding box center [802, 490] width 86 height 34
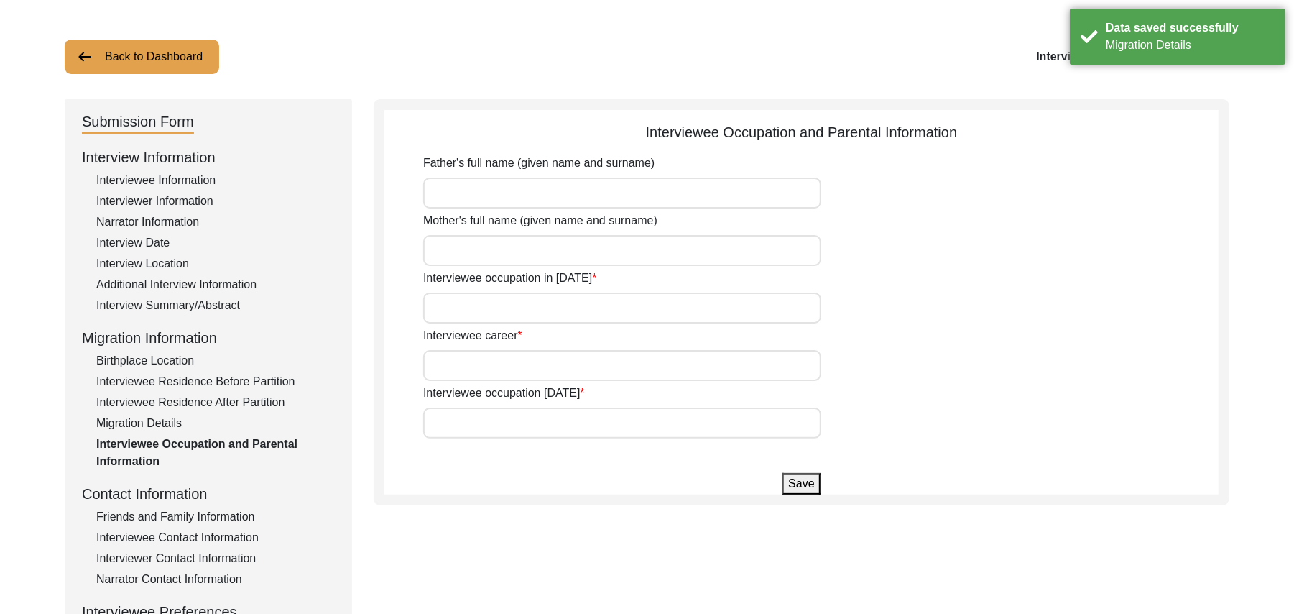
click at [561, 201] on input "Father's full name (given name and surname)" at bounding box center [622, 192] width 398 height 31
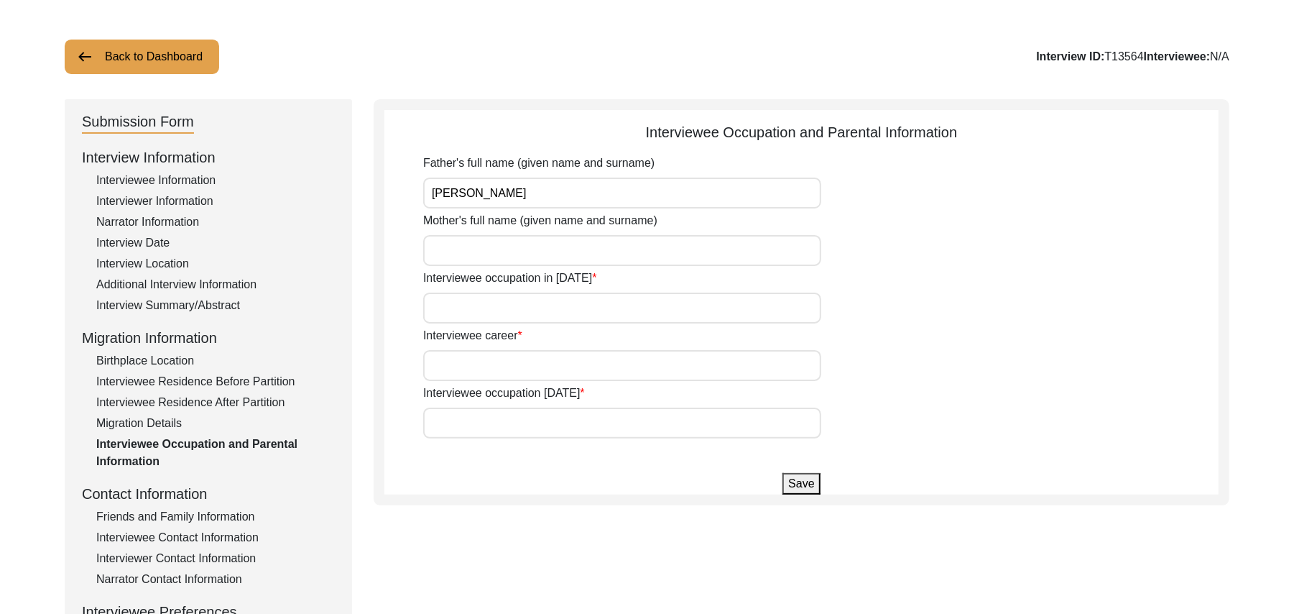
type input "Abdullah"
click at [543, 248] on input "Mother's full name (given name and surname)" at bounding box center [622, 250] width 398 height 31
type input "add"
click at [512, 308] on input "Interviewee occupation in 1947" at bounding box center [622, 307] width 398 height 31
type input "F"
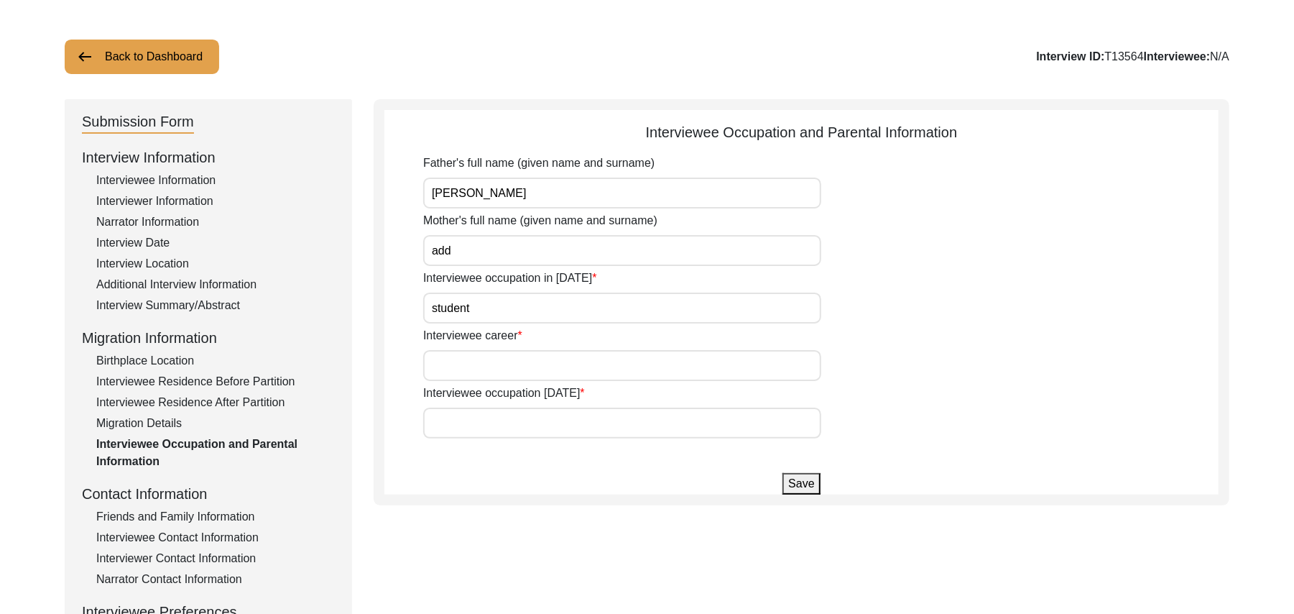
type input "student"
click at [490, 371] on input "Interviewee career" at bounding box center [622, 365] width 398 height 31
type input "Farmer"
click at [477, 421] on input "Interviewee occupation today" at bounding box center [622, 422] width 398 height 31
type input "Dont work now"
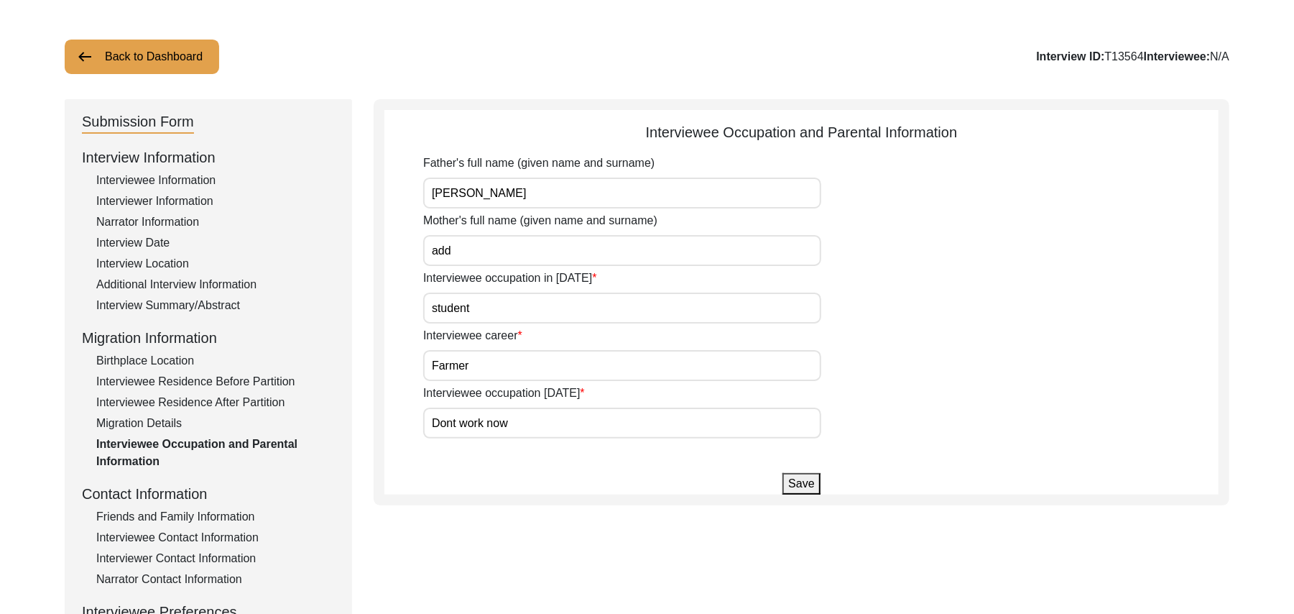
click at [803, 480] on button "Save" at bounding box center [800, 484] width 37 height 22
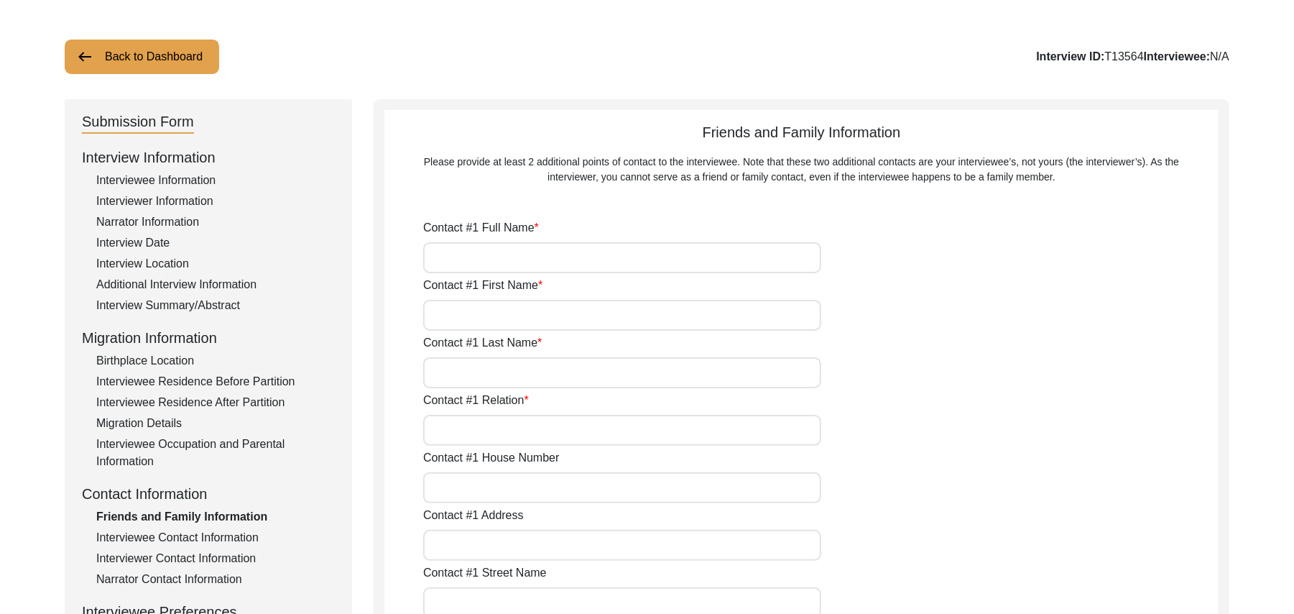
click at [246, 536] on div "Interviewee Contact Information" at bounding box center [215, 537] width 239 height 17
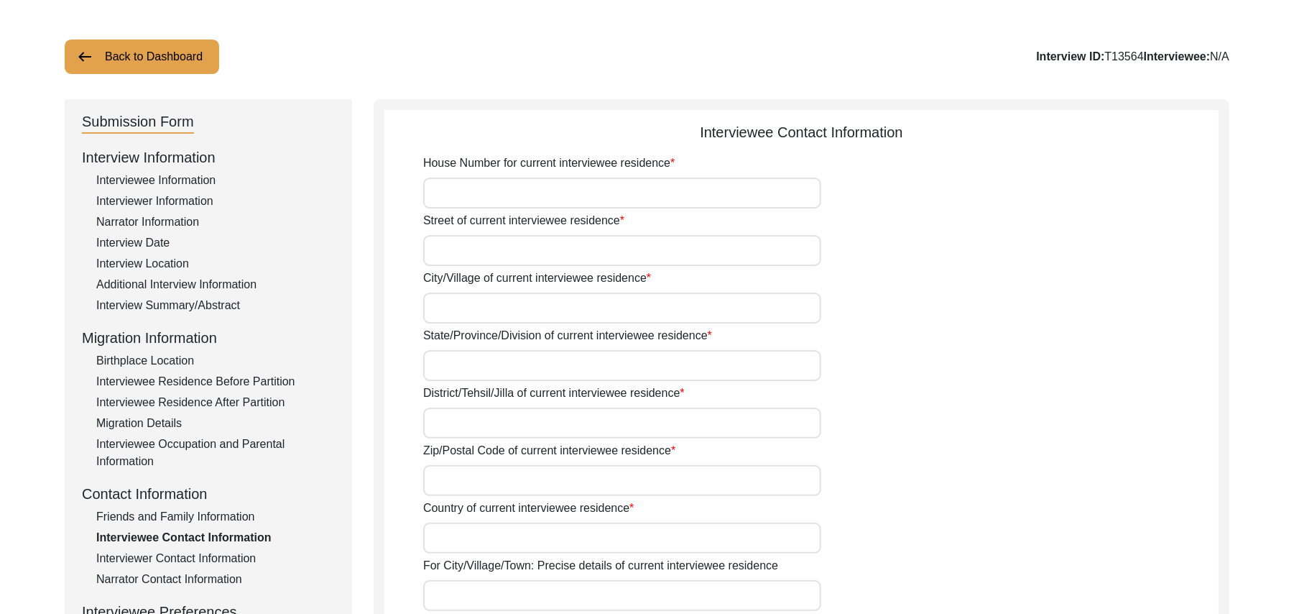
click at [245, 537] on div "Interviewee Contact Information" at bounding box center [215, 537] width 239 height 17
click at [502, 198] on input "House Number for current interviewee residence" at bounding box center [622, 192] width 398 height 31
paste input "N/A"
type input "N/A"
click at [484, 253] on input "Street of current interviewee residence" at bounding box center [622, 250] width 398 height 31
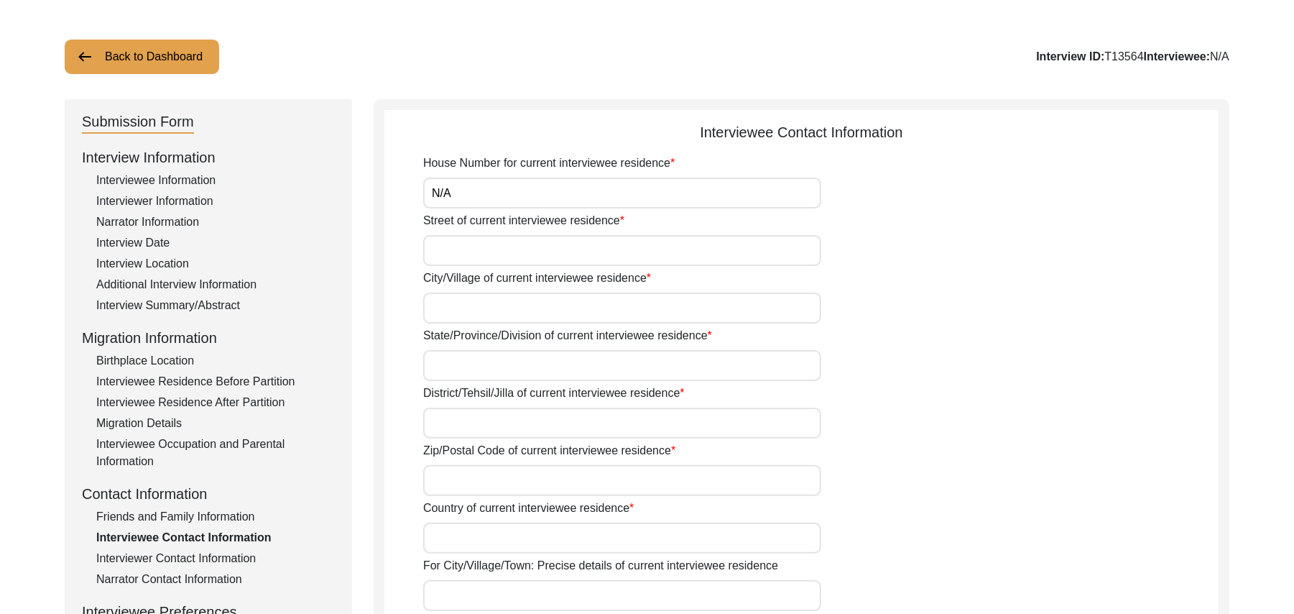
paste input "N/A"
type input "N/A"
click at [483, 308] on input "City/Village of current interviewee residence" at bounding box center [622, 307] width 398 height 31
type input "Chak 327GB"
click at [473, 365] on input "State/Province/Division of current interviewee residence" at bounding box center [622, 365] width 398 height 31
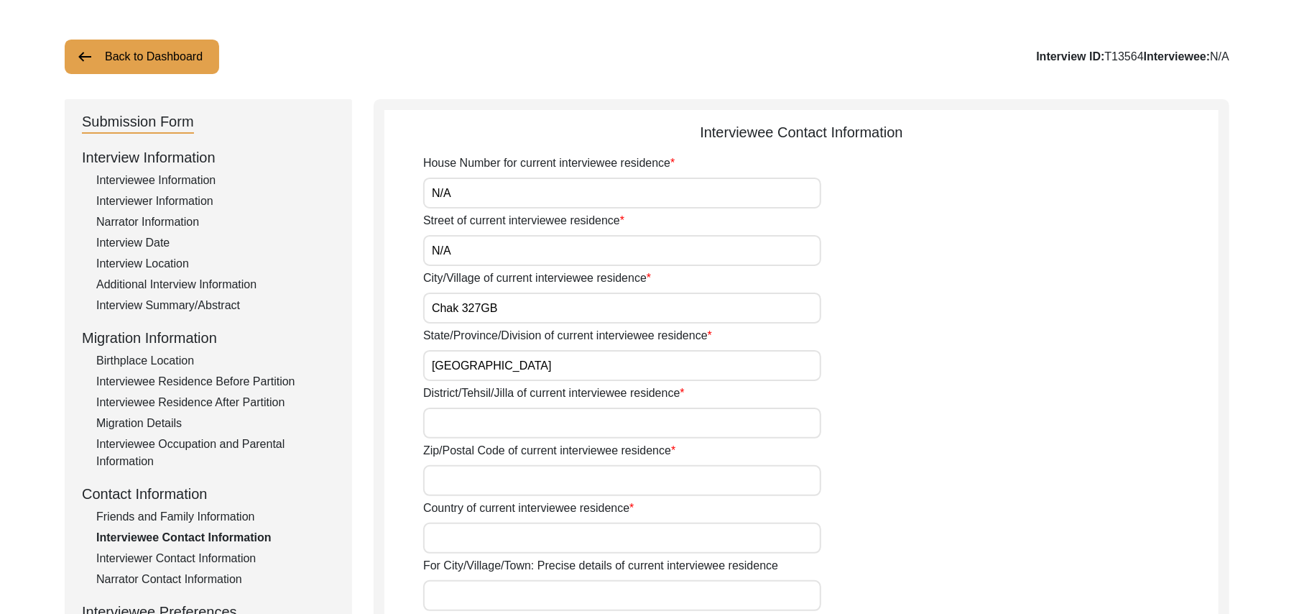
type input "Punjab"
click at [468, 417] on input "District/Tehsil/Jilla of current interviewee residence" at bounding box center [622, 422] width 398 height 31
type input "Toba Tek Singh/ Toba Tek Singh"
click at [466, 476] on input "Zip/Postal Code of current interviewee residence" at bounding box center [622, 480] width 398 height 31
type input "36300"
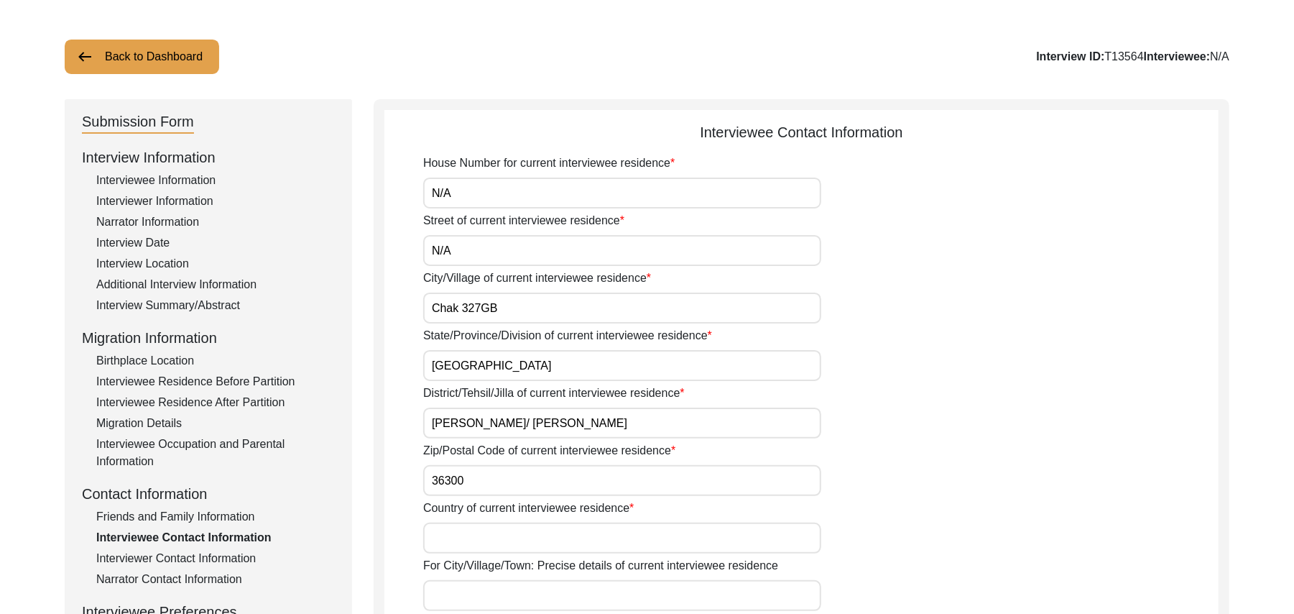
click at [463, 533] on input "Country of current interviewee residence" at bounding box center [622, 537] width 398 height 31
type input "Pakistan"
click at [467, 587] on input "For City/Village/Town: Precise details of current interviewee residence" at bounding box center [622, 595] width 398 height 31
click at [549, 596] on input "Chak 327GB/ Ralway station Shorkot Cantt" at bounding box center [622, 595] width 398 height 31
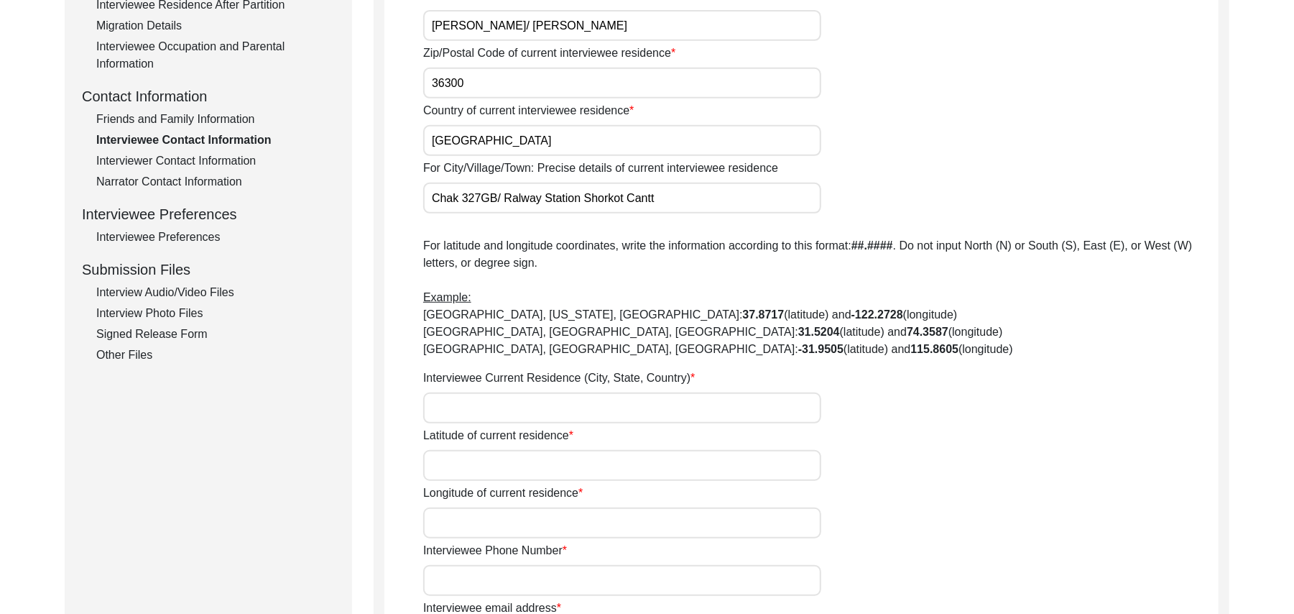
scroll to position [549, 0]
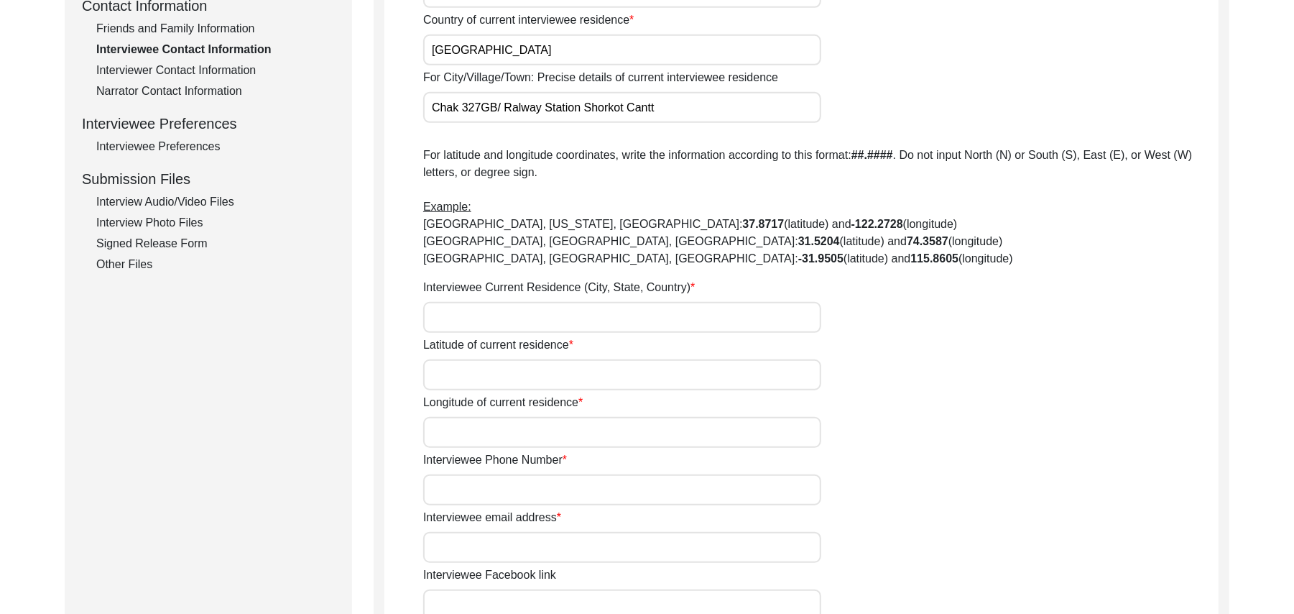
click at [555, 311] on input "Interviewee Current Residence (City, State, Country)" at bounding box center [622, 317] width 398 height 31
click at [516, 104] on input "Chak 327GB/ Ralway Station Shorkot Cantt" at bounding box center [622, 107] width 398 height 31
type input "Chak 327GB/ Railway Station Shorkot Cantt"
click at [495, 325] on input "Interviewee Current Residence (City, State, Country)" at bounding box center [622, 317] width 398 height 31
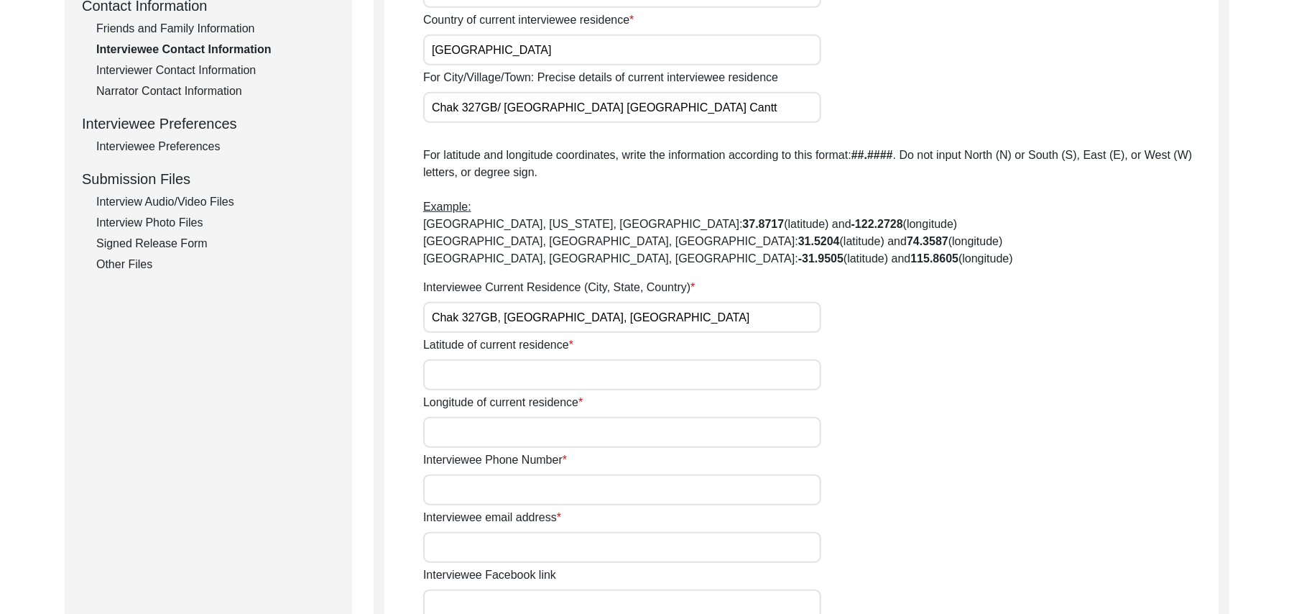
type input "Chak 327GB, Punjab, Pakistan"
click at [495, 374] on input "Latitude of current residence" at bounding box center [622, 374] width 398 height 31
paste input "N/A"
type input "N/A"
click at [490, 432] on input "Longitude of current residence" at bounding box center [622, 432] width 398 height 31
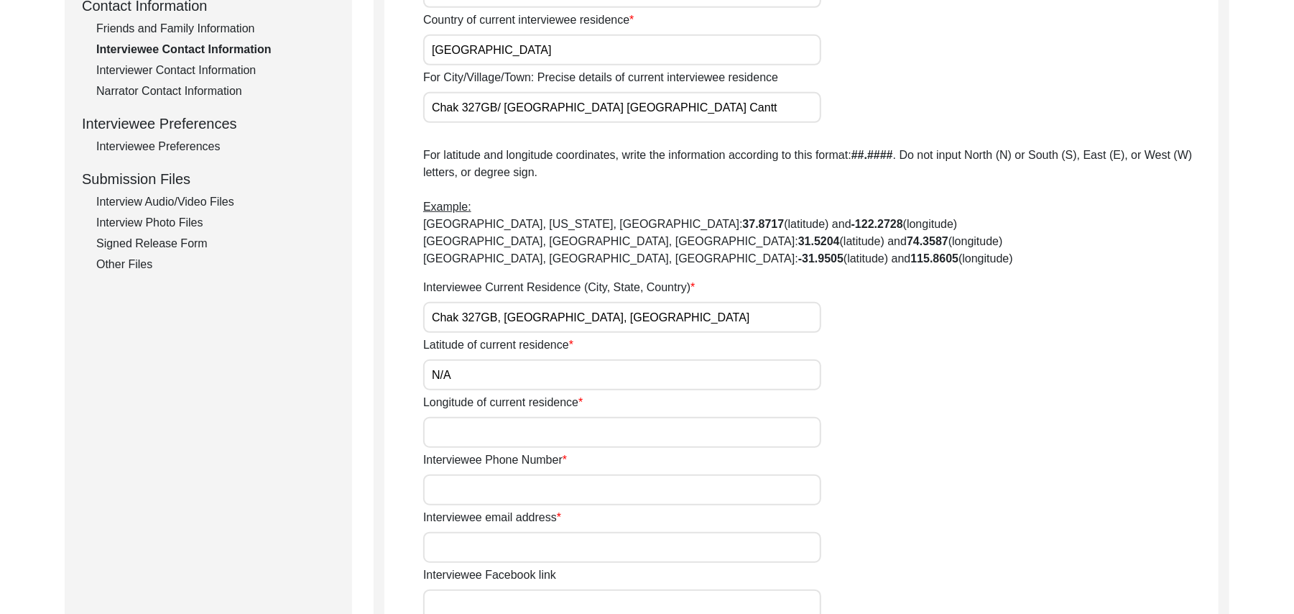
paste input "N/A"
type input "N/A"
click at [493, 481] on input "Interviewee Phone Number" at bounding box center [622, 489] width 398 height 31
paste input "N/A"
type input "N/A"
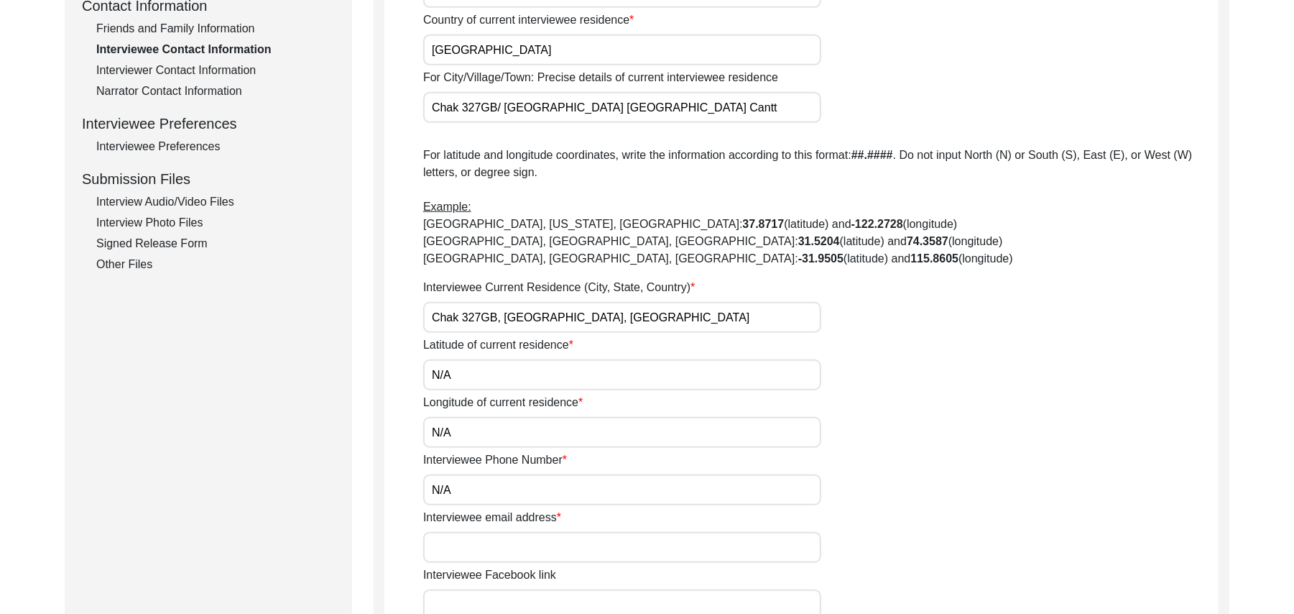
click at [495, 545] on input "Interviewee email address" at bounding box center [622, 547] width 398 height 31
paste input "N/A"
type input "N/A"
click at [492, 604] on input "Interviewee Facebook link" at bounding box center [622, 604] width 398 height 31
paste input "N/A"
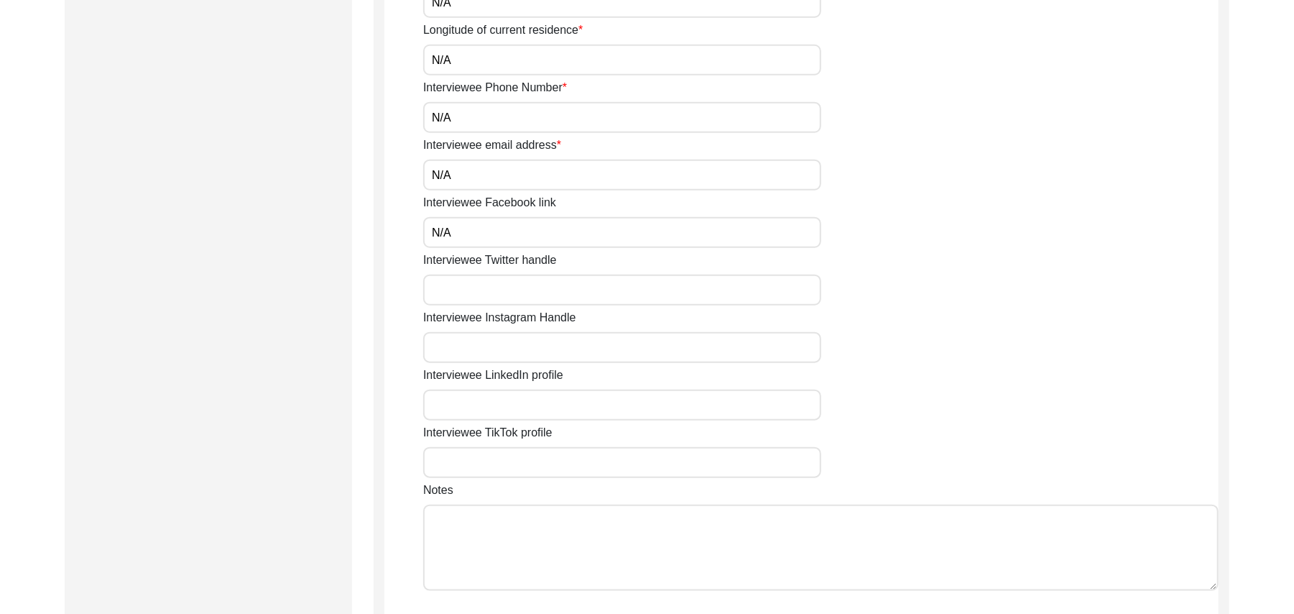
scroll to position [1024, 0]
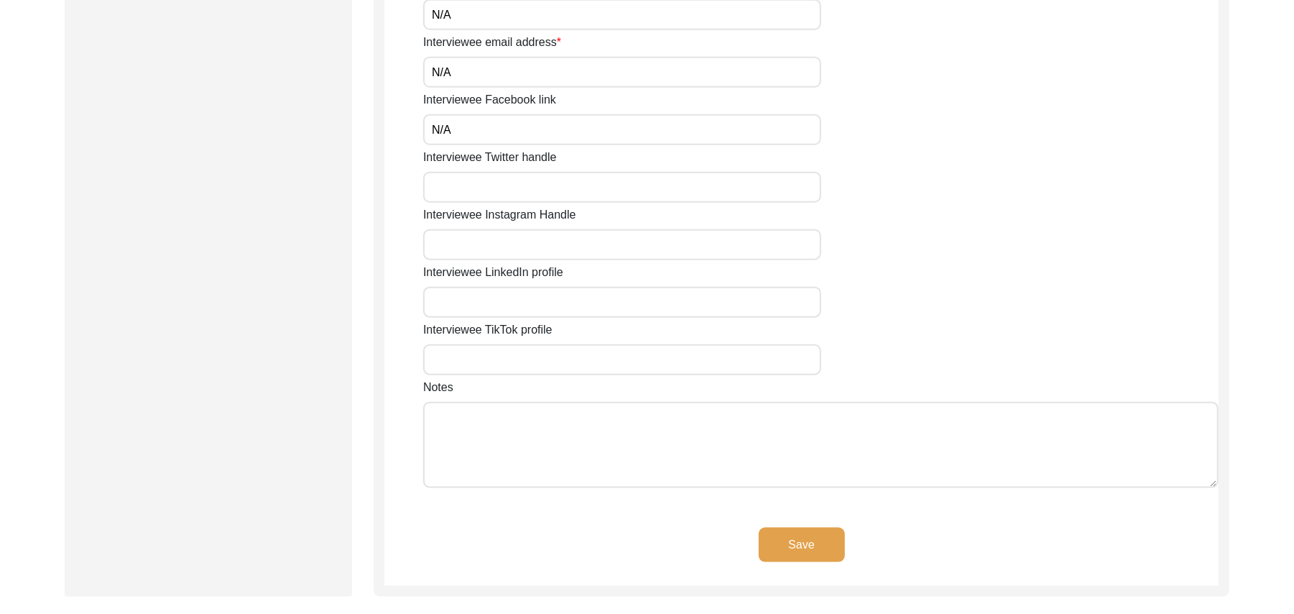
type input "N/A"
click at [612, 188] on input "Interviewee Twitter handle" at bounding box center [622, 187] width 398 height 31
paste input "N/A"
type input "N/A"
click at [568, 250] on input "Interviewee Instagram Handle" at bounding box center [622, 244] width 398 height 31
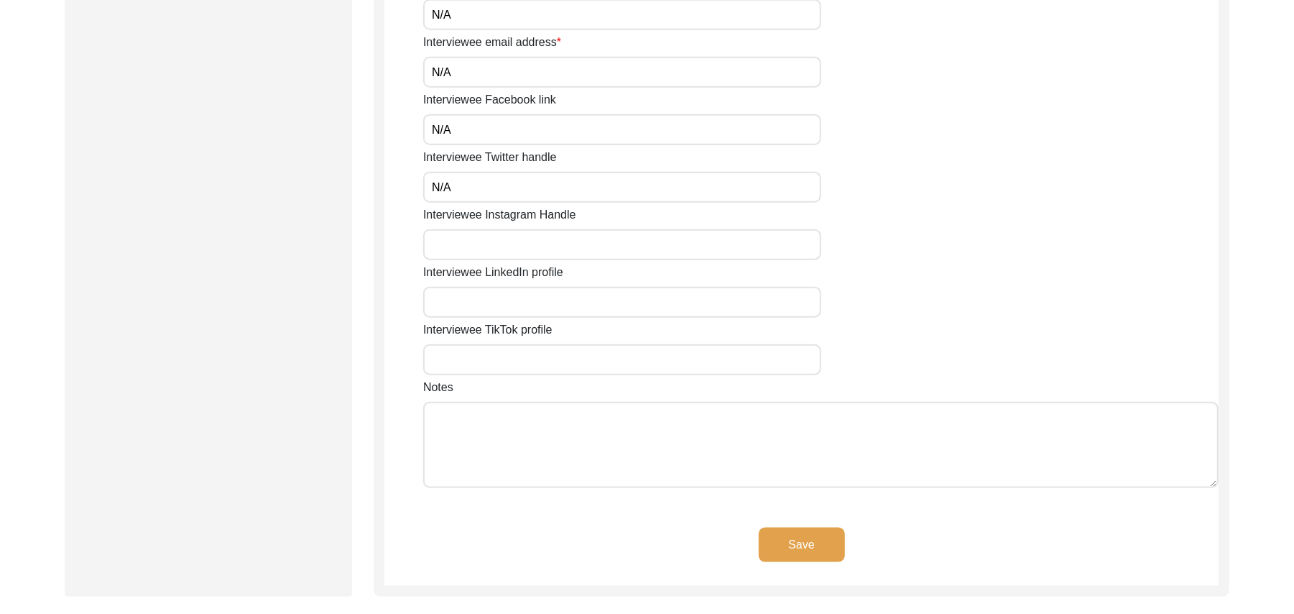
paste input "N/A"
type input "N/A"
click at [538, 296] on input "Interviewee LinkedIn profile" at bounding box center [622, 302] width 398 height 31
paste input "N/A"
type input "N/A"
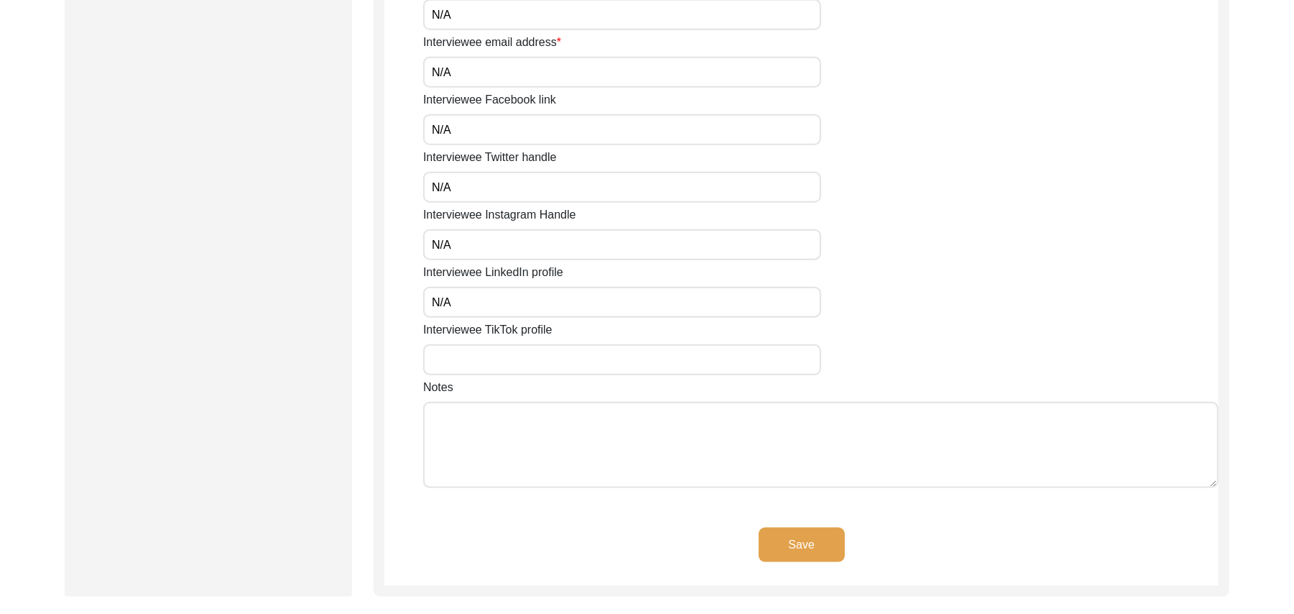
click at [513, 351] on input "Interviewee TikTok profile" at bounding box center [622, 359] width 398 height 31
paste input "N/A"
type input "N/A"
click at [480, 432] on textarea "Notes" at bounding box center [820, 445] width 795 height 86
paste textarea "N/A"
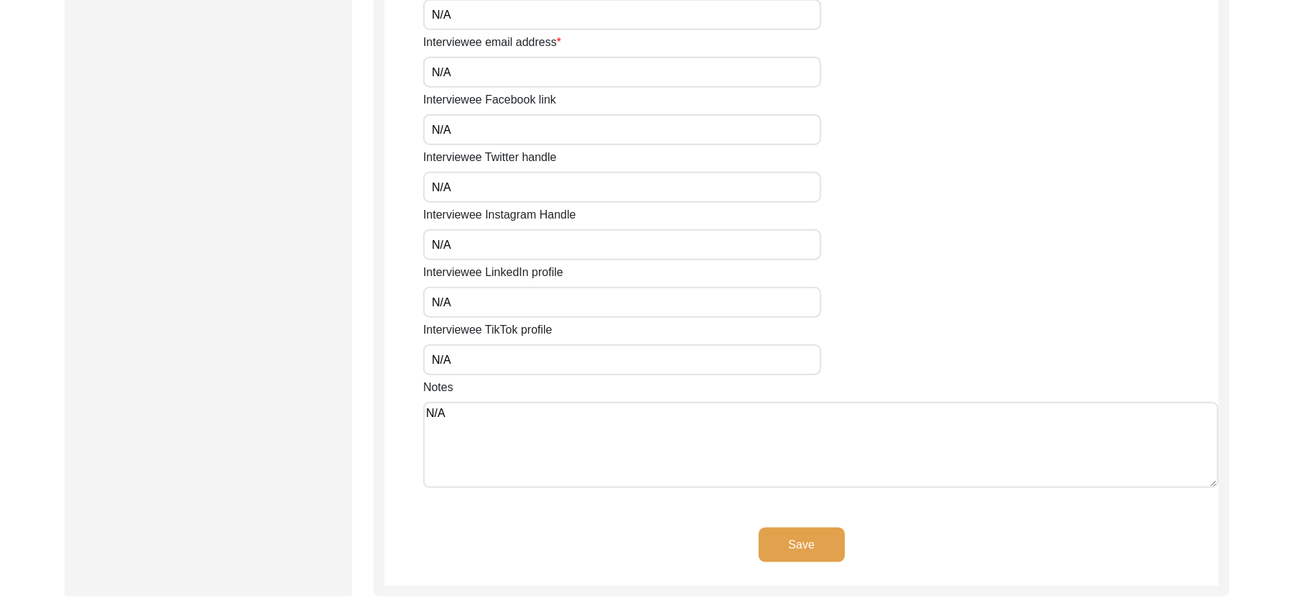
type textarea "N/A"
click at [777, 544] on button "Save" at bounding box center [802, 544] width 86 height 34
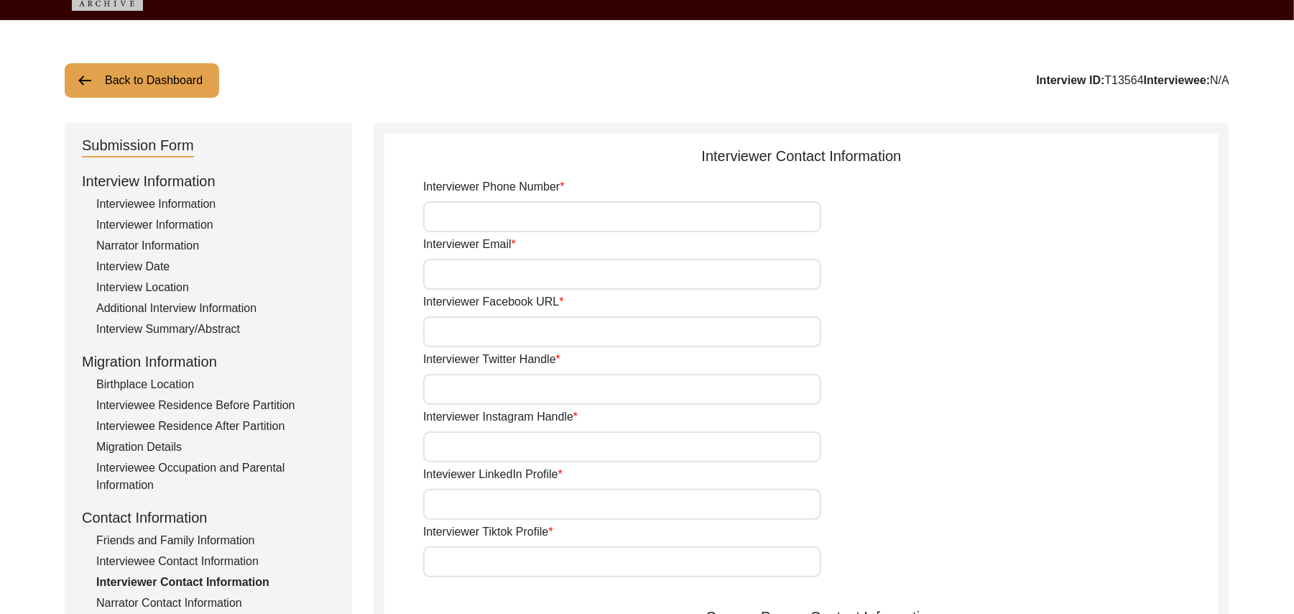
scroll to position [0, 0]
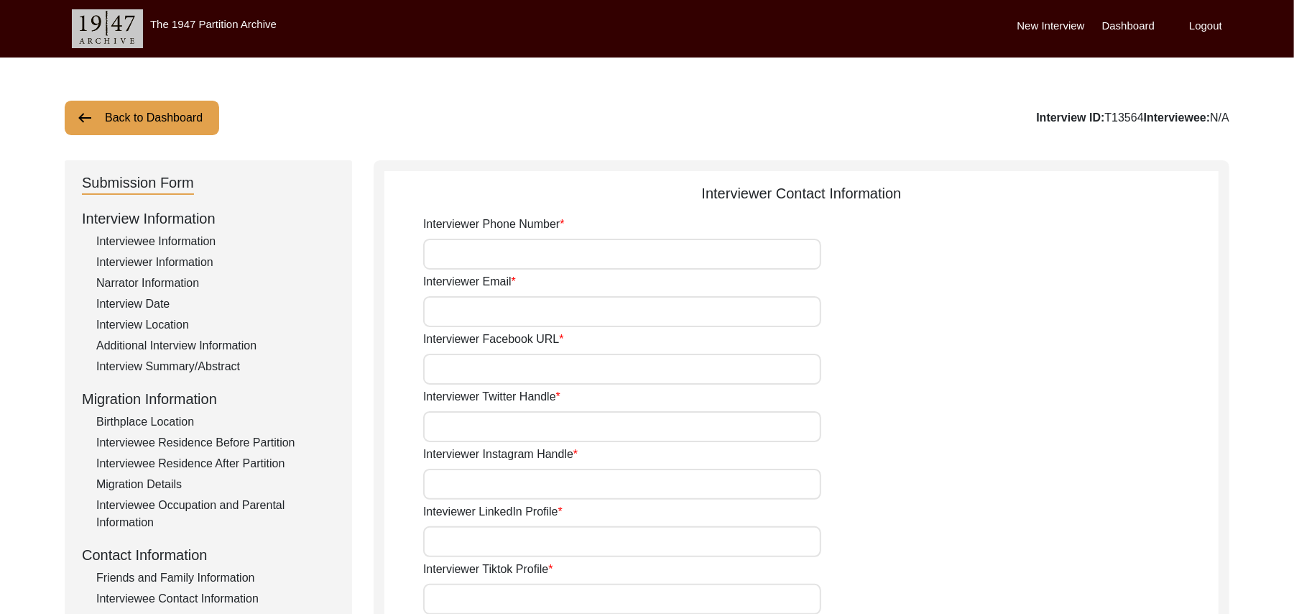
click at [527, 257] on input "Interviewer Phone Number" at bounding box center [622, 254] width 398 height 31
type input "03337682214"
click at [507, 318] on input "Interviewer Email" at bounding box center [622, 311] width 398 height 31
type input "bhutta.sarfraz"
click at [507, 371] on input "Interviewer Facebook URL" at bounding box center [622, 369] width 398 height 31
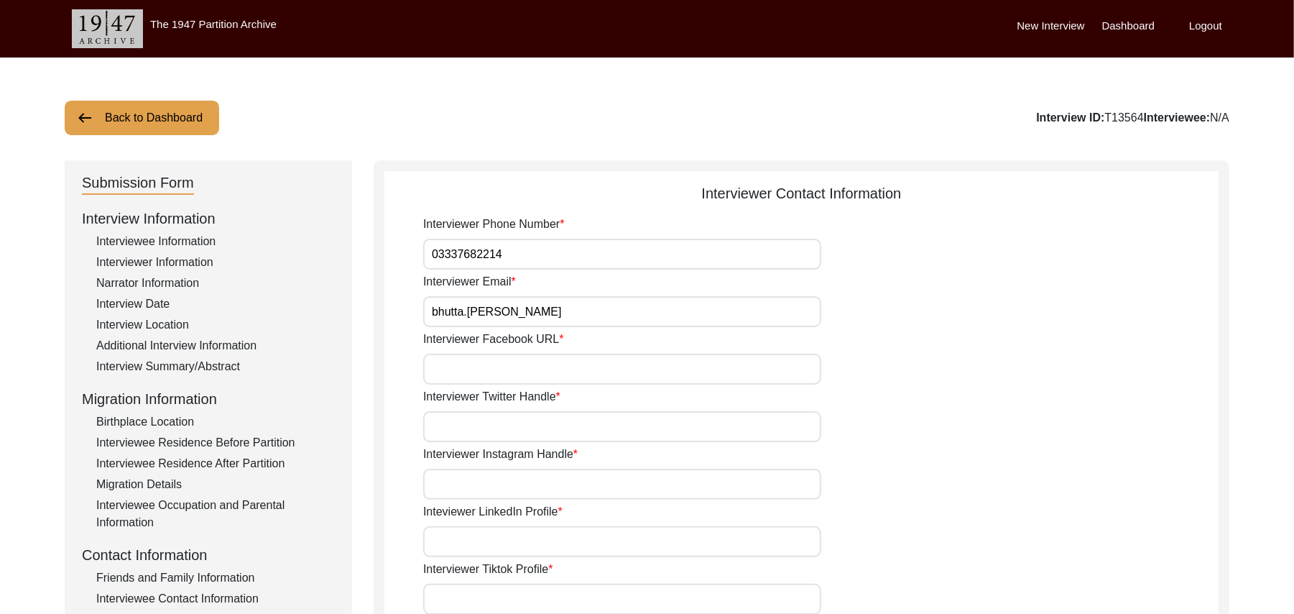
paste input "N/A"
type input "N/A"
click at [498, 431] on input "Interviewer Twitter Handle" at bounding box center [622, 426] width 398 height 31
paste input "N/A"
type input "N/A"
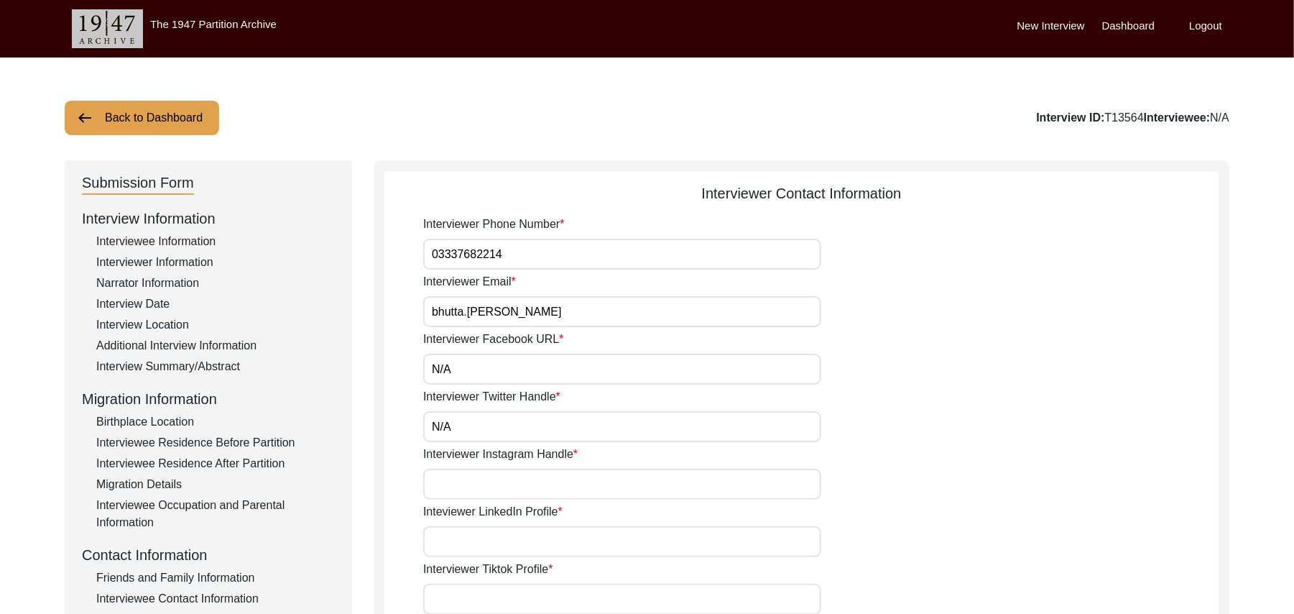
click at [489, 484] on input "Interviewer Instagram Handle" at bounding box center [622, 483] width 398 height 31
paste input "N/A"
type input "N/A"
click at [487, 549] on input "Inteviewer LinkedIn Profile" at bounding box center [622, 541] width 398 height 31
paste input "N/A"
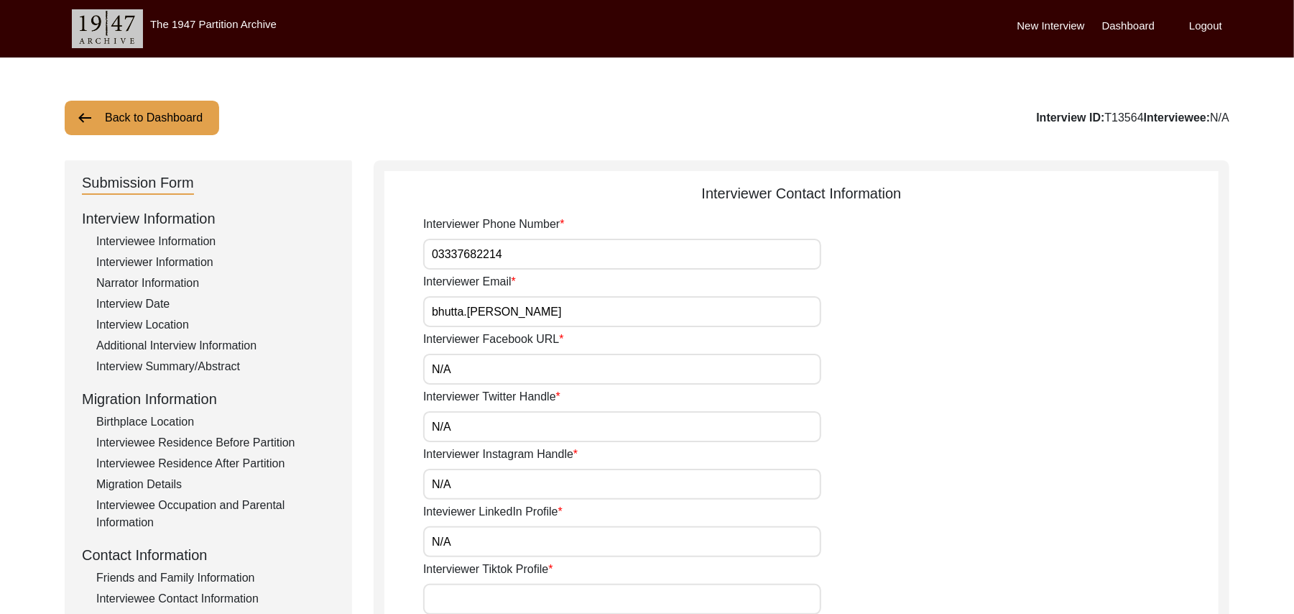
type input "N/A"
click at [491, 599] on input "Interviewer Tiktok Profile" at bounding box center [622, 598] width 398 height 31
paste input "N/A"
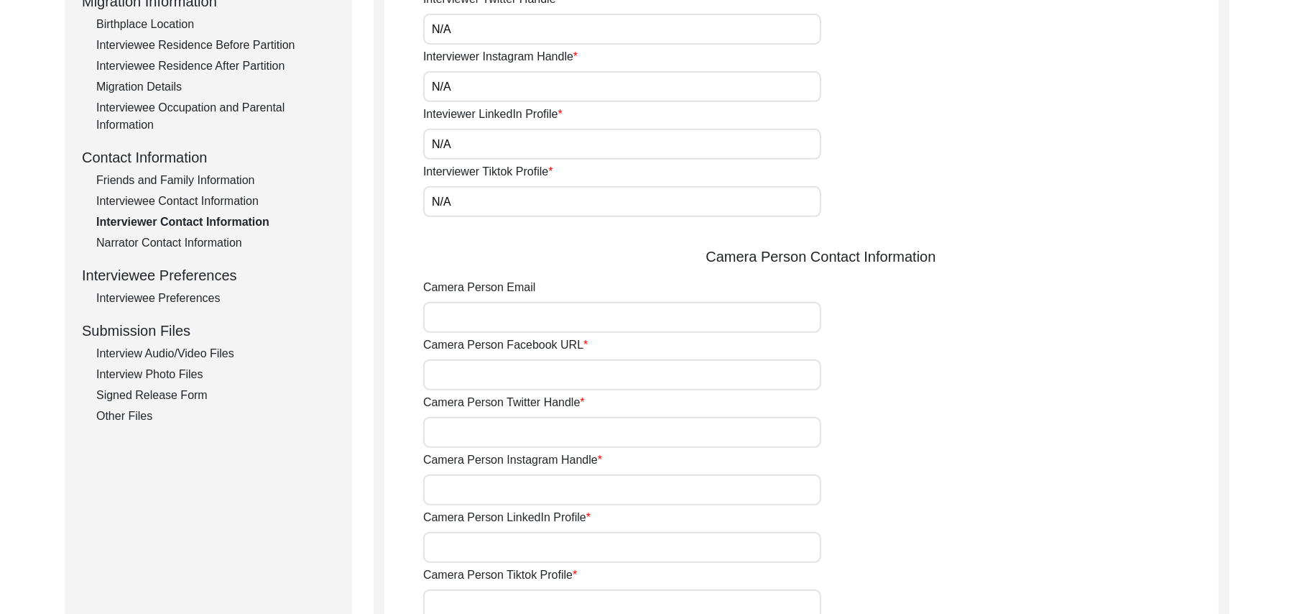
scroll to position [500, 0]
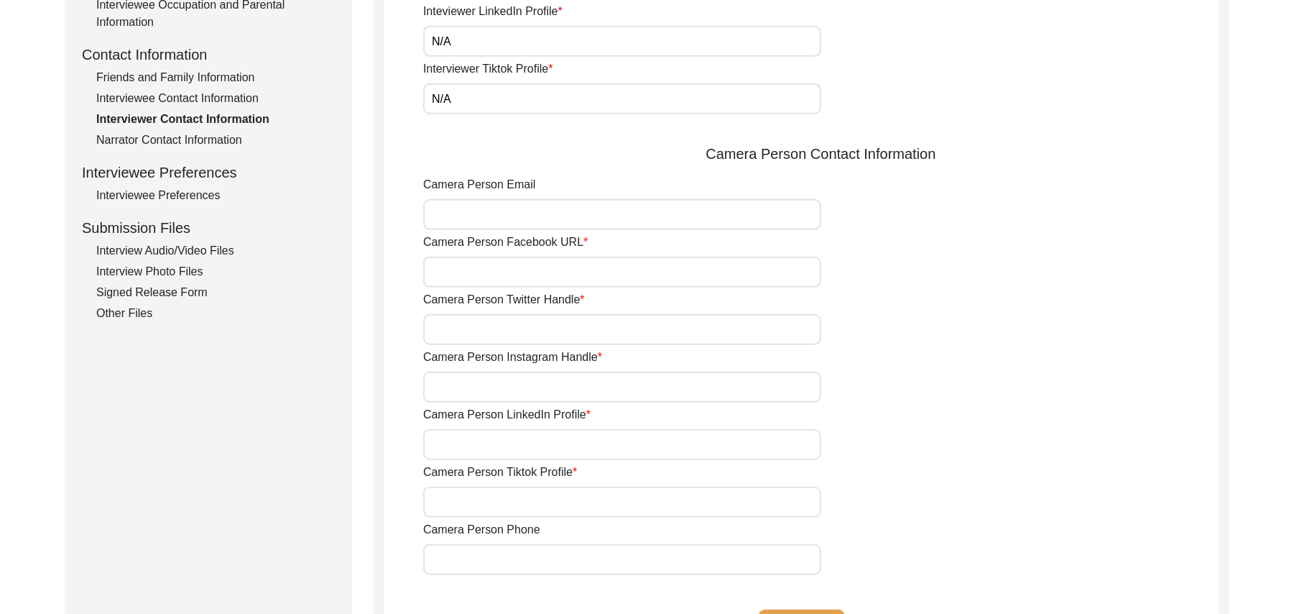
type input "N/A"
click at [478, 213] on input "Camera Person Email" at bounding box center [622, 214] width 398 height 31
paste input "N/A"
type input "N/A"
click at [480, 266] on input "Camera Person Facebook URL" at bounding box center [622, 272] width 398 height 31
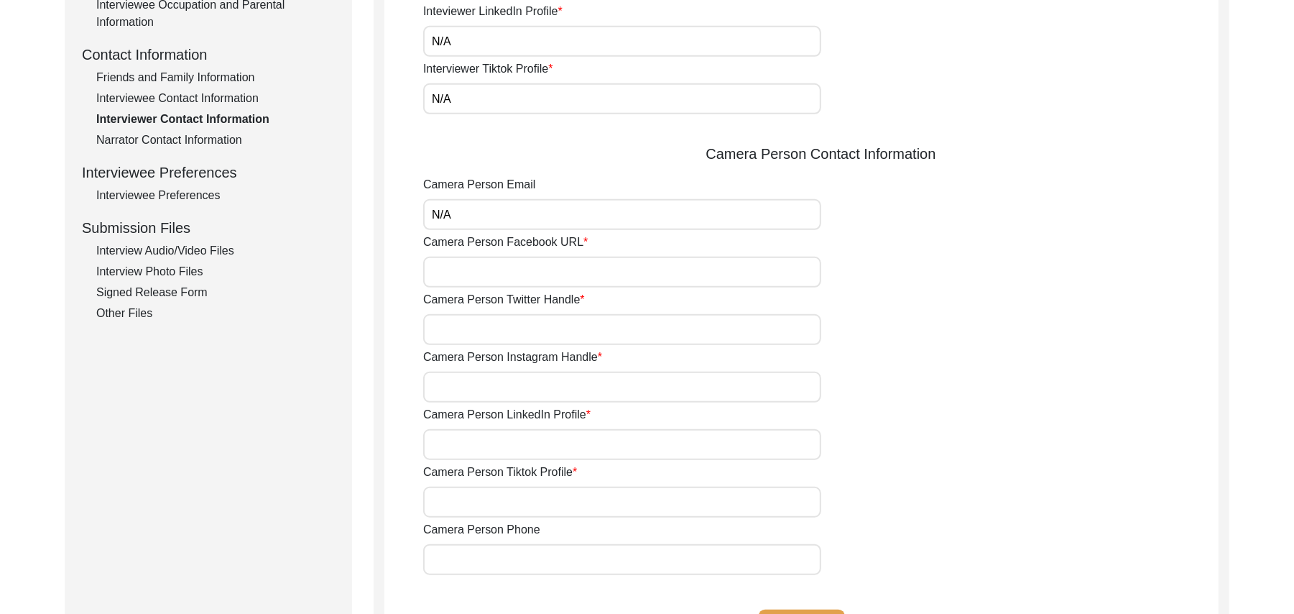
paste input "N/A"
type input "N/A"
click at [484, 325] on input "Camera Person Twitter Handle" at bounding box center [622, 329] width 398 height 31
paste input "N/A"
type input "N/A"
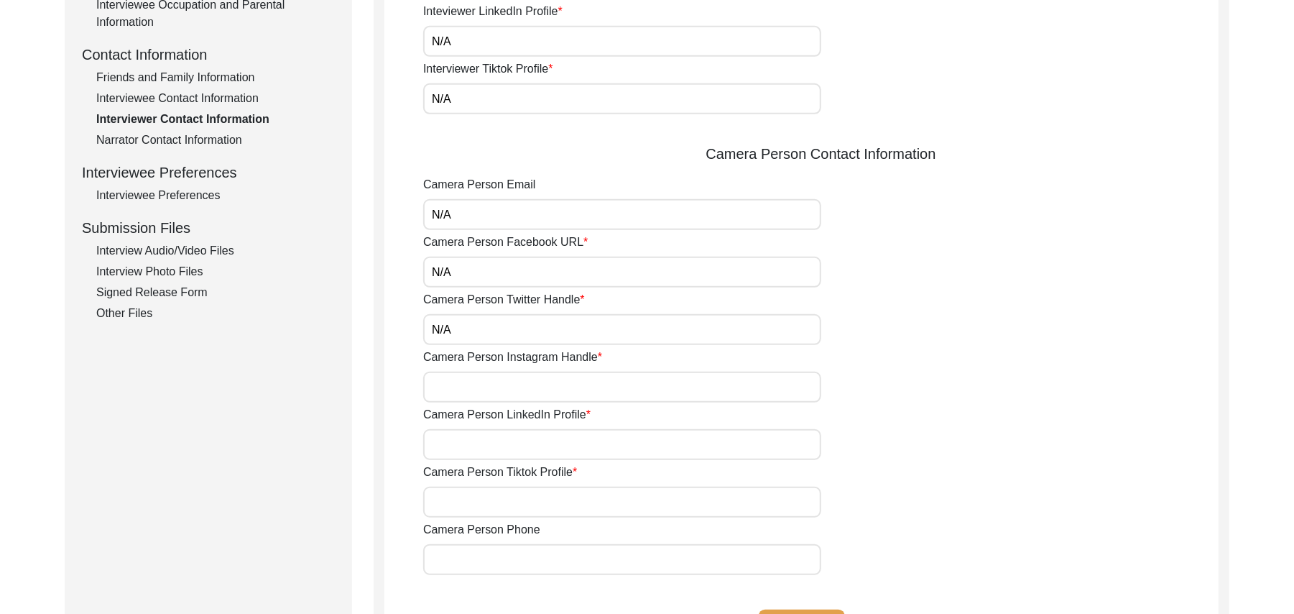
click at [481, 385] on input "Camera Person Instagram Handle" at bounding box center [622, 386] width 398 height 31
paste input "N/A"
type input "N/A"
click at [477, 443] on input "Camera Person LinkedIn Profile" at bounding box center [622, 444] width 398 height 31
paste input "N/A"
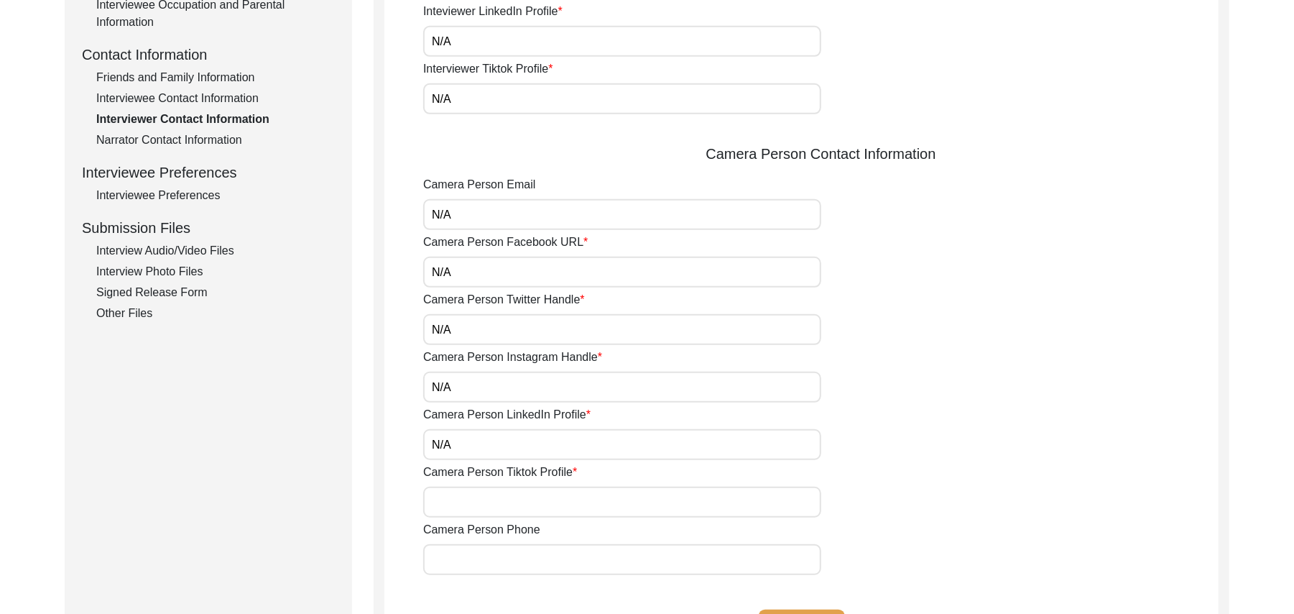
type input "N/A"
click at [472, 495] on input "Camera Person Tiktok Profile" at bounding box center [622, 501] width 398 height 31
paste input "N/A"
type input "N/A"
click at [475, 576] on app-interviewer-contact-information "Interviewer Contact Information Interviewer Phone Number 03337682214 Interviewe…" at bounding box center [801, 174] width 834 height 985
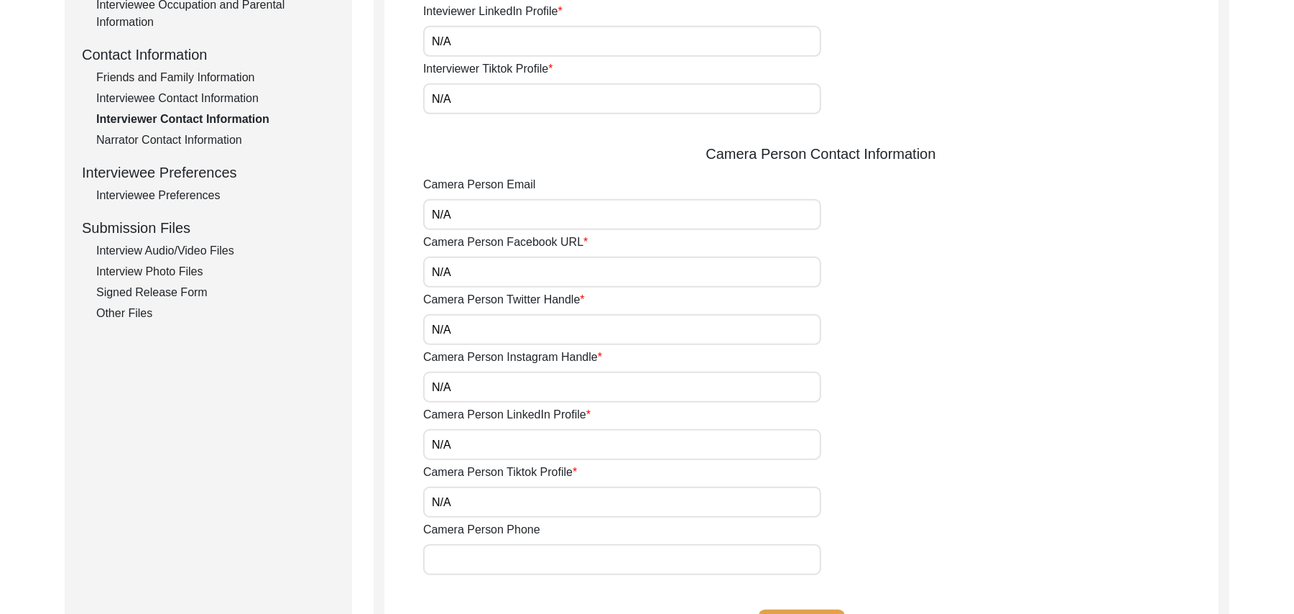
click at [474, 569] on input "Camera Person Phone" at bounding box center [622, 559] width 398 height 31
paste input "N/A"
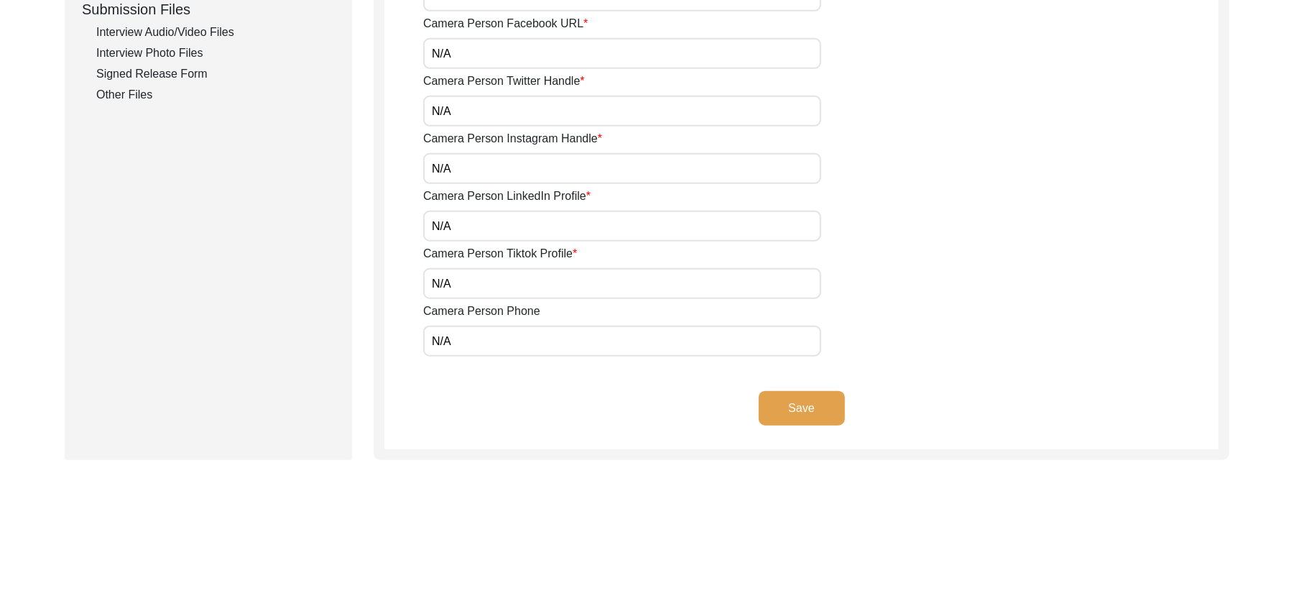
scroll to position [769, 0]
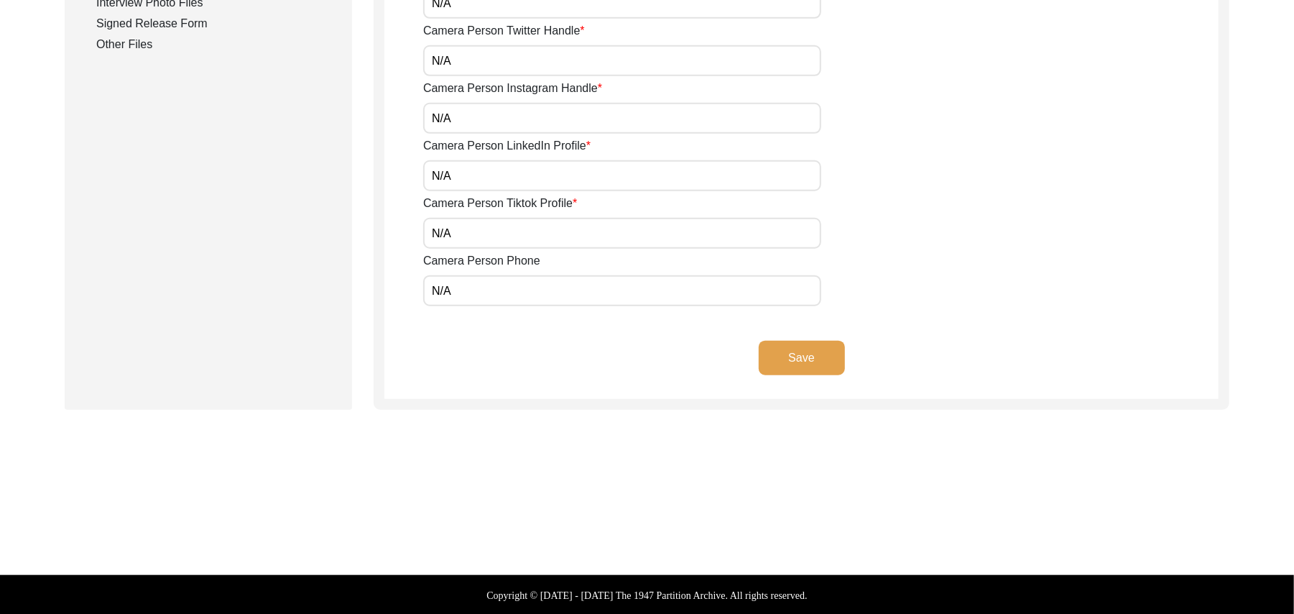
type input "N/A"
click at [823, 356] on button "Save" at bounding box center [802, 358] width 86 height 34
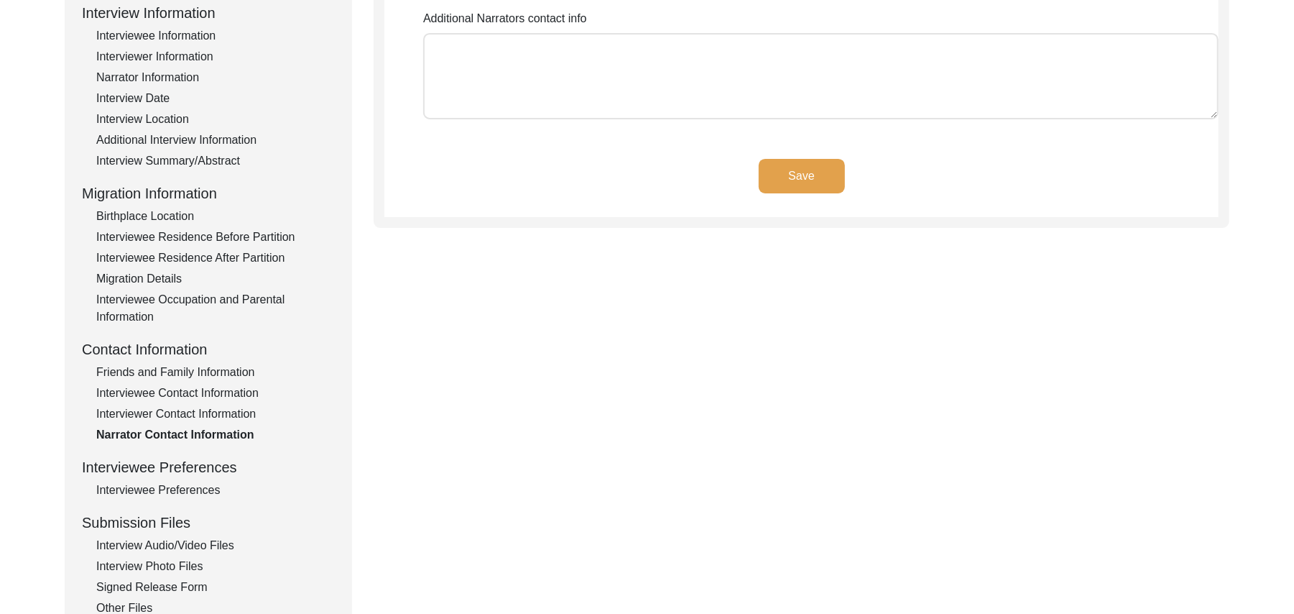
scroll to position [65, 0]
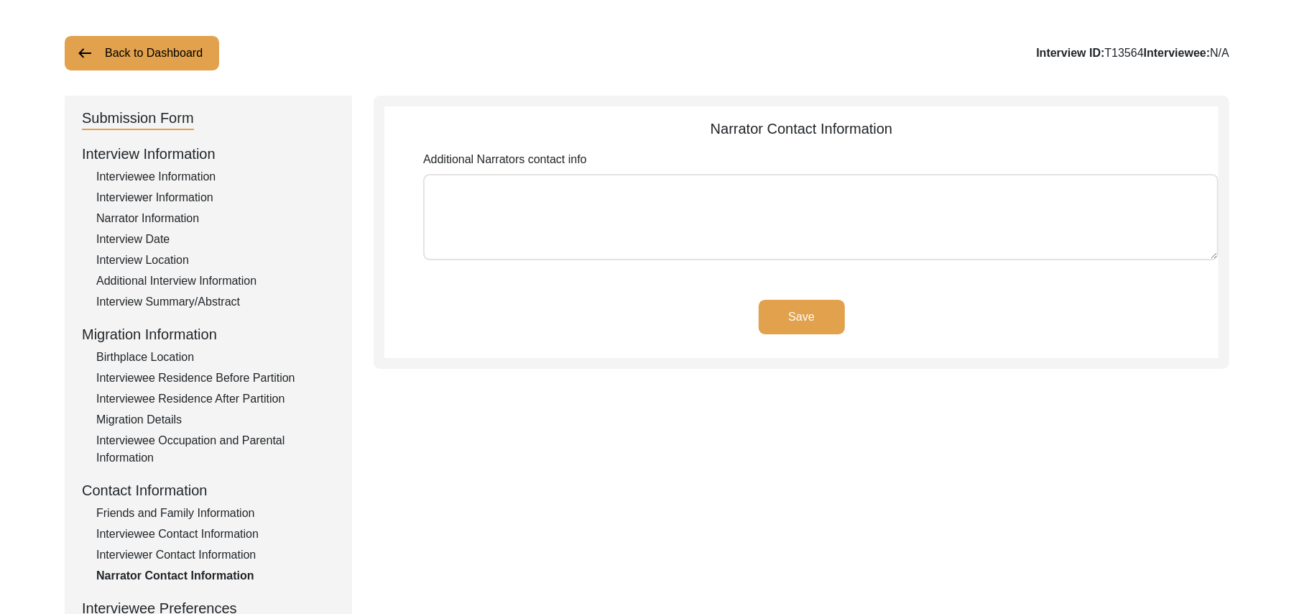
click at [739, 219] on textarea "Additional Narrators contact info" at bounding box center [820, 217] width 795 height 86
paste textarea "N/A"
type textarea "N/A"
click at [828, 303] on button "Save" at bounding box center [802, 317] width 86 height 34
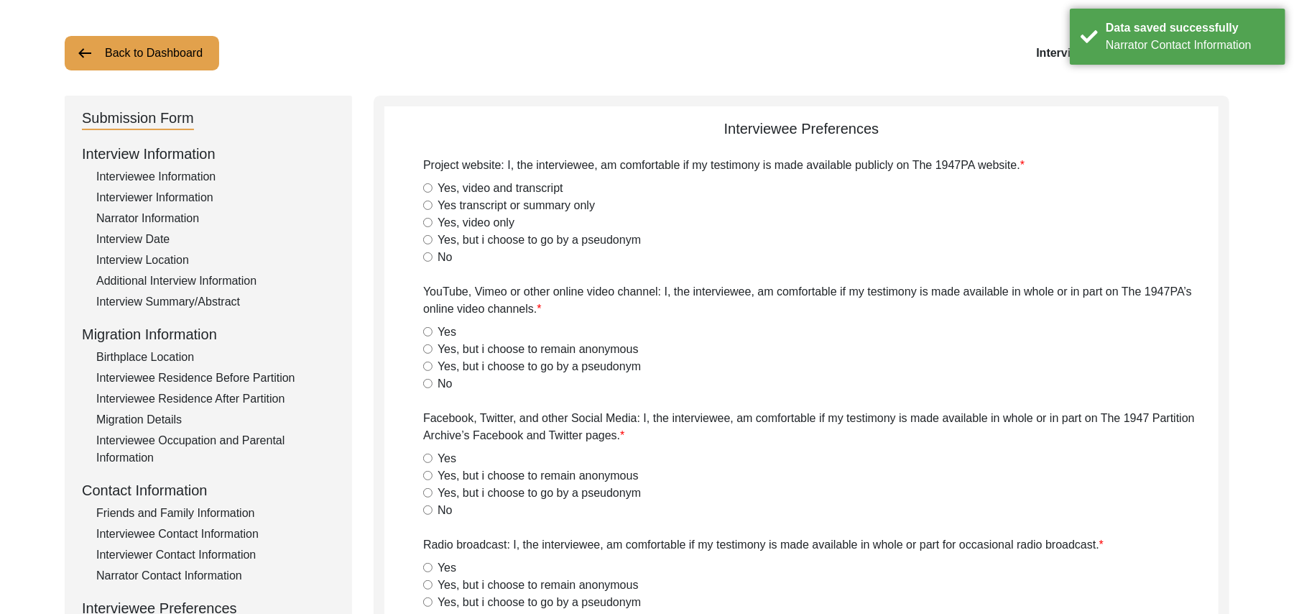
click at [427, 191] on input "Yes, video and transcript" at bounding box center [427, 187] width 9 height 9
radio input "true"
click at [426, 329] on input "Yes" at bounding box center [427, 331] width 9 height 9
radio input "true"
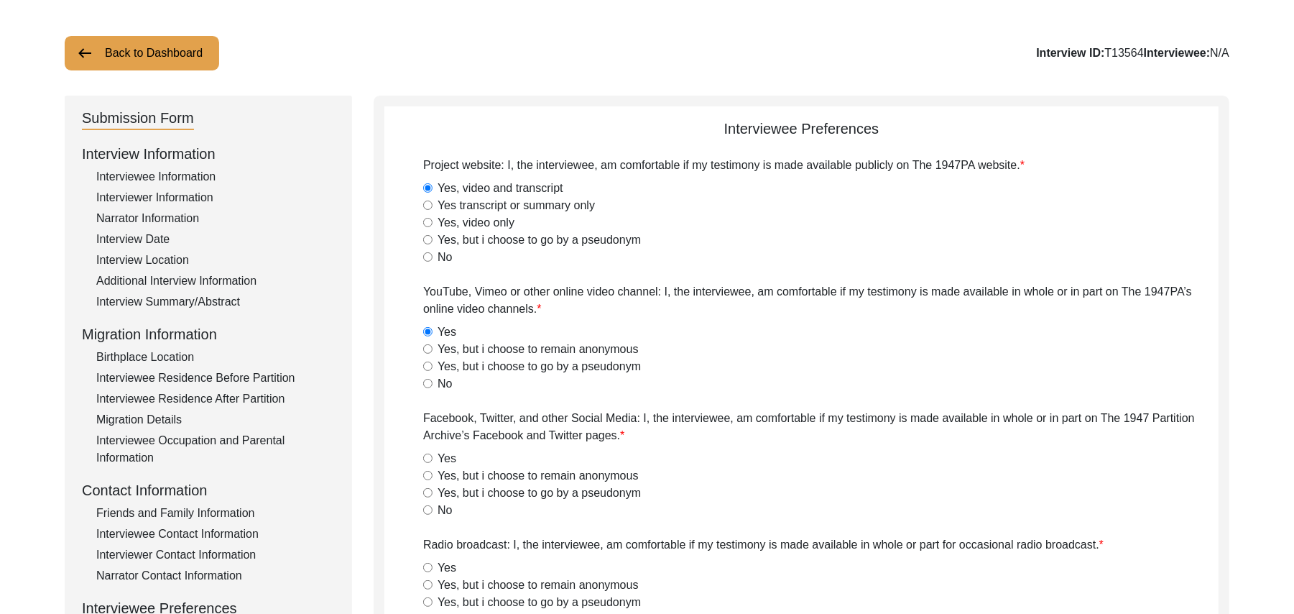
click at [423, 455] on input "Yes" at bounding box center [427, 457] width 9 height 9
radio input "true"
click at [429, 567] on input "Yes" at bounding box center [427, 567] width 9 height 9
radio input "true"
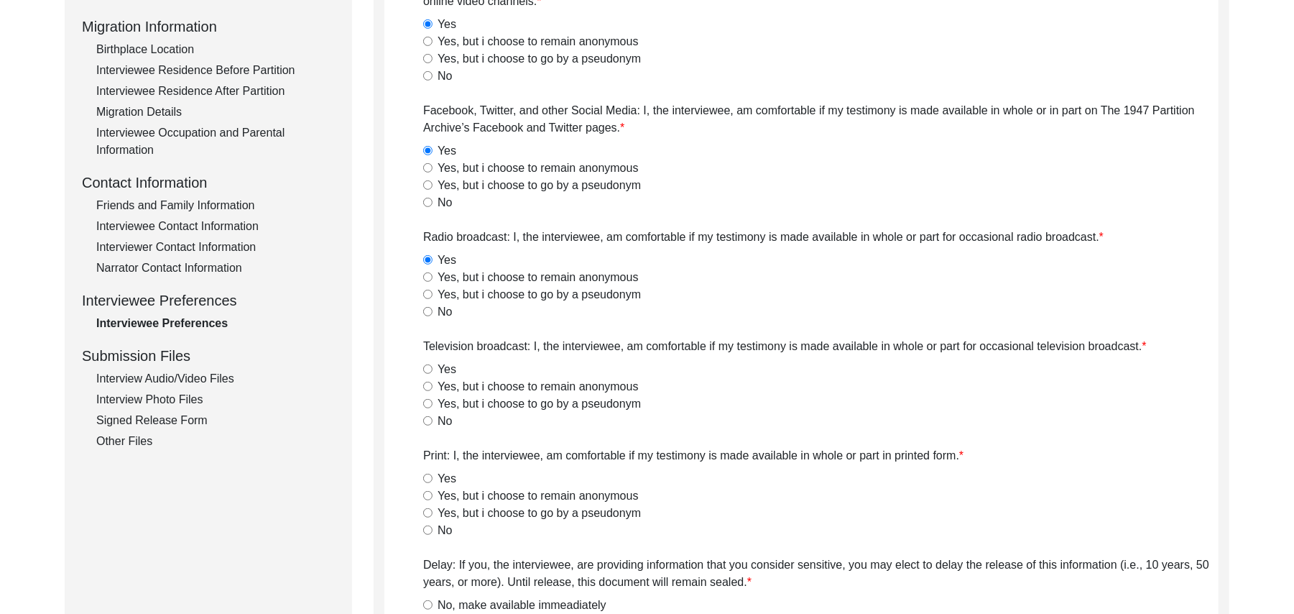
scroll to position [463, 0]
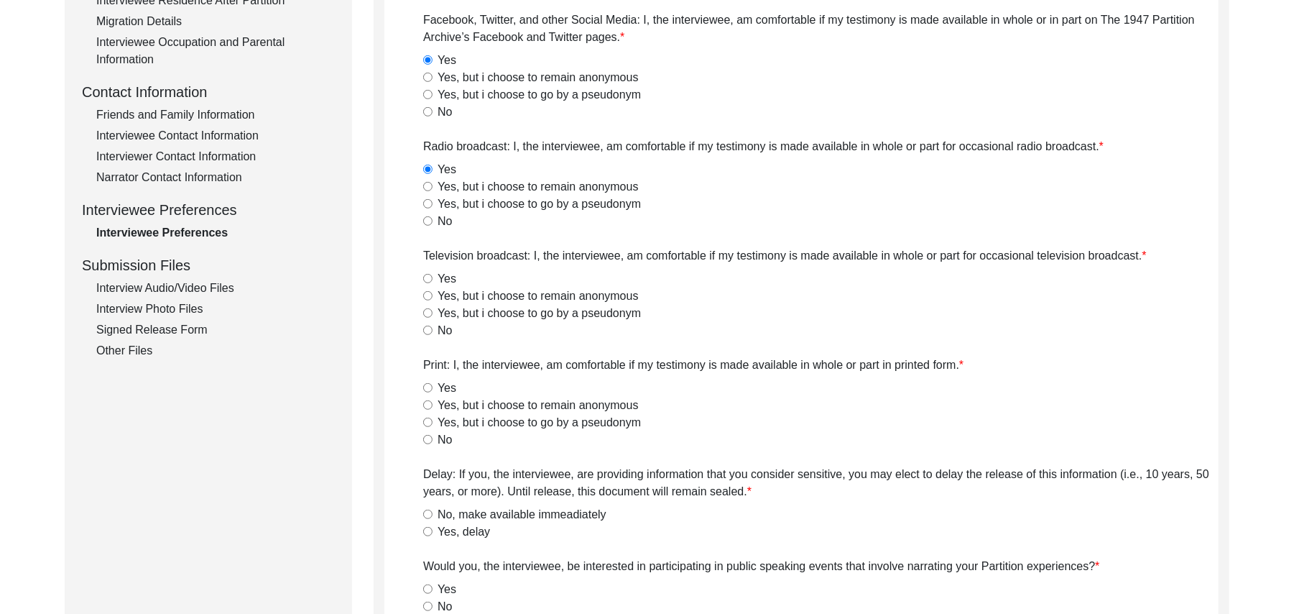
click at [423, 277] on input "Yes" at bounding box center [427, 278] width 9 height 9
radio input "true"
click at [426, 385] on input "Yes" at bounding box center [427, 387] width 9 height 9
radio input "true"
click at [427, 512] on input "No, make available immeadiately" at bounding box center [427, 513] width 9 height 9
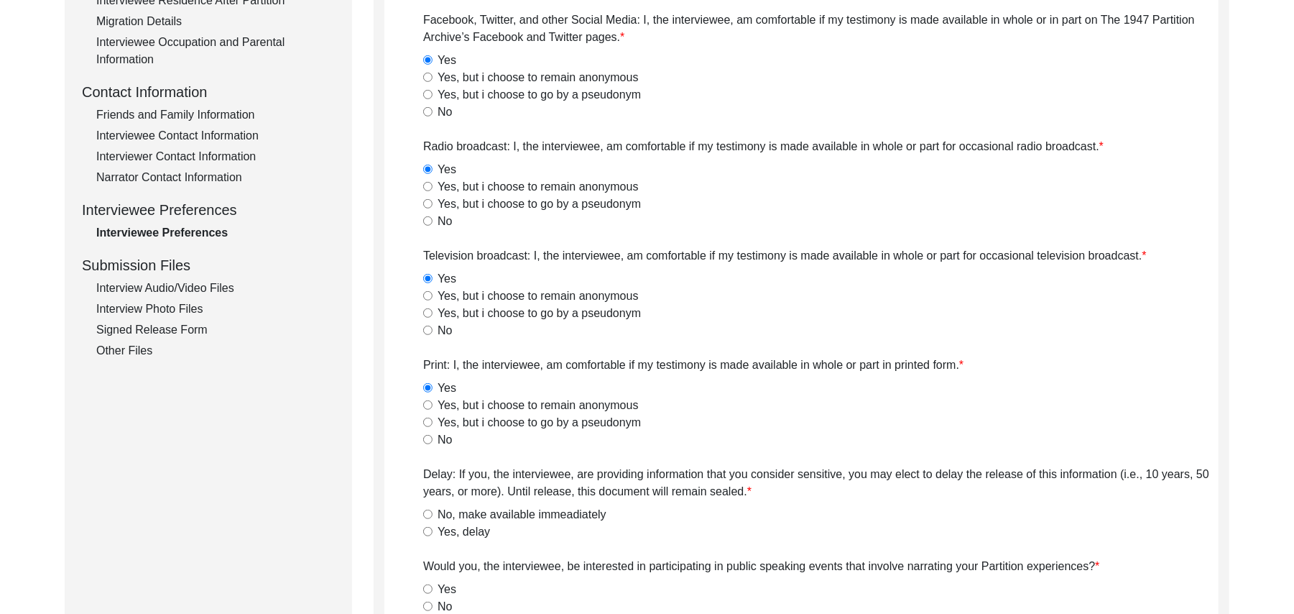
radio input "true"
click at [429, 604] on input "No" at bounding box center [427, 605] width 9 height 9
radio input "true"
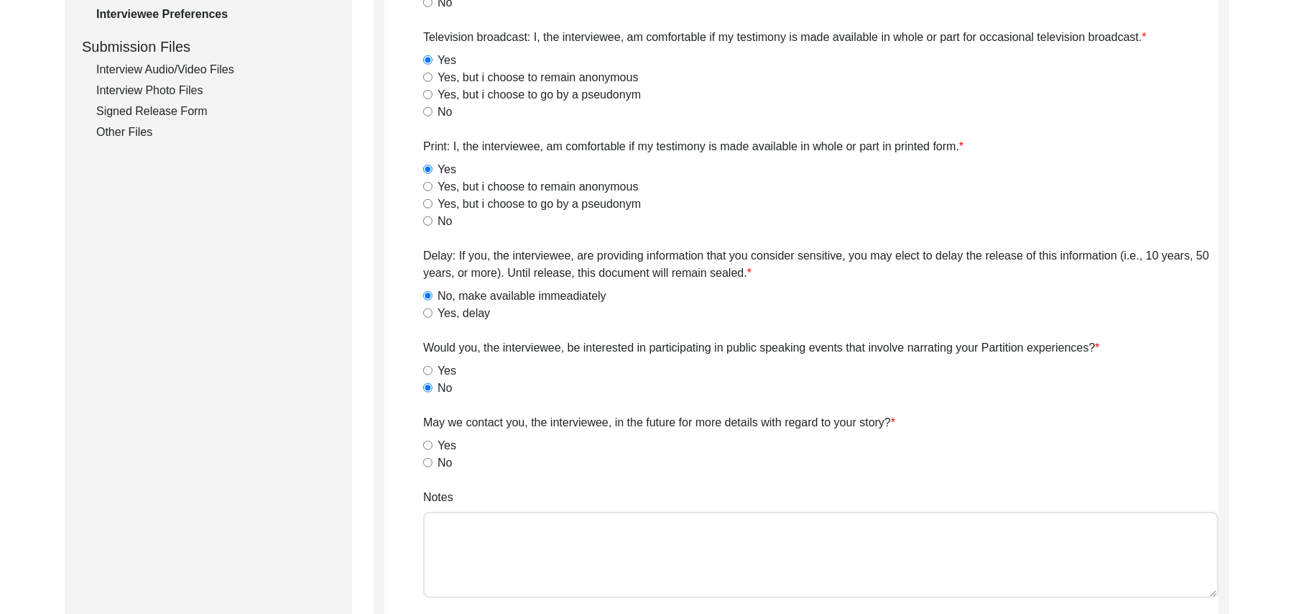
scroll to position [835, 0]
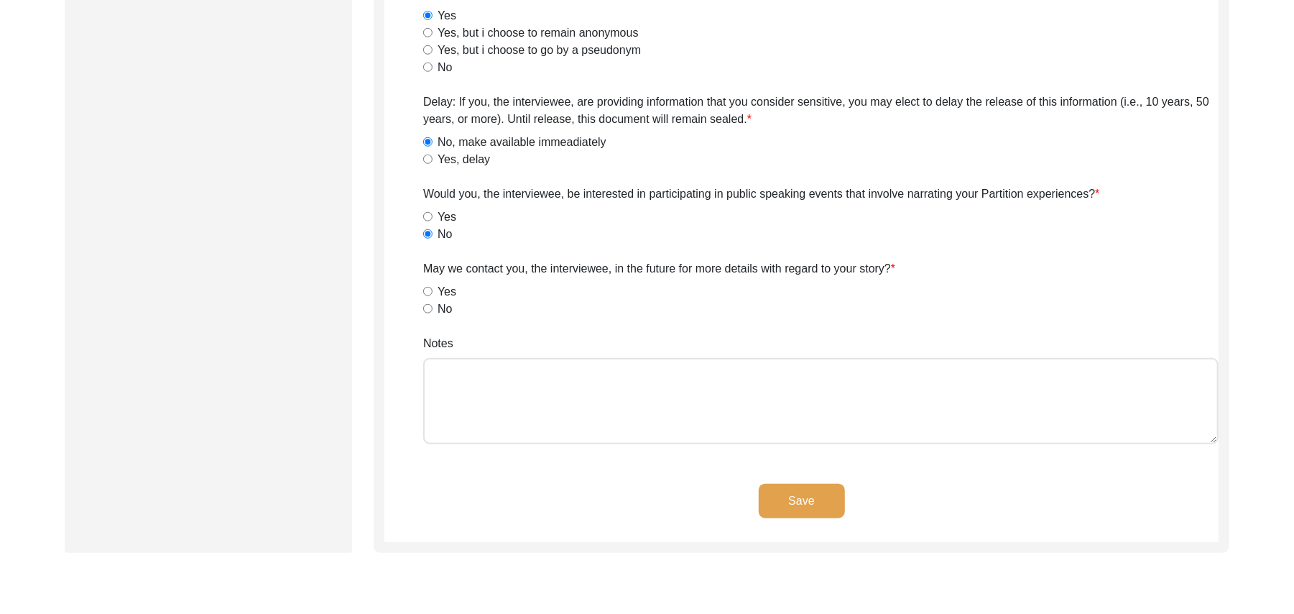
click at [431, 292] on input "Yes" at bounding box center [427, 291] width 9 height 9
radio input "true"
click at [479, 383] on textarea "Notes" at bounding box center [820, 401] width 795 height 86
paste textarea "N/A"
type textarea "N/A"
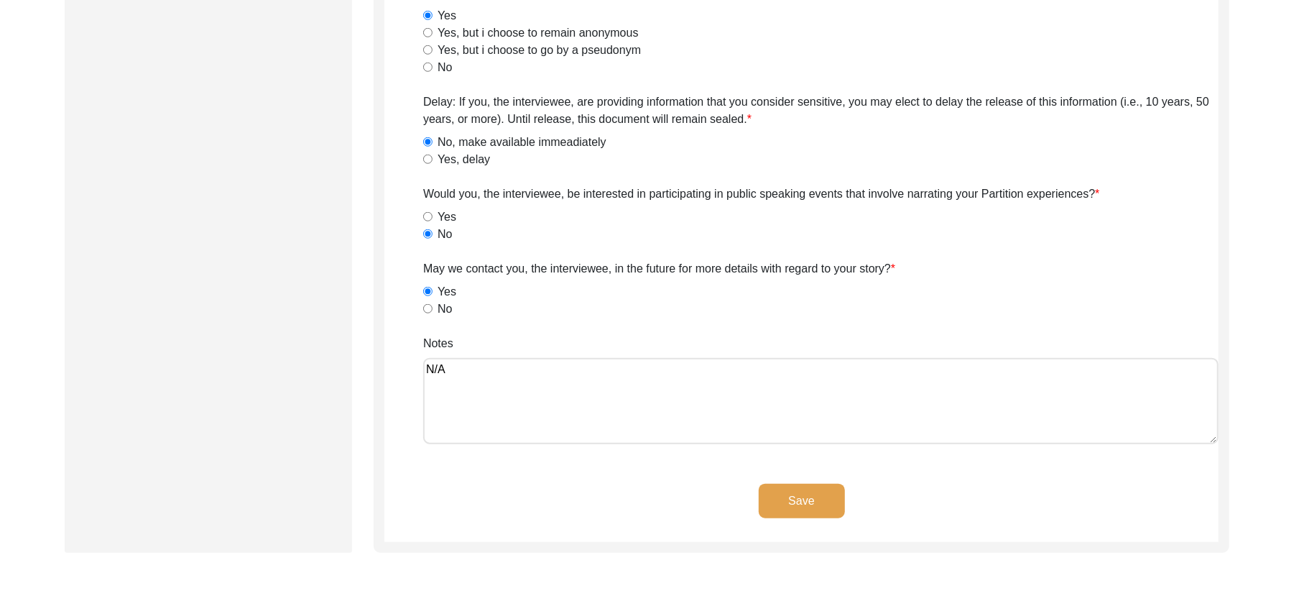
click at [783, 486] on button "Save" at bounding box center [802, 501] width 86 height 34
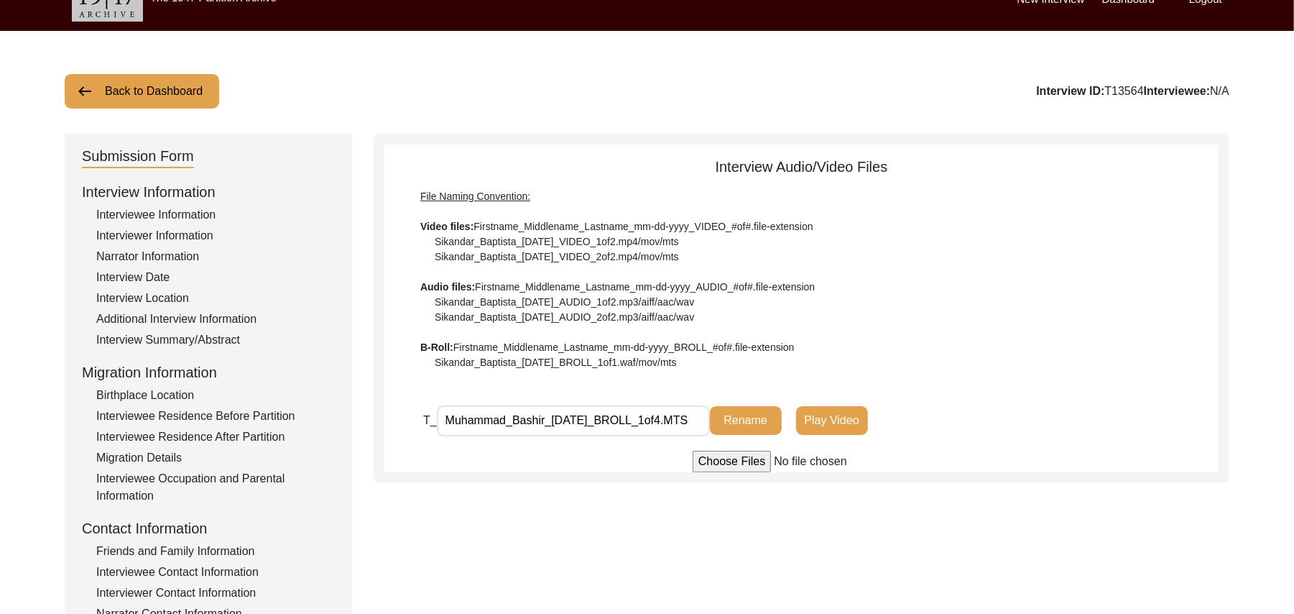
scroll to position [0, 0]
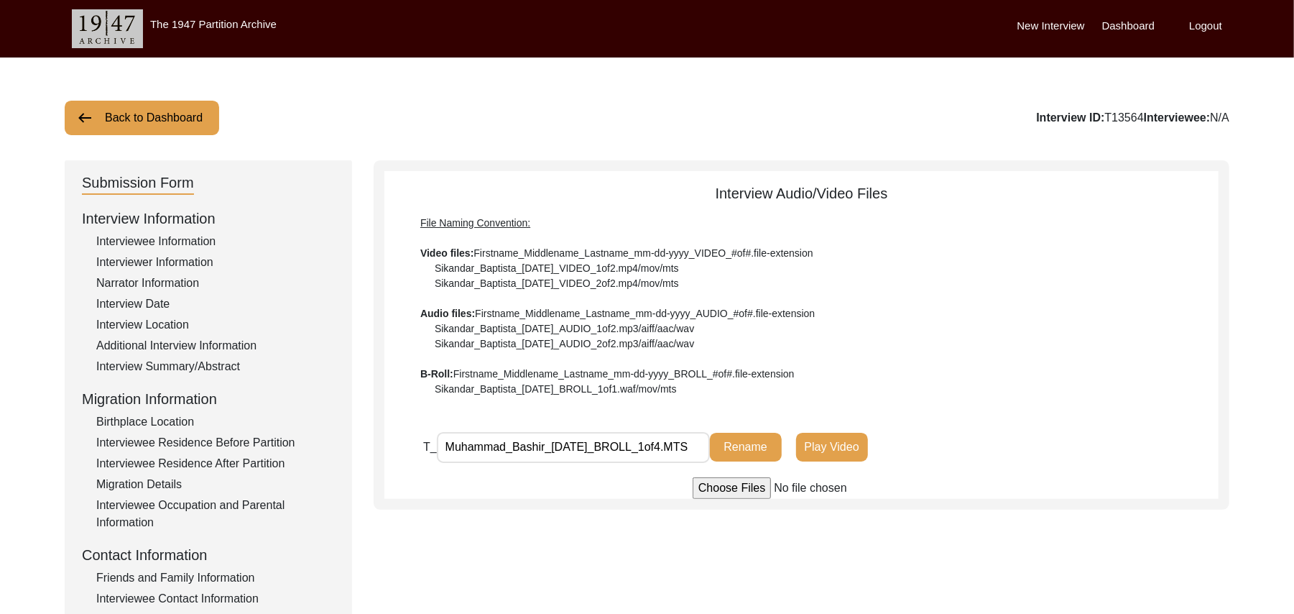
click at [178, 113] on button "Back to Dashboard" at bounding box center [142, 118] width 154 height 34
